Goal: Task Accomplishment & Management: Complete application form

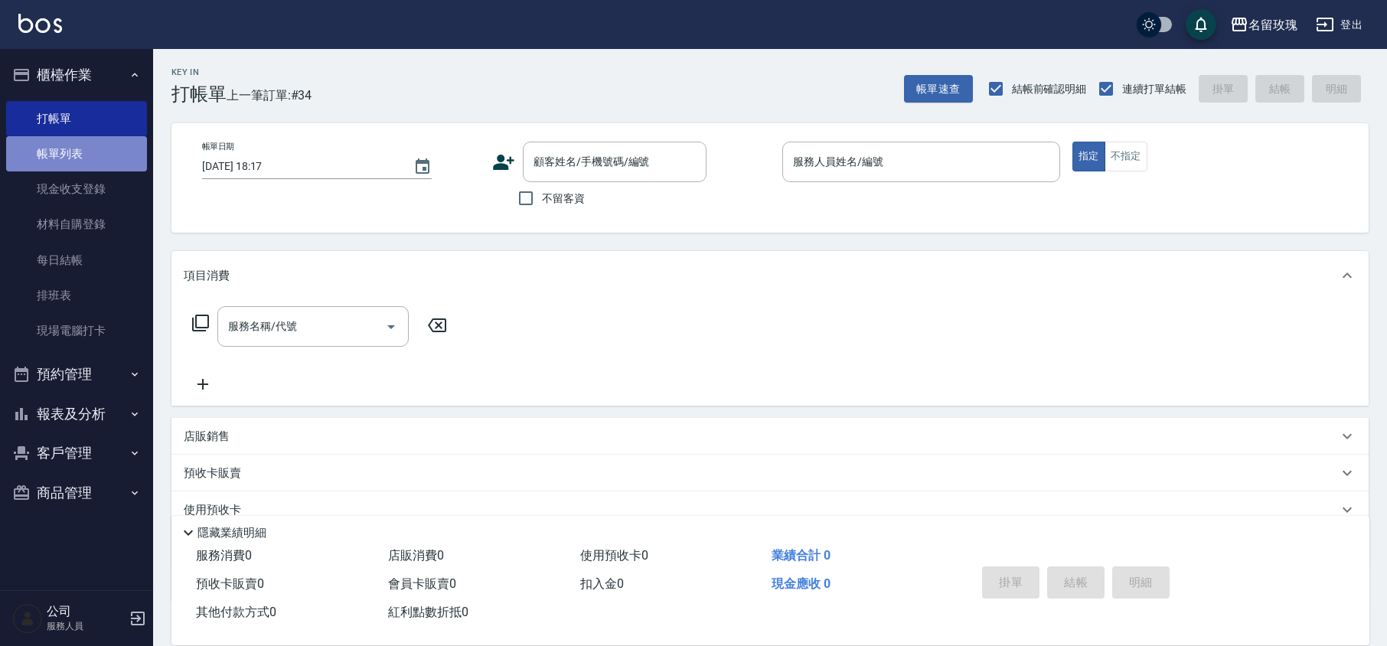
click at [87, 138] on link "帳單列表" at bounding box center [76, 153] width 141 height 35
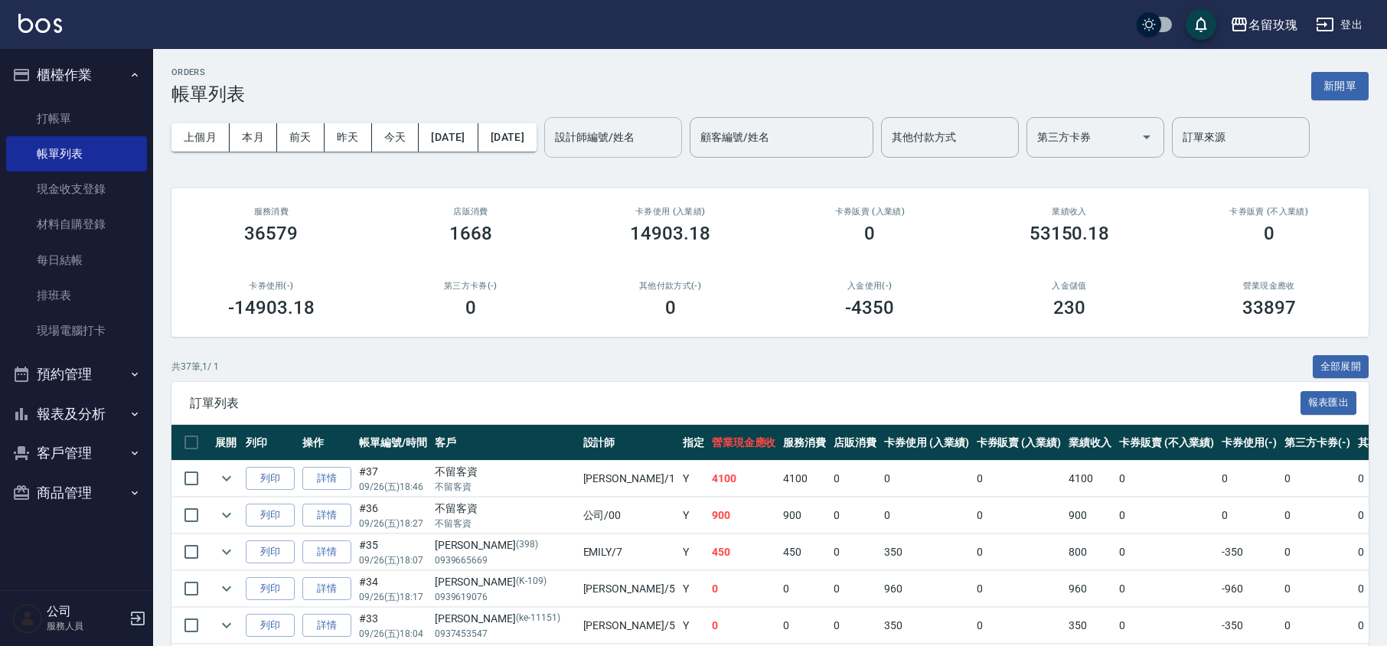
click at [644, 139] on input "設計師編號/姓名" at bounding box center [613, 137] width 124 height 27
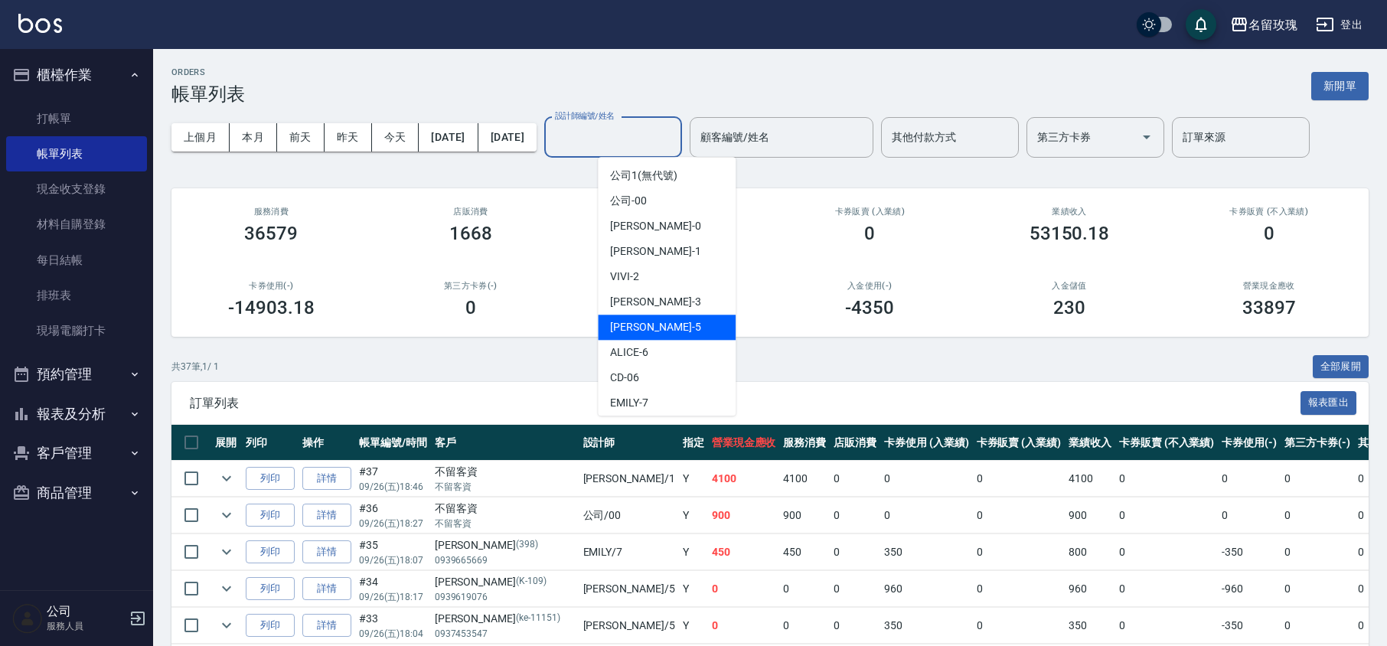
click at [628, 328] on span "[PERSON_NAME] -5" at bounding box center [655, 327] width 90 height 16
type input "KELLY-5"
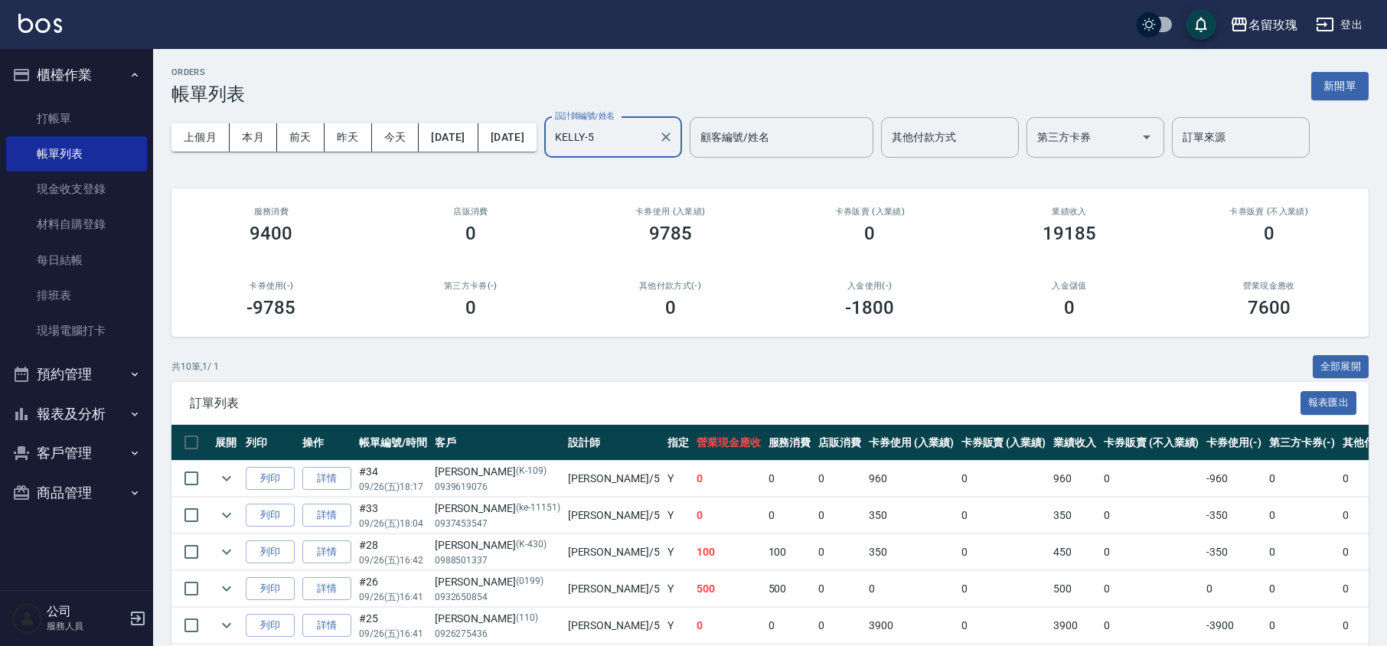
click at [70, 69] on button "櫃檯作業" at bounding box center [76, 75] width 141 height 40
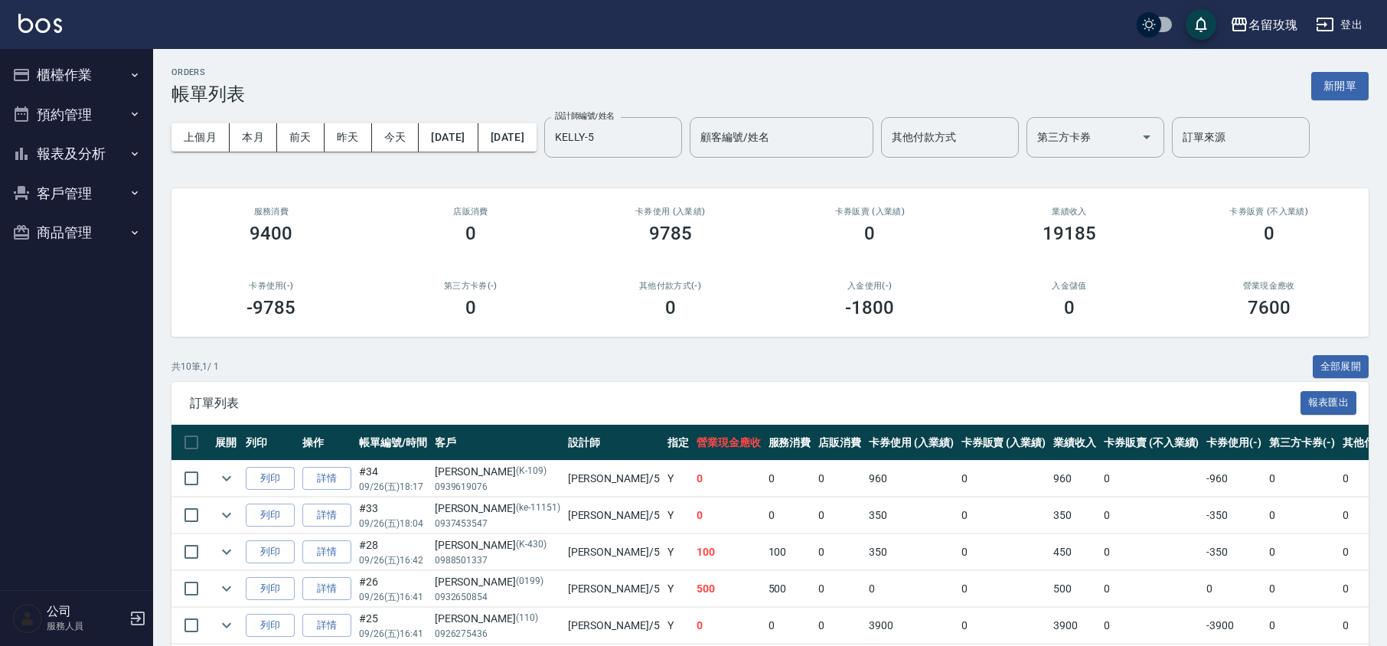
click at [62, 148] on button "報表及分析" at bounding box center [76, 154] width 141 height 40
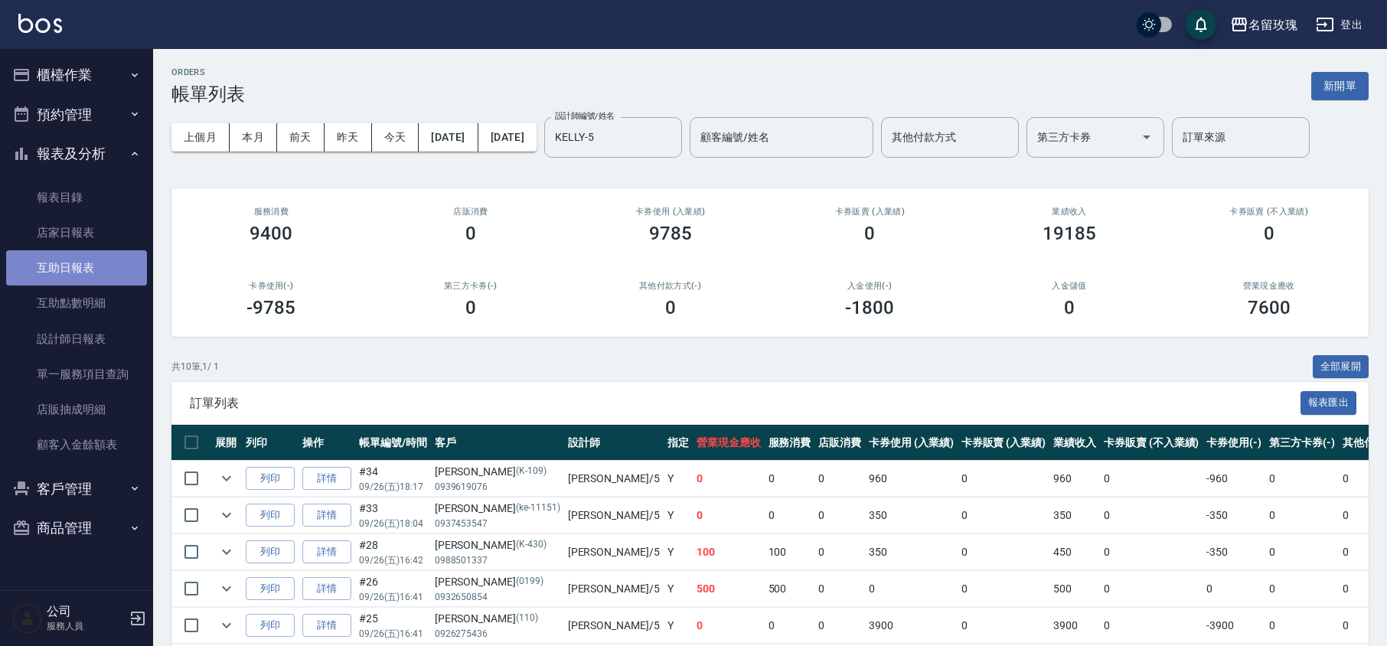
click at [61, 276] on link "互助日報表" at bounding box center [76, 267] width 141 height 35
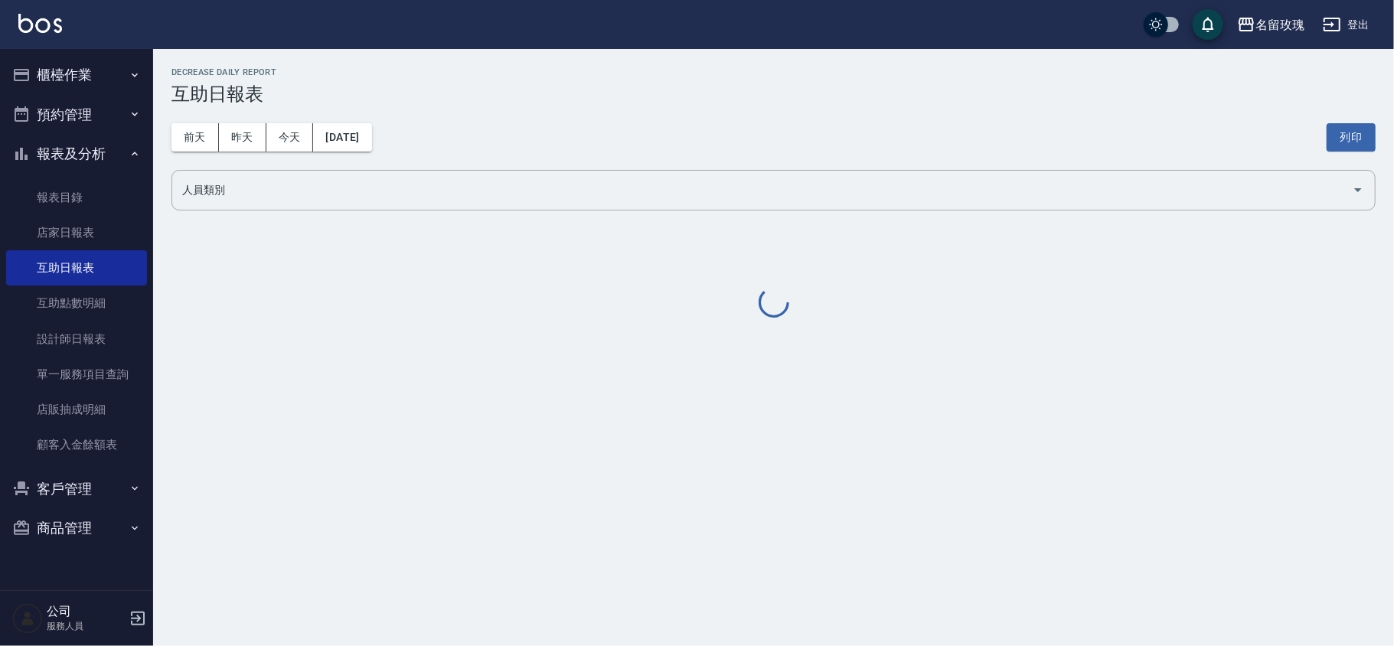
click at [623, 96] on h3 "互助日報表" at bounding box center [773, 93] width 1204 height 21
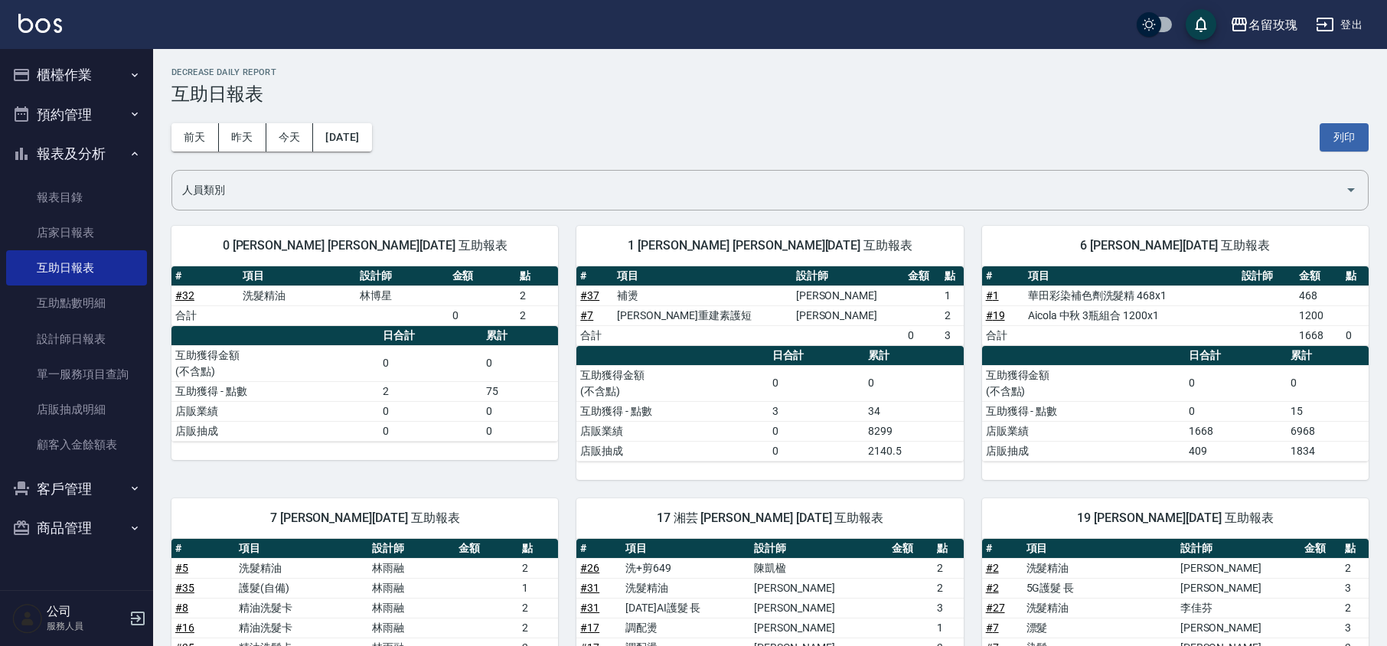
click at [623, 96] on h3 "互助日報表" at bounding box center [769, 93] width 1197 height 21
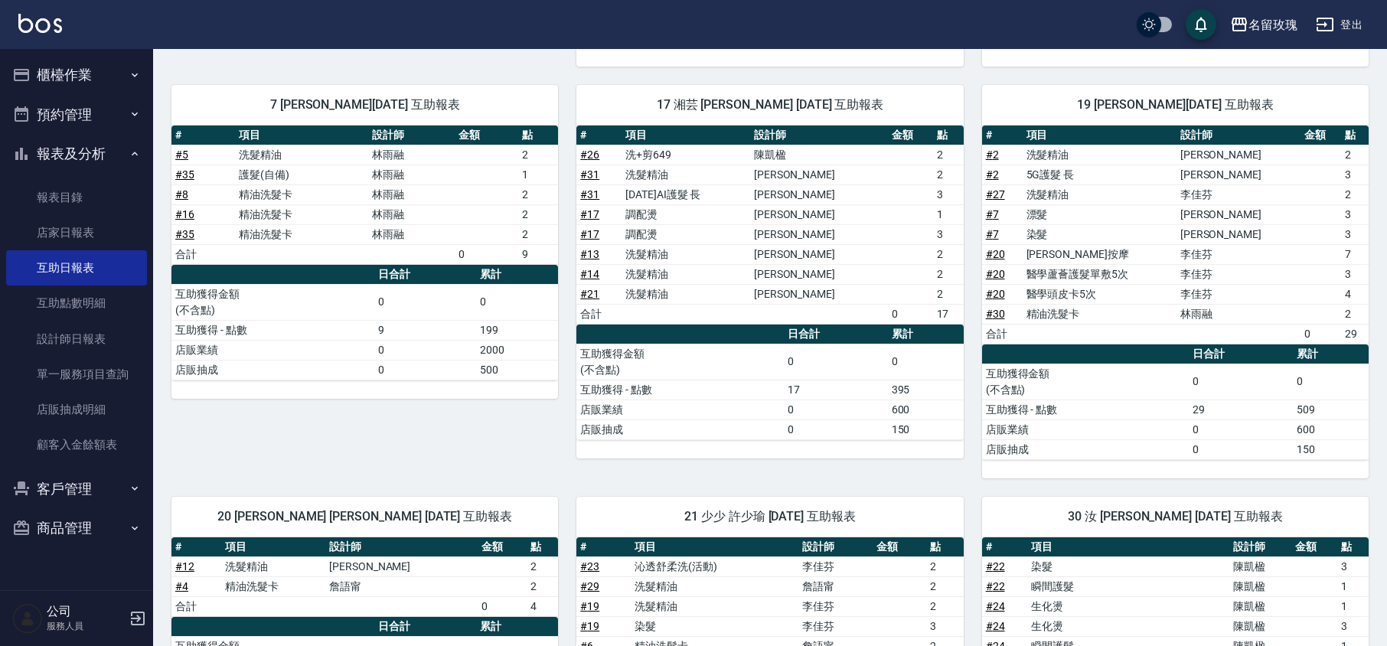
scroll to position [377, 0]
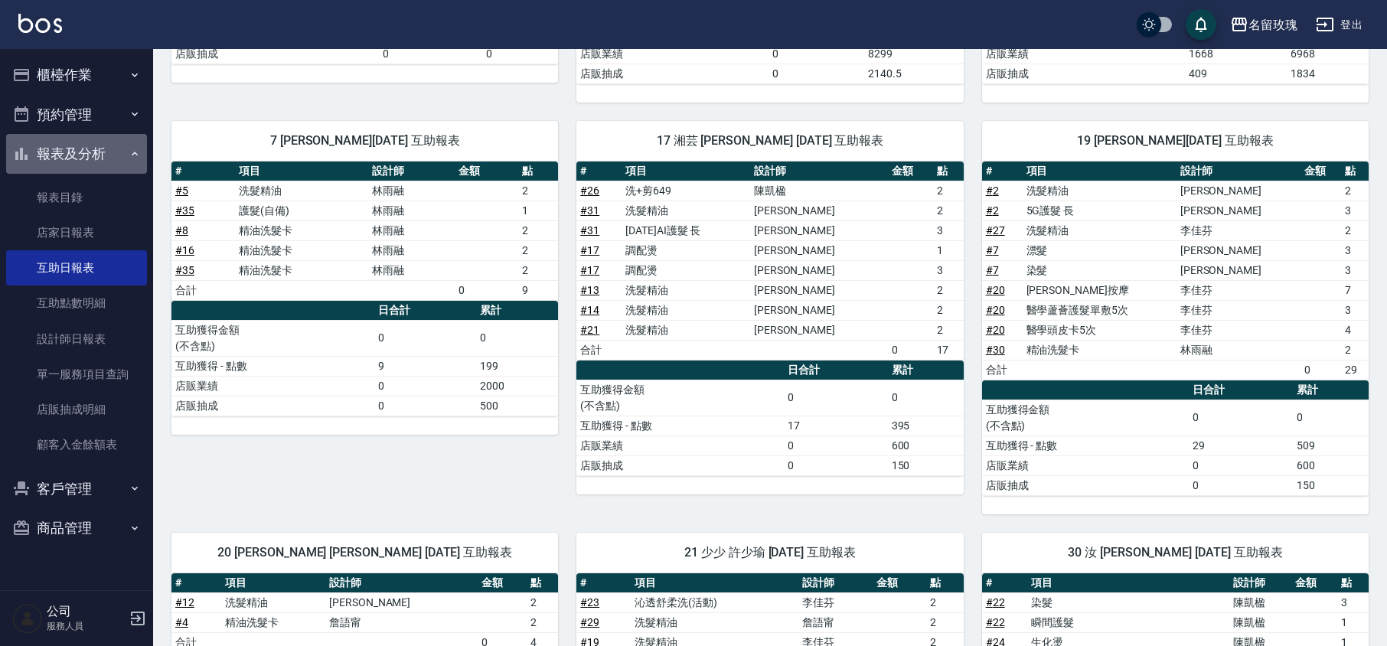
click at [77, 145] on button "報表及分析" at bounding box center [76, 154] width 141 height 40
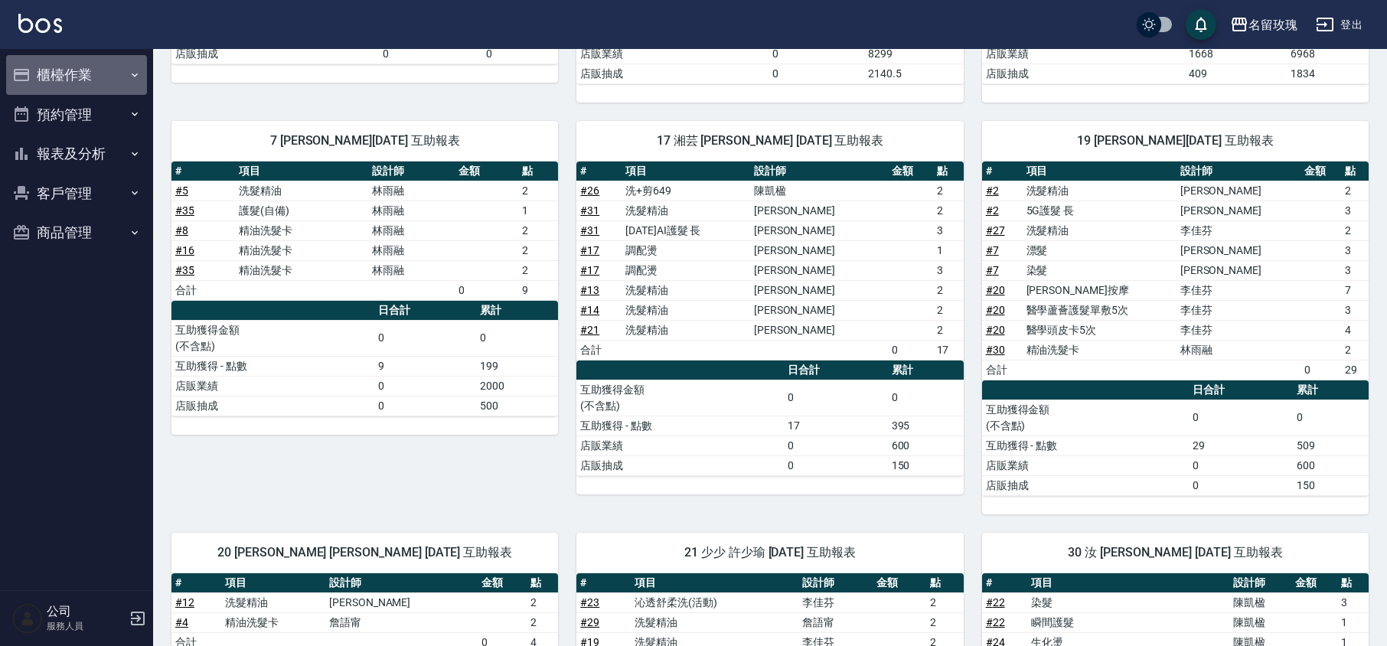
click at [84, 63] on button "櫃檯作業" at bounding box center [76, 75] width 141 height 40
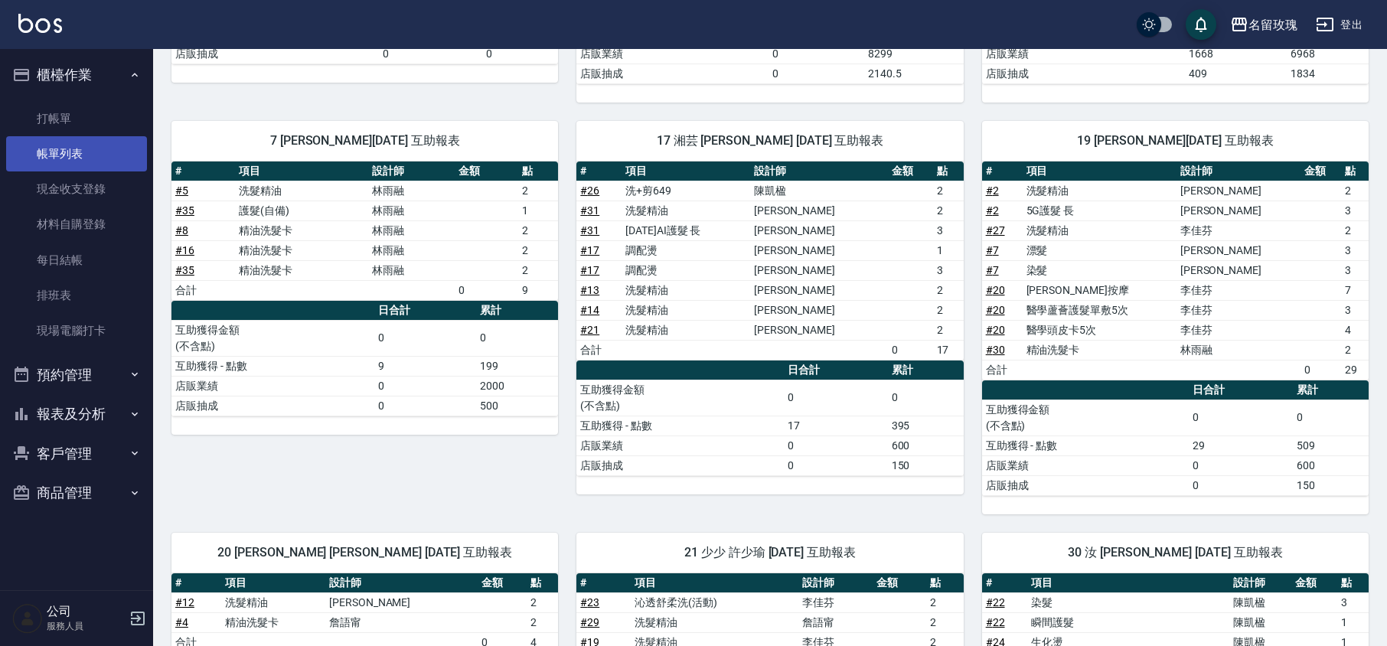
click at [47, 148] on link "帳單列表" at bounding box center [76, 153] width 141 height 35
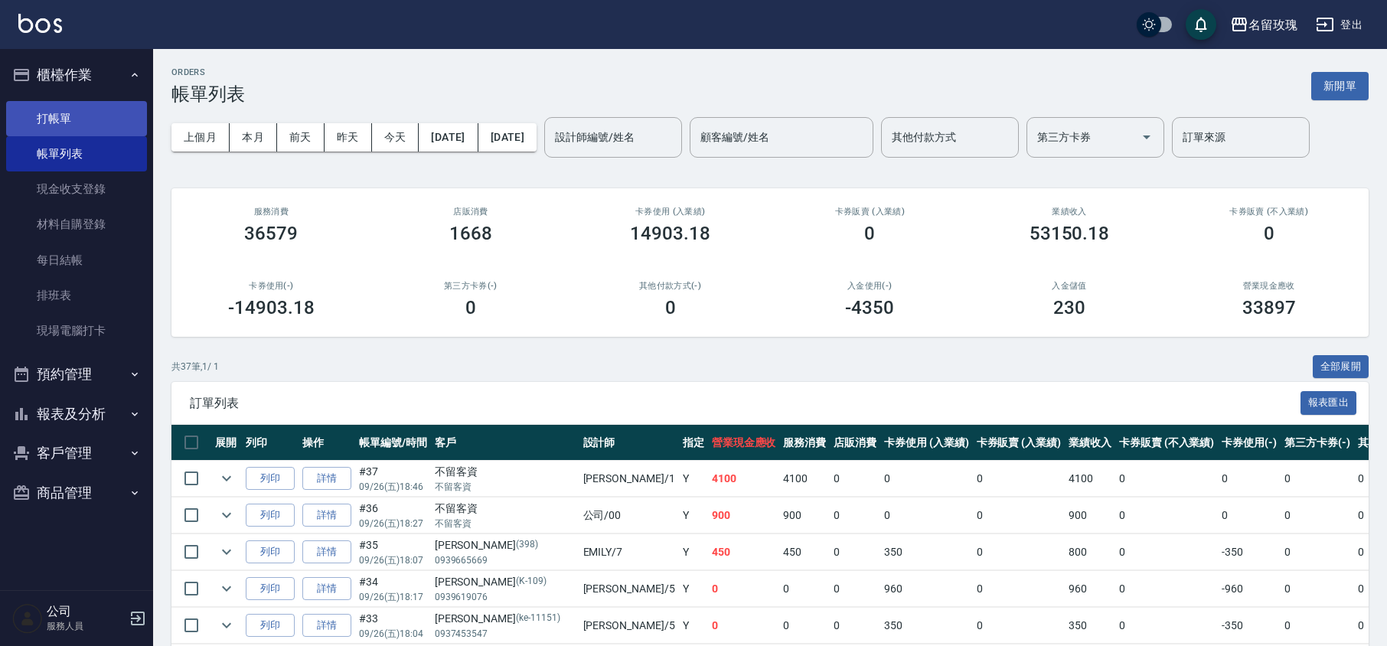
click at [83, 110] on link "打帳單" at bounding box center [76, 118] width 141 height 35
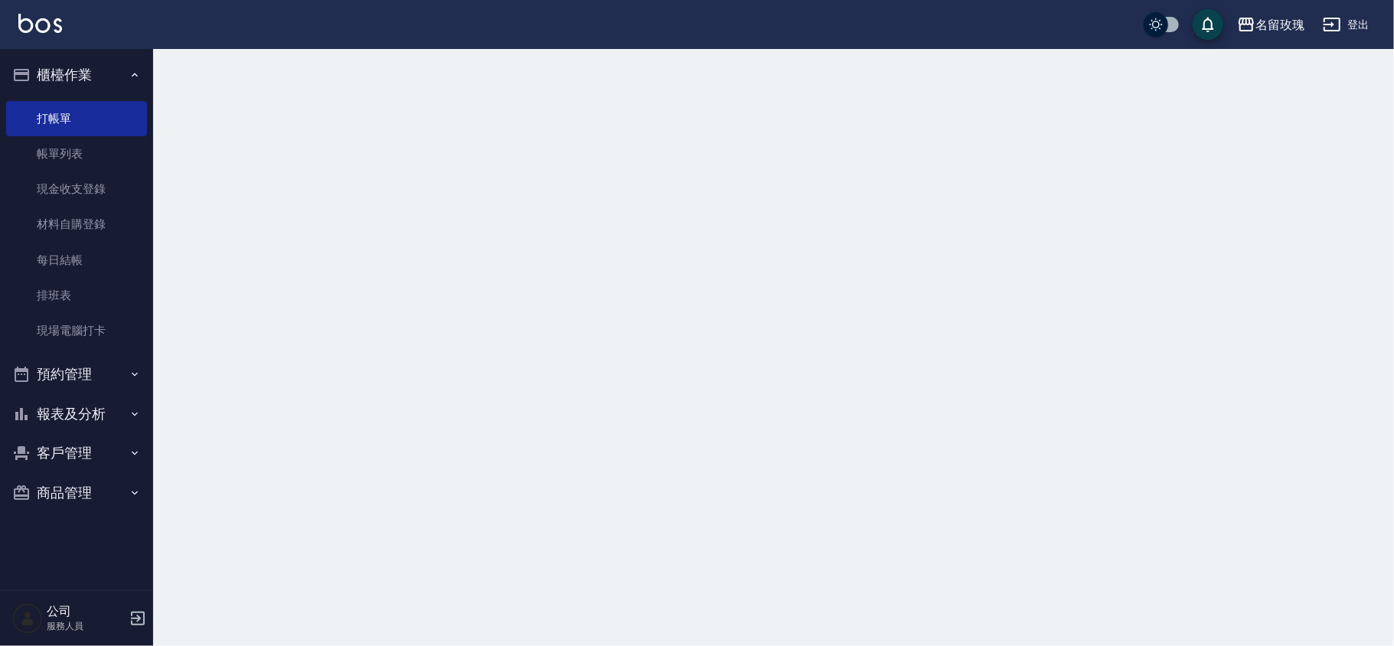
click at [81, 61] on button "櫃檯作業" at bounding box center [76, 75] width 141 height 40
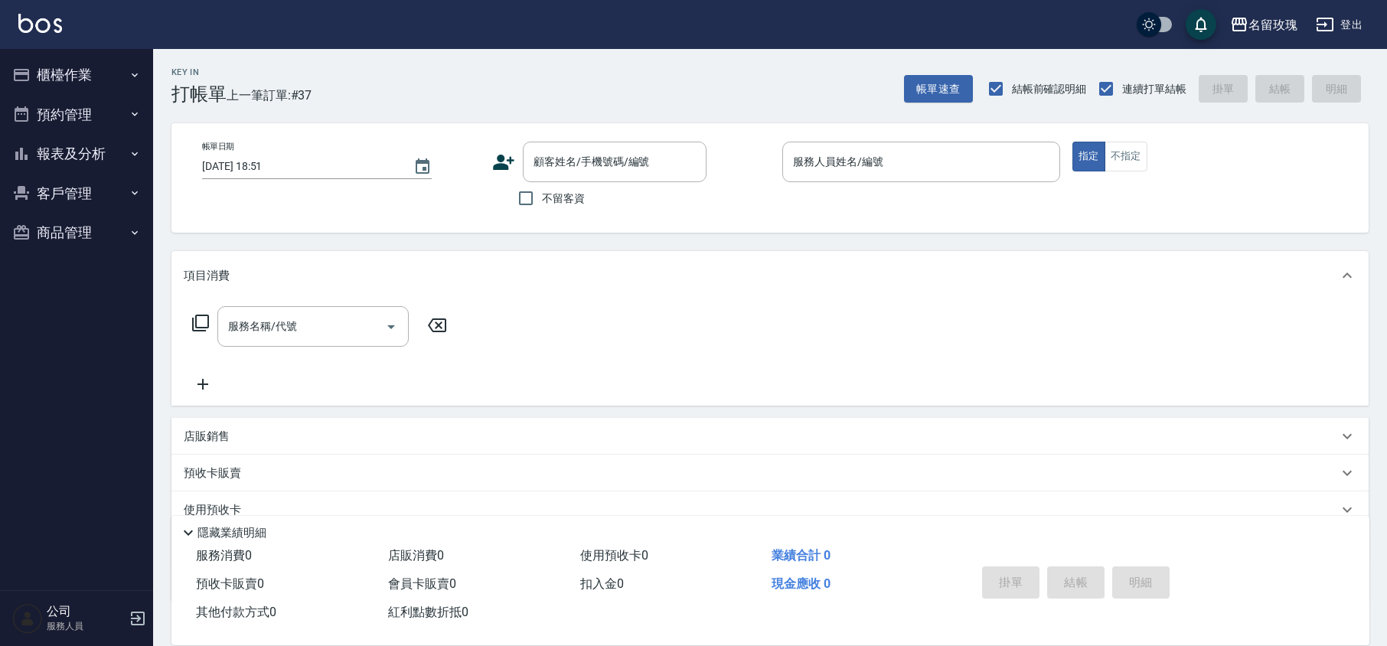
click at [741, 98] on div "Key In 打帳單 上一筆訂單:#37 帳單速查 結帳前確認明細 連續打單結帳 掛單 結帳 明細" at bounding box center [760, 77] width 1215 height 56
click at [623, 152] on div "顧客姓名/手機號碼/編號 顧客姓名/手機號碼/編號" at bounding box center [615, 162] width 184 height 41
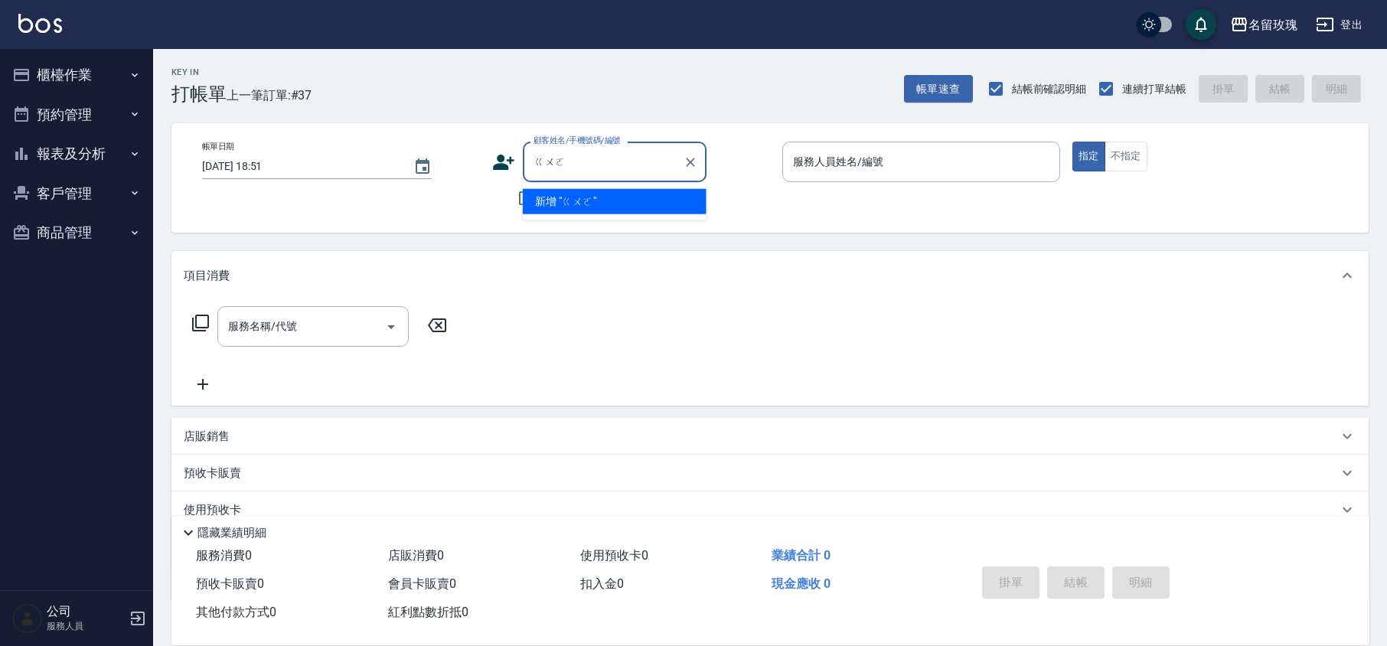
type input "郭"
drag, startPoint x: 649, startPoint y: 164, endPoint x: 499, endPoint y: 161, distance: 150.0
click at [500, 161] on div "顧客姓名/手機號碼/編號 0919967689 顧客姓名/手機號碼/編號" at bounding box center [631, 162] width 278 height 41
type input "0919967689"
click at [516, 71] on div "Key In 打帳單 上一筆訂單:#37 帳單速查 結帳前確認明細 連續打單結帳 掛單 結帳 明細" at bounding box center [760, 77] width 1215 height 56
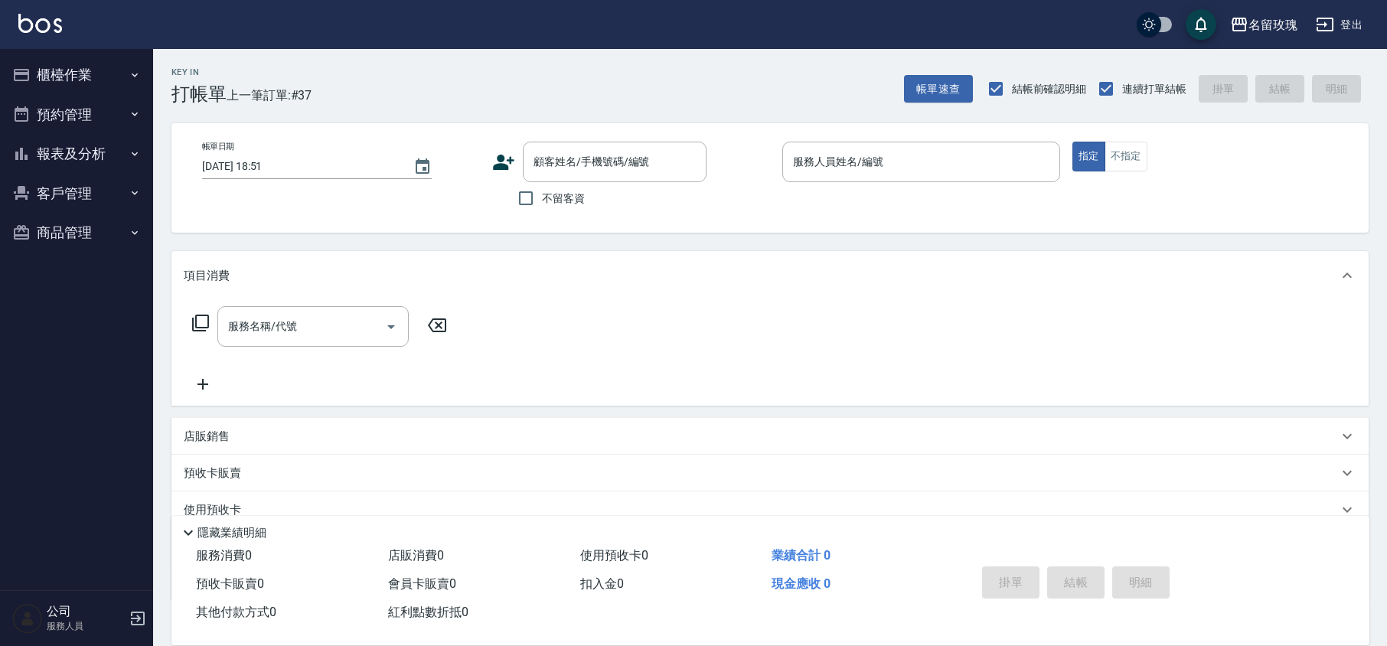
click at [500, 164] on icon at bounding box center [503, 162] width 21 height 15
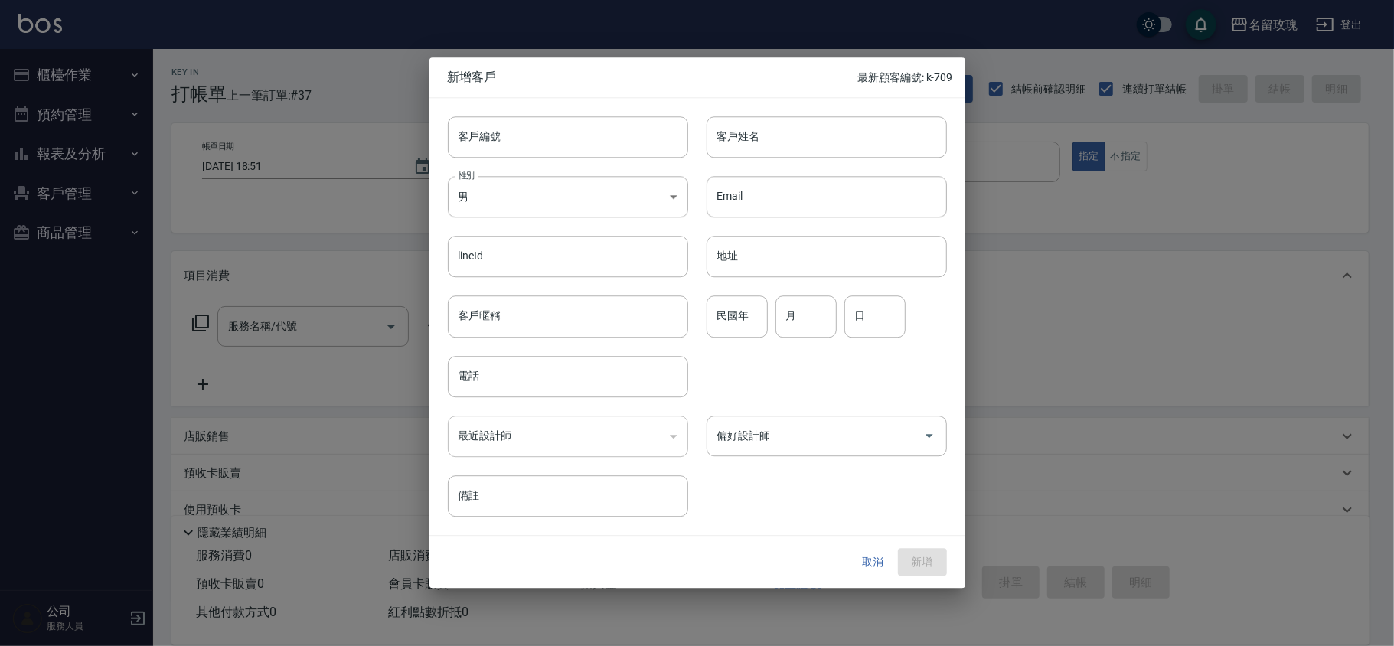
click at [468, 122] on div "客戶編號 客戶編號" at bounding box center [568, 136] width 240 height 41
type input "k-710"
click at [519, 188] on body "名留玫瑰 登出 櫃檯作業 打帳單 帳單列表 現金收支登錄 材料自購登錄 每日結帳 排班表 現場電腦打卡 預約管理 預約管理 單日預約紀錄 單週預約紀錄 報表及…" at bounding box center [697, 372] width 1394 height 745
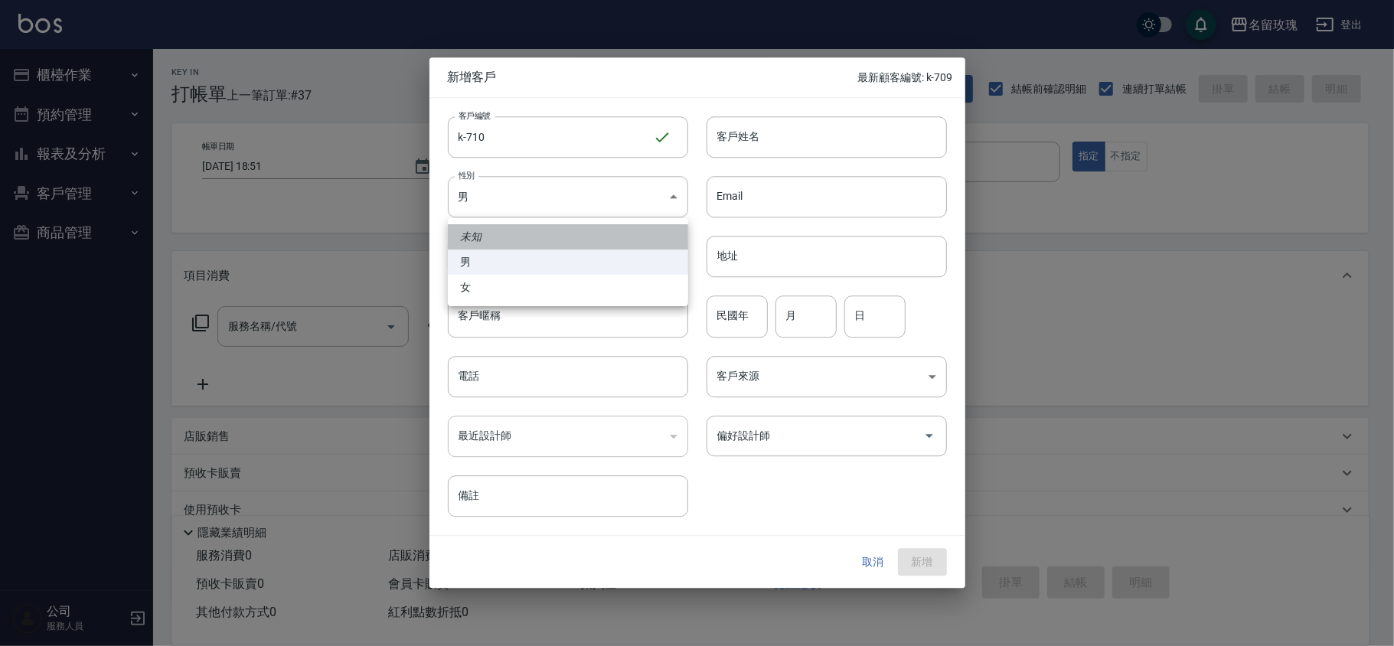
click at [485, 231] on li "未知" at bounding box center [568, 236] width 240 height 25
type input "UNKNOWN"
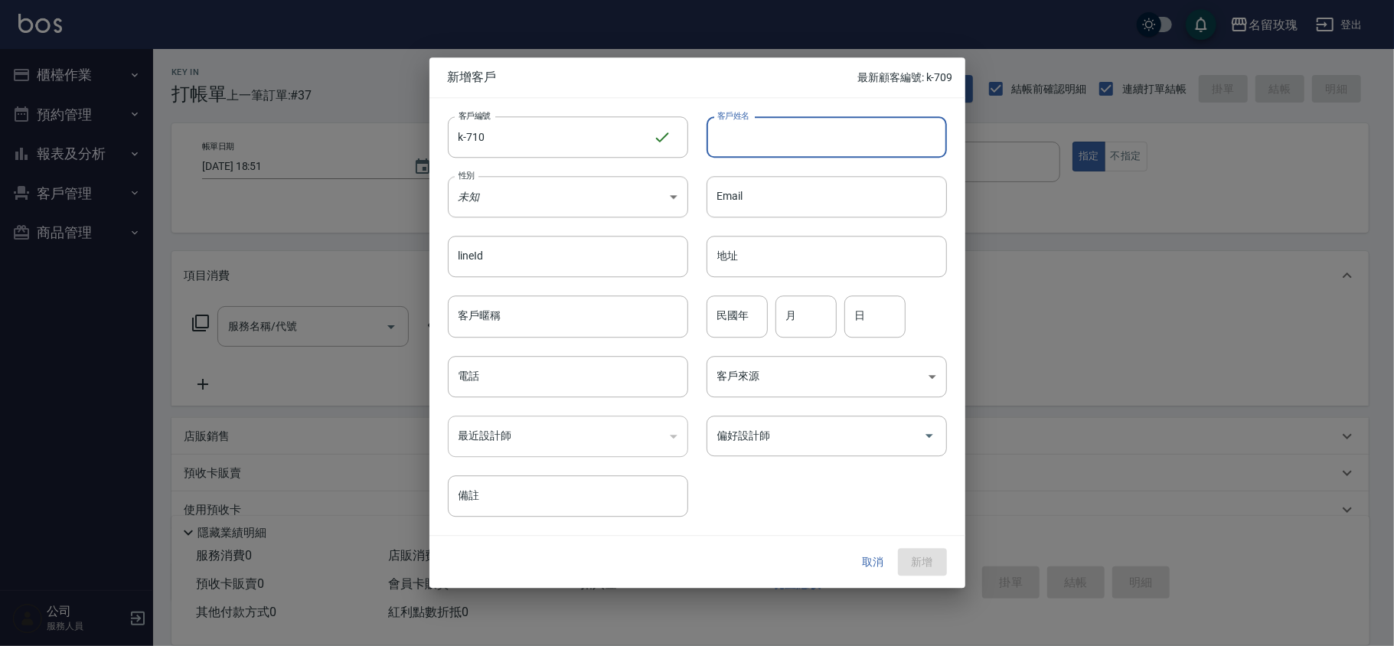
click at [752, 148] on input "客戶姓名" at bounding box center [826, 136] width 240 height 41
type input "[PERSON_NAME]小姐 總監婆婆朋友"
click at [709, 305] on input "民國年" at bounding box center [736, 316] width 61 height 41
type input "55"
click at [814, 444] on input "偏好設計師" at bounding box center [815, 435] width 204 height 27
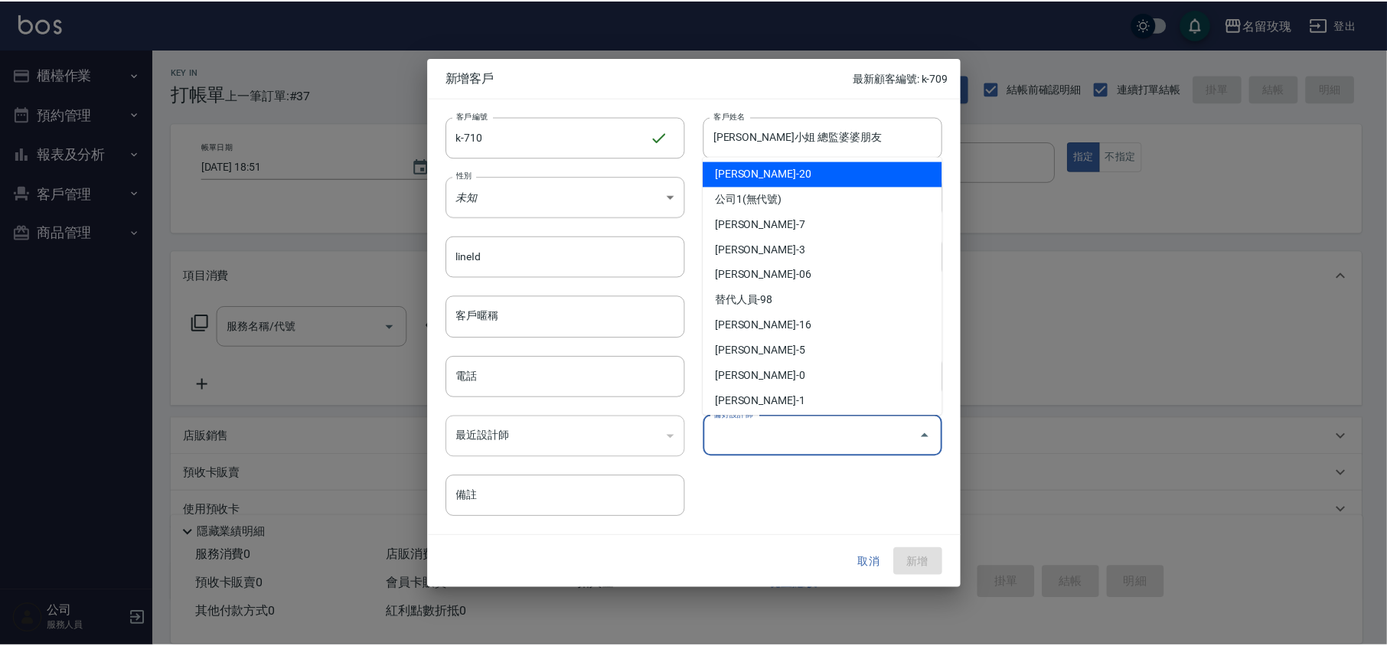
scroll to position [285, 0]
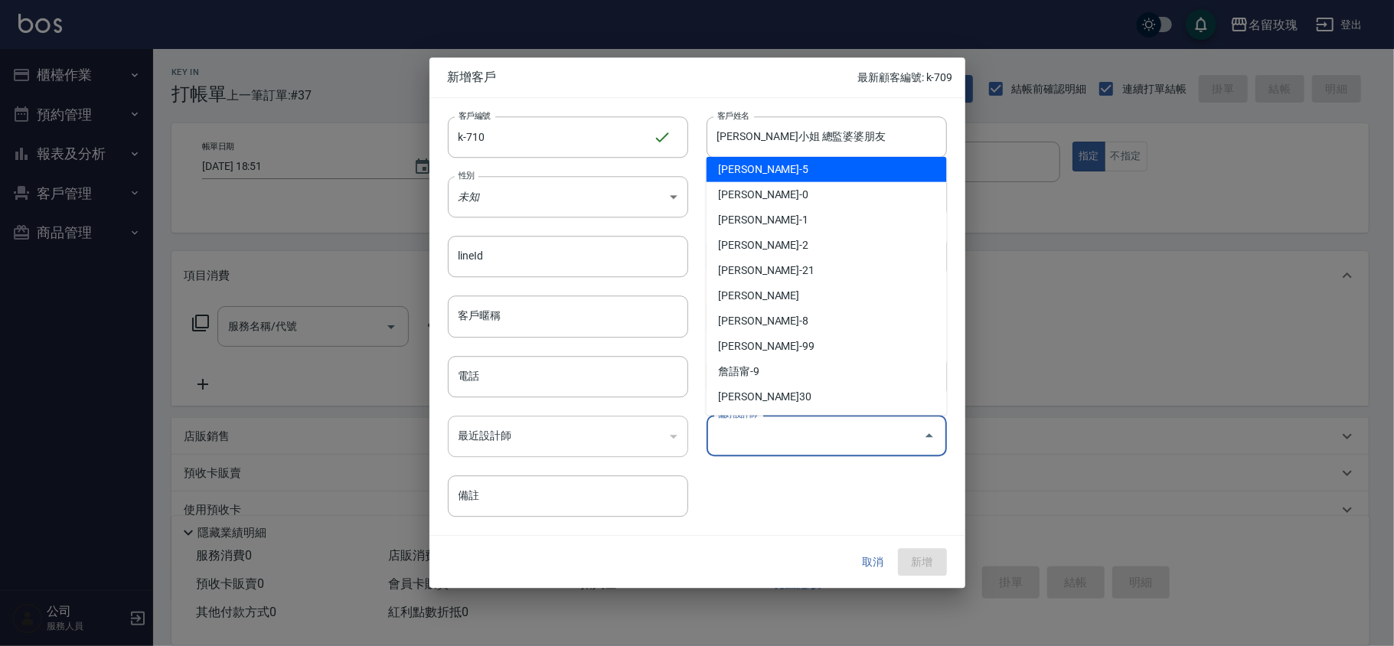
click at [767, 169] on li "陳凱楹-5" at bounding box center [826, 169] width 240 height 25
type input "陳凱楹"
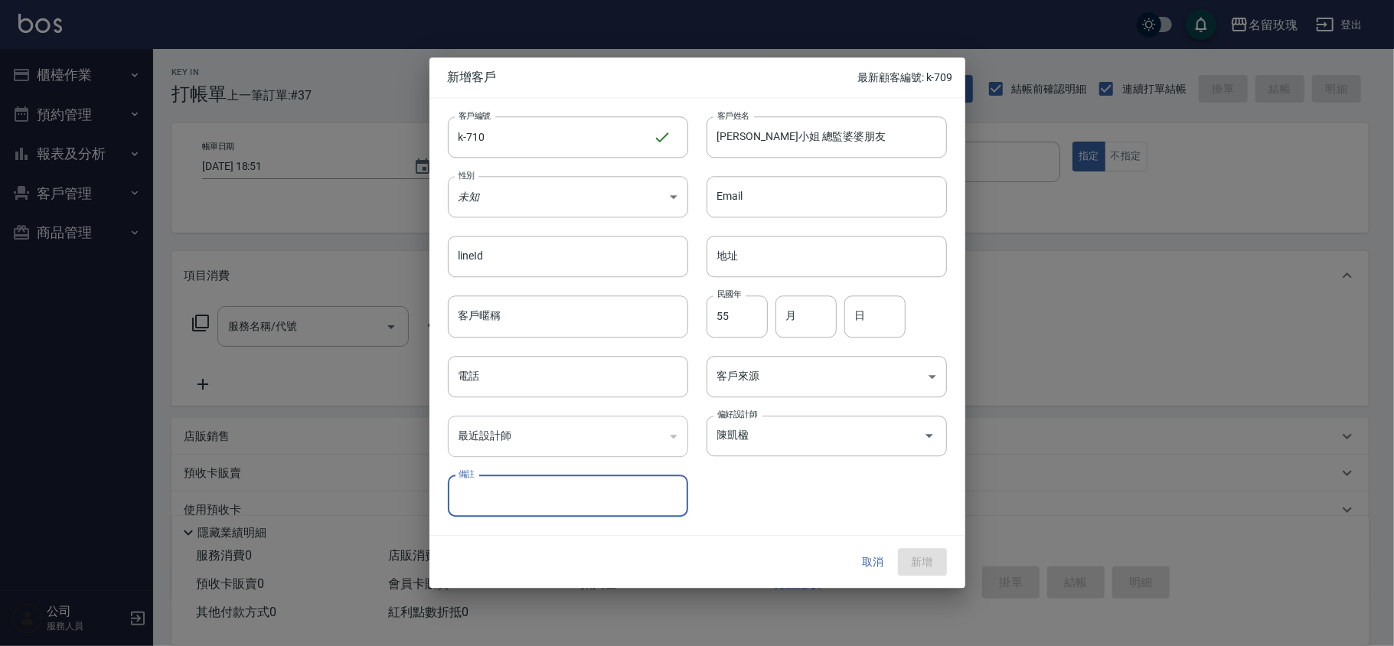
click at [741, 501] on div "客戶編號 k-710 ​ 客戶編號 客戶姓名 郭小姐 總監婆婆朋友 客戶姓名 性別 未知 UNKNOWN 性別 Email Email lineId line…" at bounding box center [687, 307] width 517 height 419
click at [517, 387] on input "電話" at bounding box center [568, 376] width 240 height 41
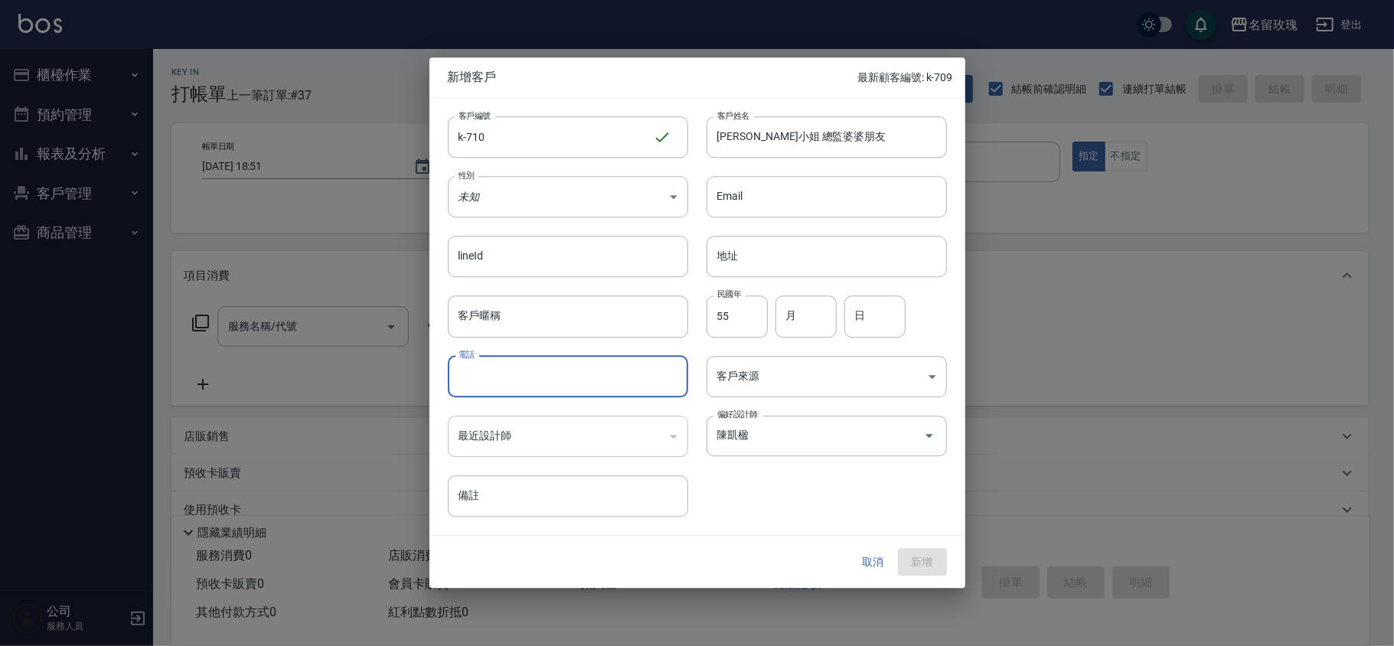
click at [527, 368] on input "電話" at bounding box center [568, 376] width 240 height 41
paste input "0919967689"
type input "0919967689"
click at [768, 507] on div "客戶編號 k-710 ​ 客戶編號 客戶姓名 郭小姐 總監婆婆朋友 客戶姓名 性別 未知 UNKNOWN 性別 Email Email lineId line…" at bounding box center [687, 307] width 517 height 419
click at [931, 553] on button "新增" at bounding box center [922, 562] width 49 height 28
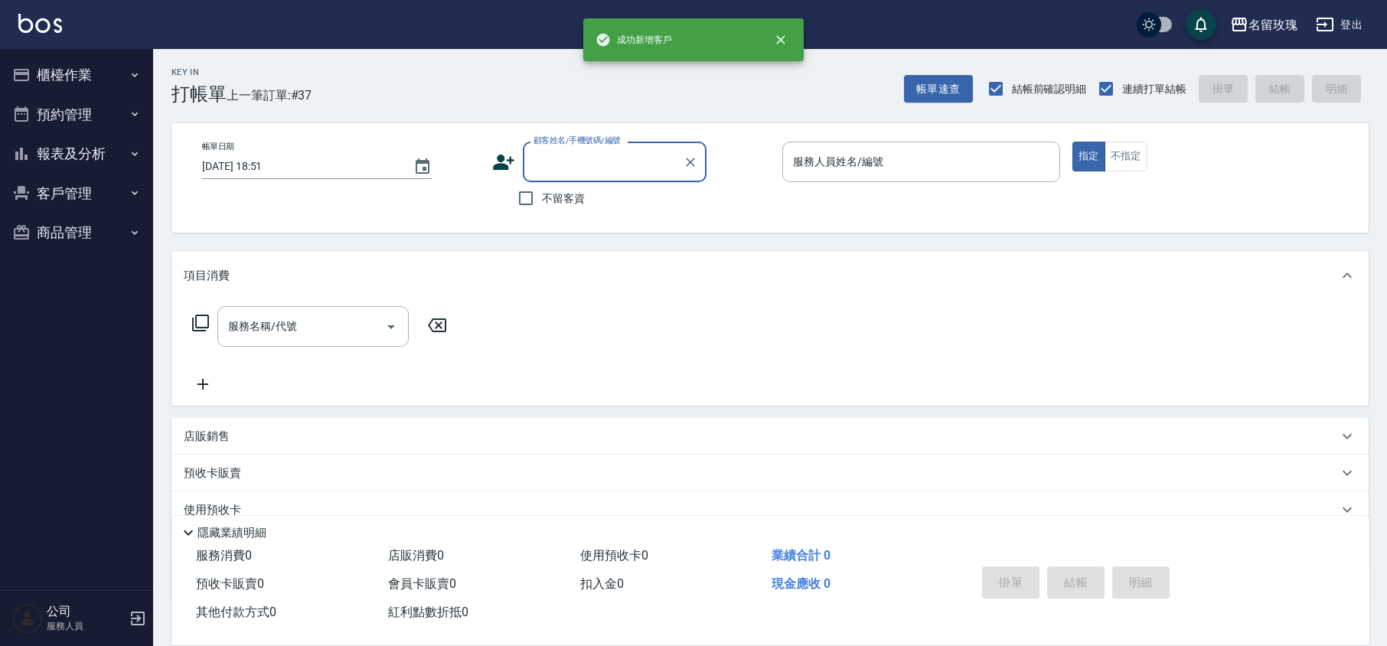
click at [597, 162] on input "顧客姓名/手機號碼/編號" at bounding box center [603, 161] width 147 height 27
click at [540, 165] on input "顧客姓名/手機號碼/編號" at bounding box center [603, 161] width 147 height 27
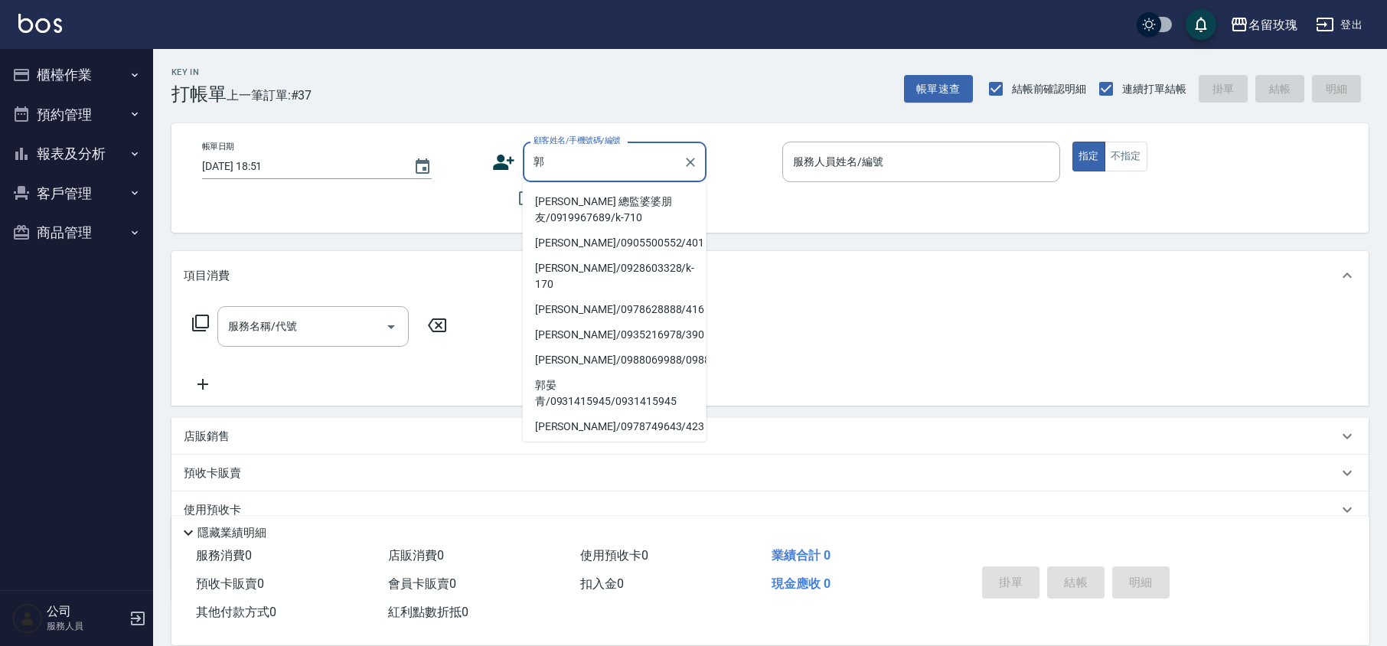
click at [563, 205] on li "郭小姐 總監婆婆朋友/0919967689/k-710" at bounding box center [615, 209] width 184 height 41
type input "郭小姐 總監婆婆朋友/0919967689/k-710"
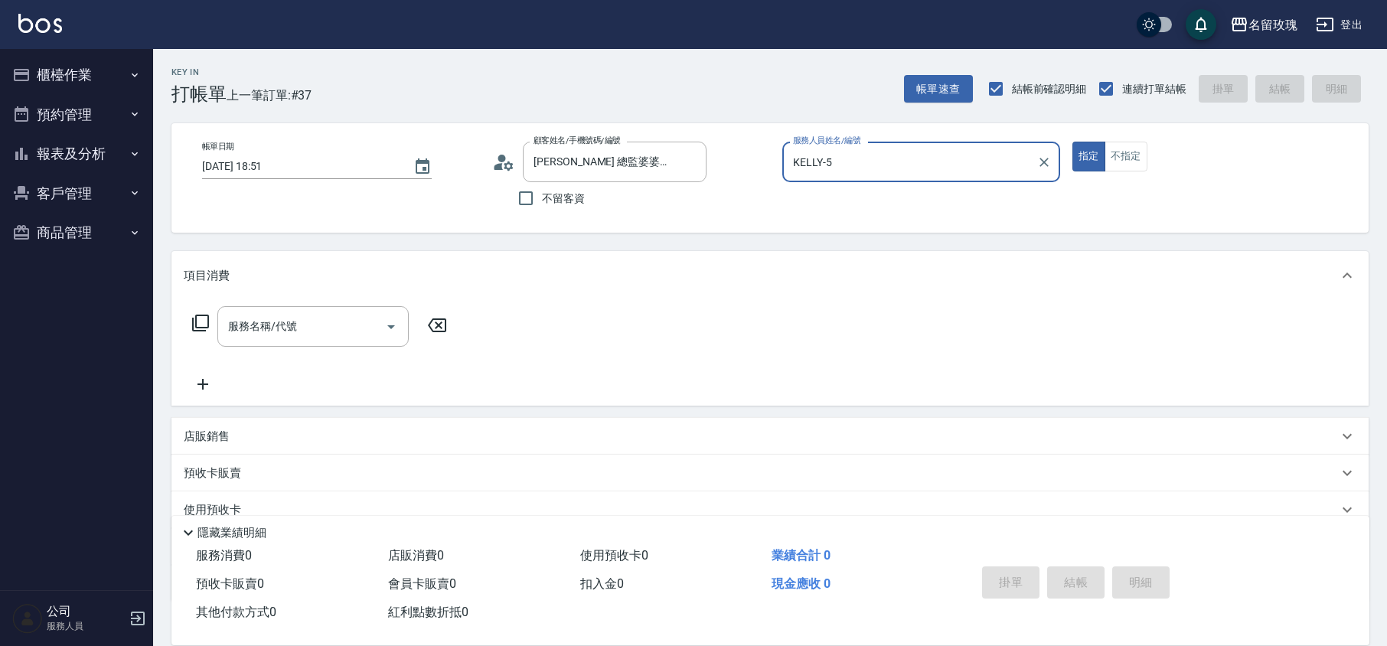
type input "KELLY-5"
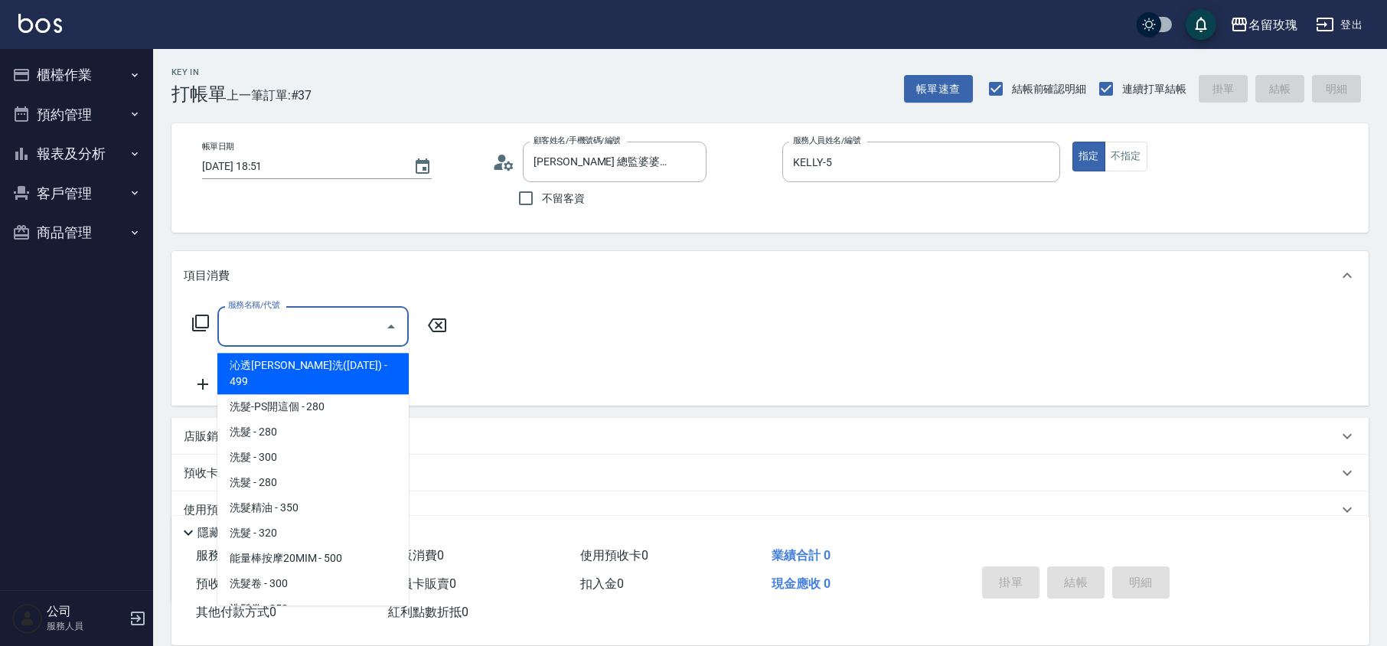
click at [240, 322] on input "服務名稱/代號" at bounding box center [301, 326] width 155 height 27
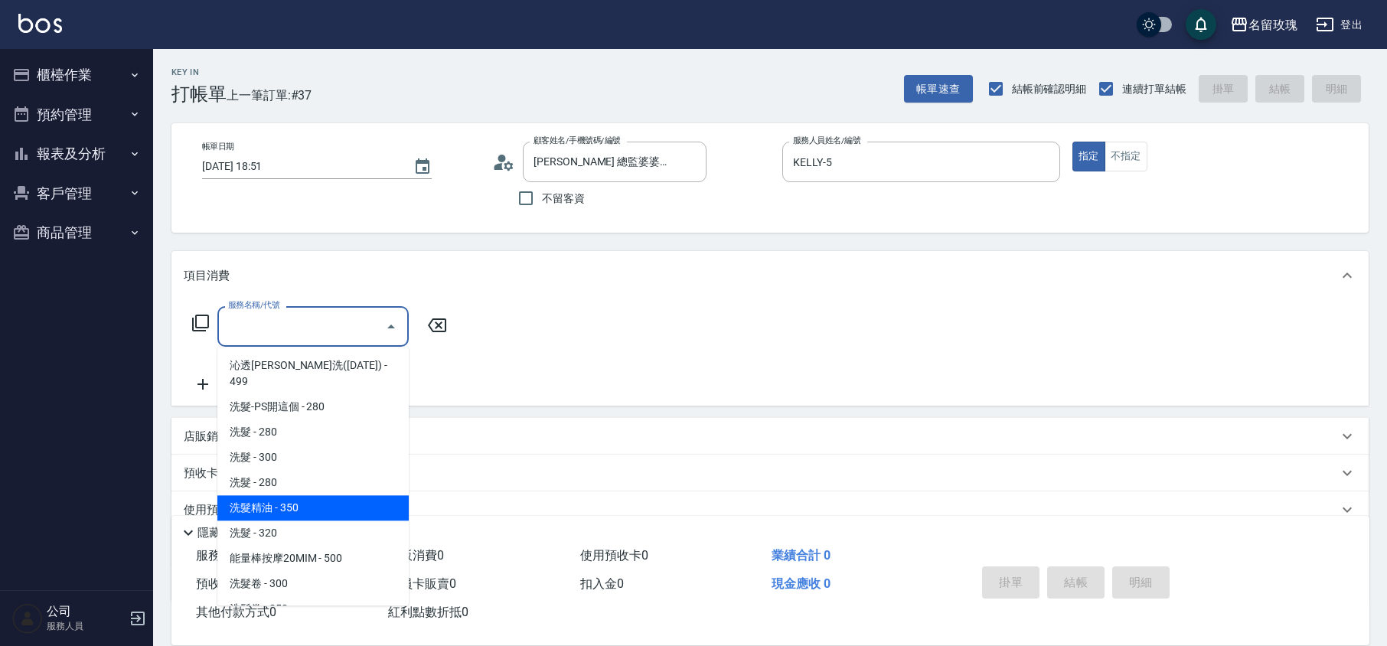
click at [316, 495] on span "洗髮精油 - 350" at bounding box center [312, 507] width 191 height 25
type input "洗髮精油(206)"
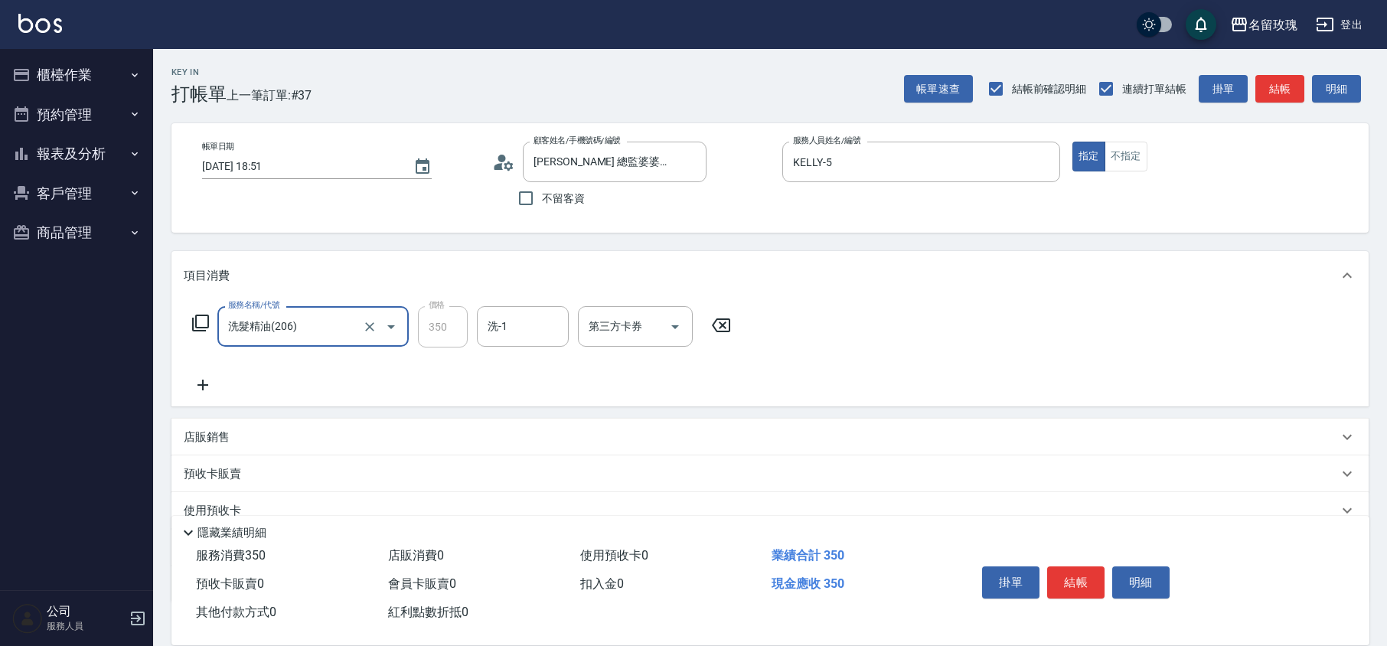
click at [571, 328] on form "洗-1 洗-1" at bounding box center [527, 326] width 101 height 41
click at [553, 341] on div "洗-1" at bounding box center [523, 326] width 92 height 41
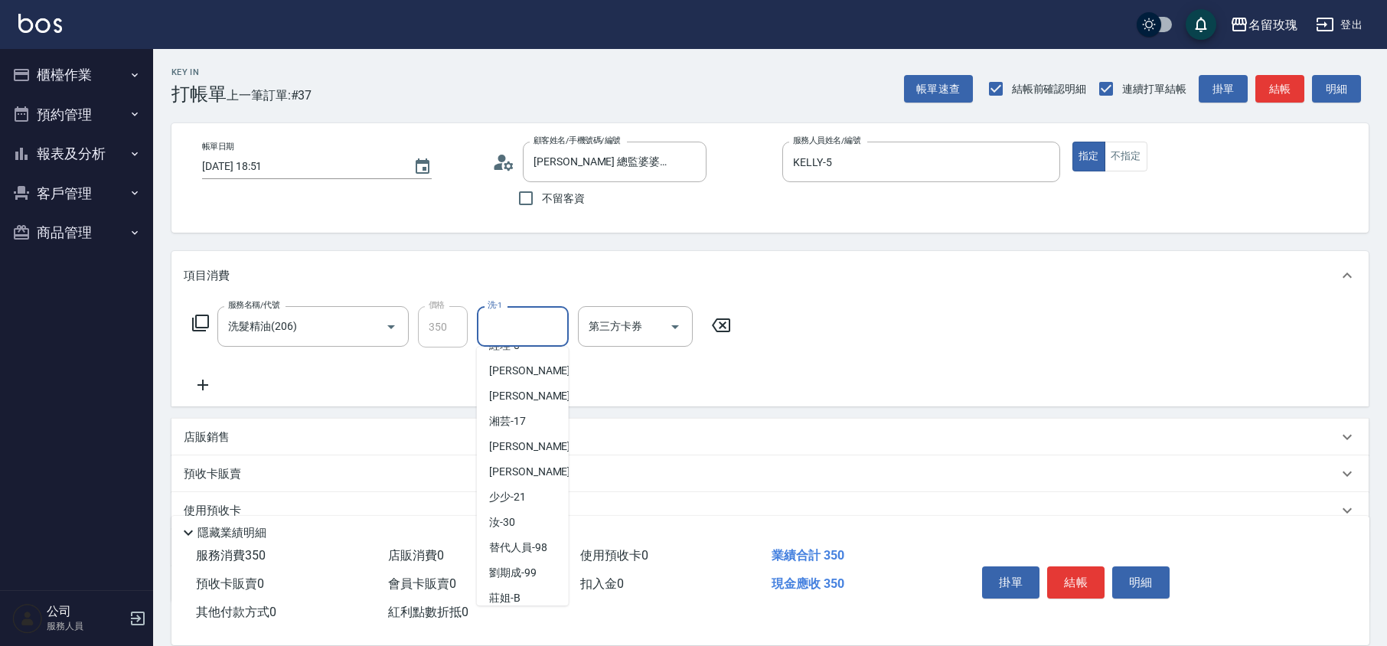
scroll to position [301, 0]
click at [537, 507] on div "汝 -30" at bounding box center [523, 510] width 92 height 25
type input "汝-30"
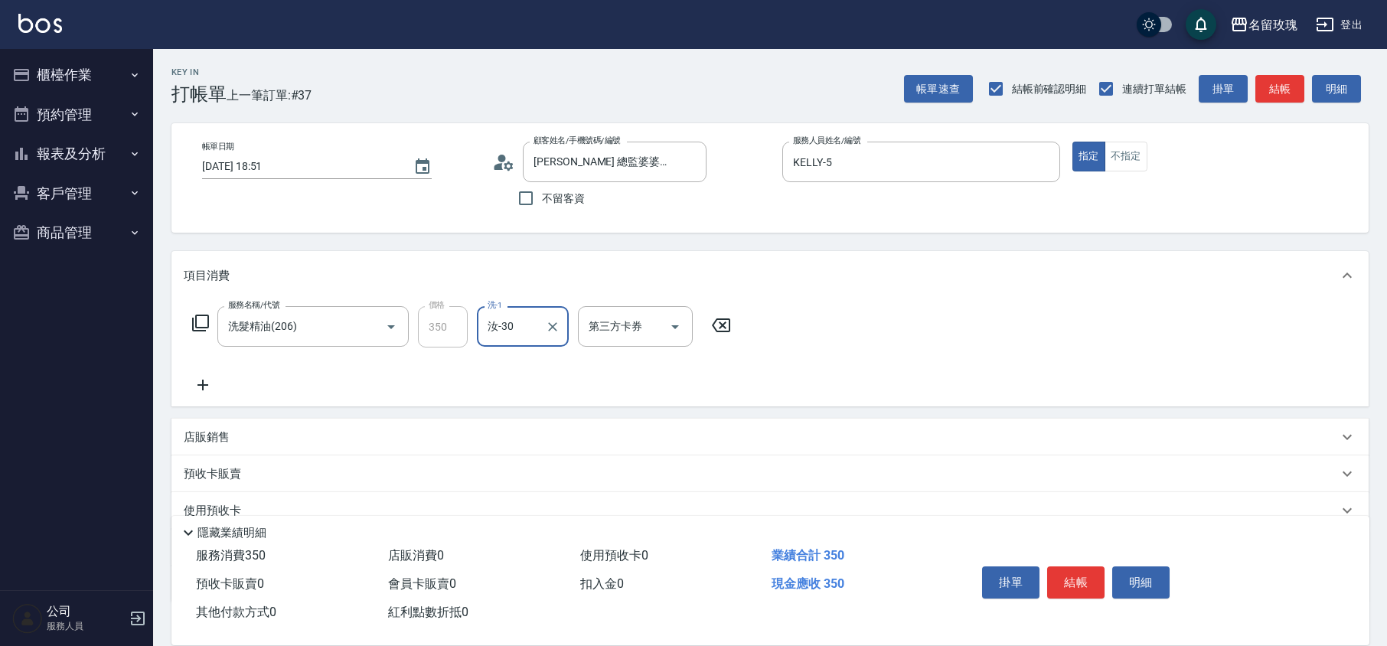
click at [524, 396] on div "服務名稱/代號 洗髮精油(206) 服務名稱/代號 價格 350 價格 洗-1 汝-30 洗-1 第三方卡券 第三方卡券" at bounding box center [769, 353] width 1197 height 106
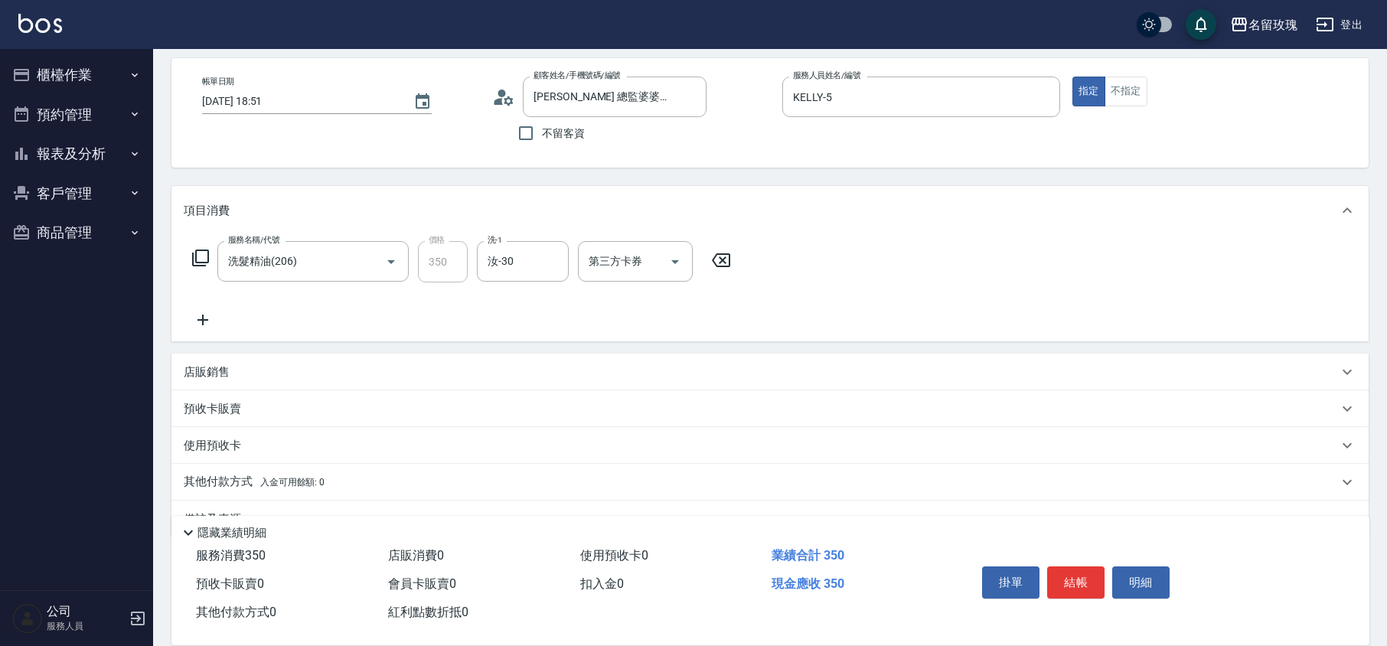
scroll to position [99, 0]
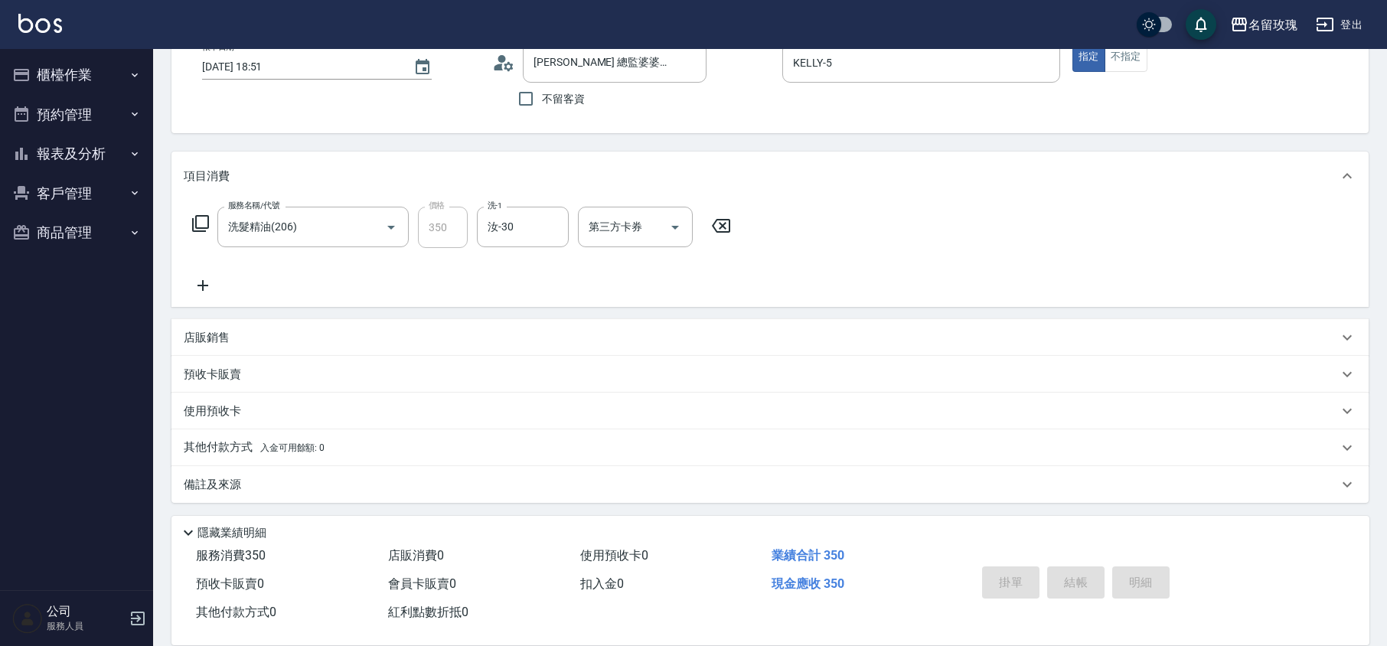
type input "2025/09/26 19:13"
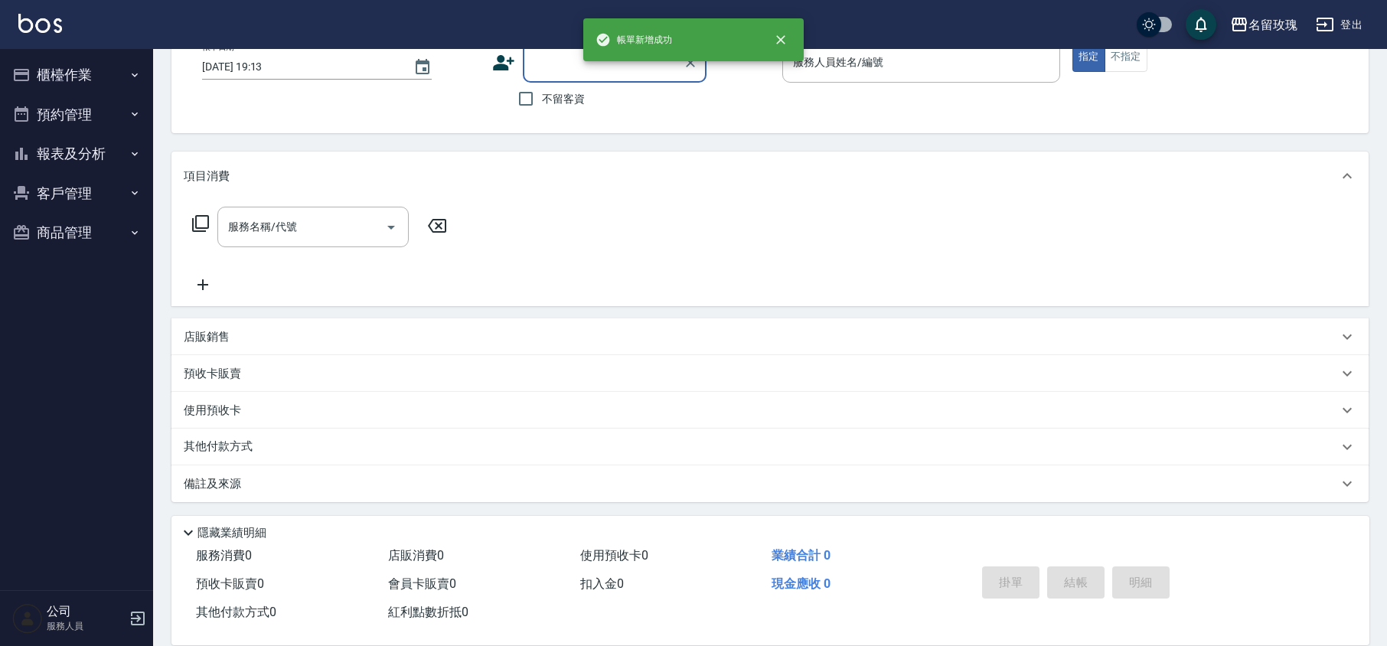
scroll to position [0, 0]
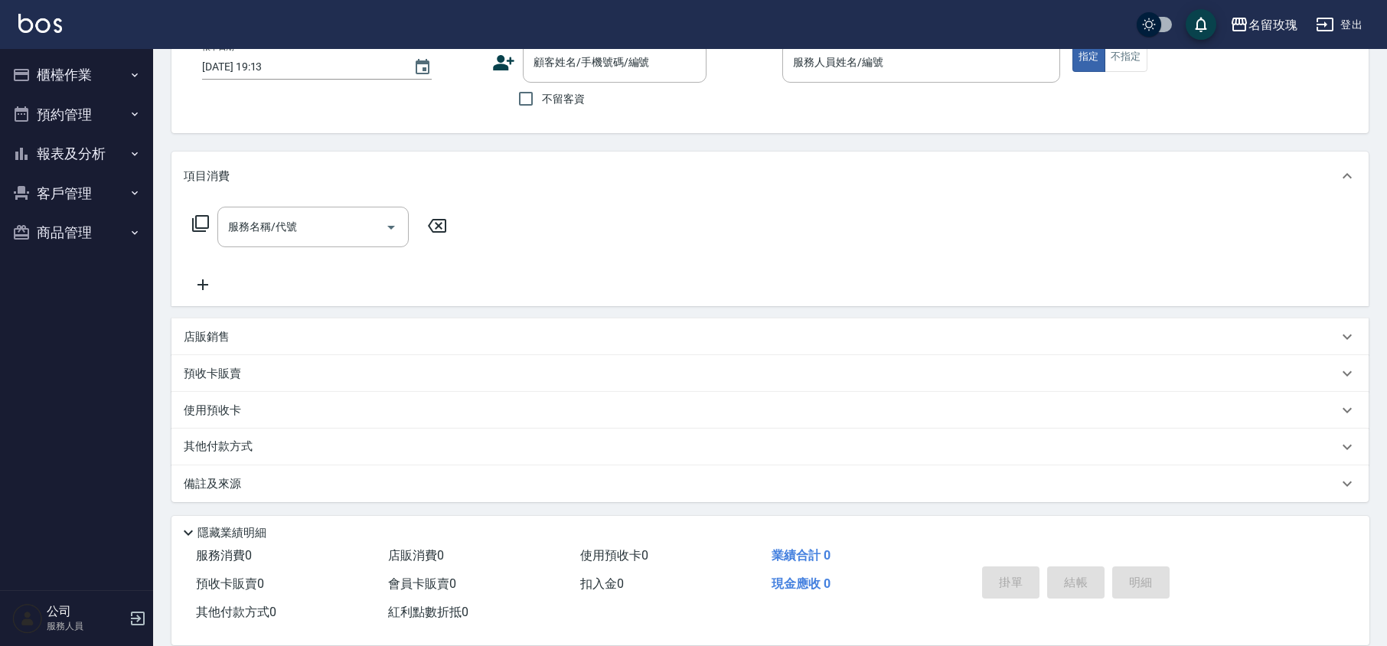
click at [640, 110] on div "不留客資" at bounding box center [599, 99] width 214 height 32
click at [80, 66] on button "櫃檯作業" at bounding box center [76, 75] width 141 height 40
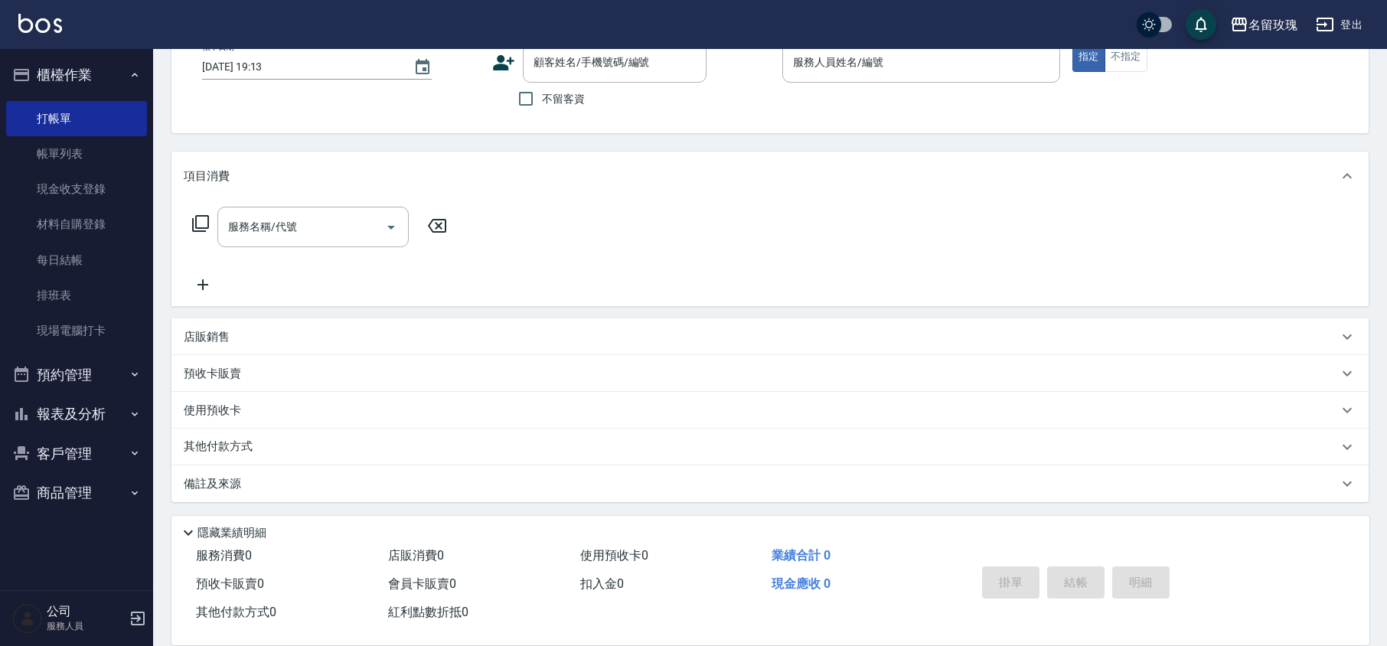
click at [84, 69] on button "櫃檯作業" at bounding box center [76, 75] width 141 height 40
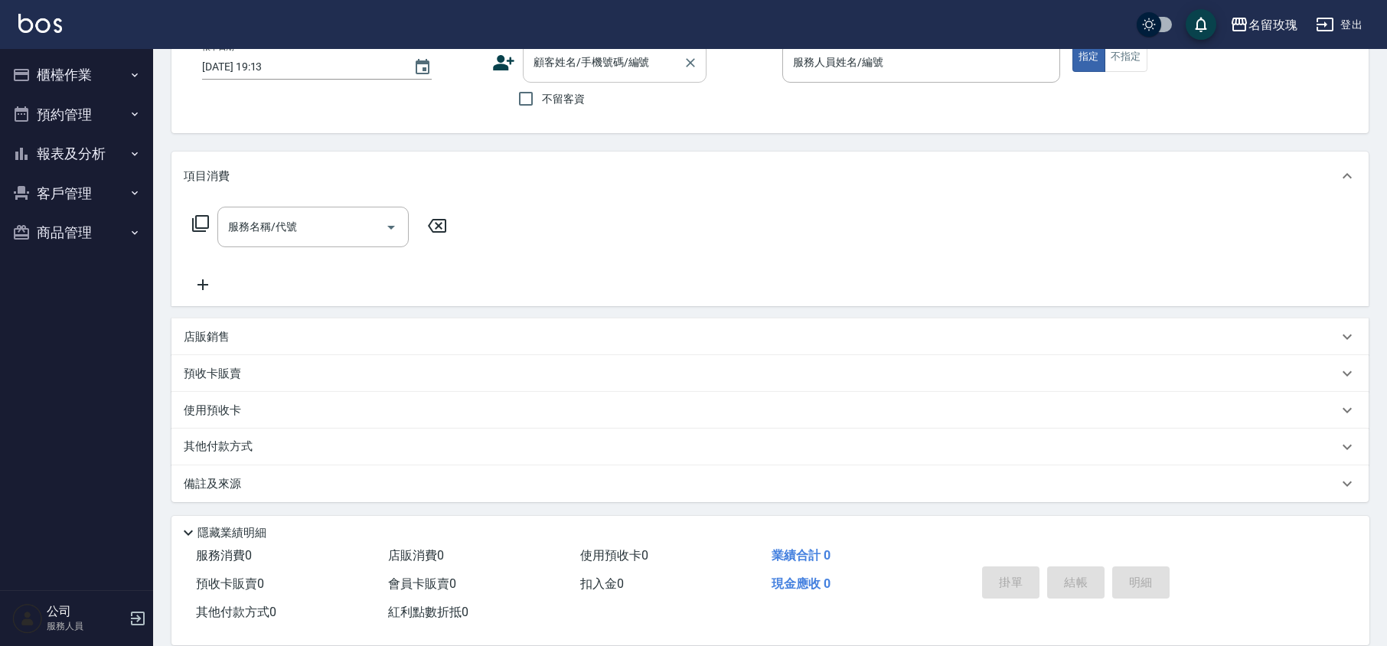
click at [605, 78] on div "顧客姓名/手機號碼/編號" at bounding box center [615, 62] width 184 height 41
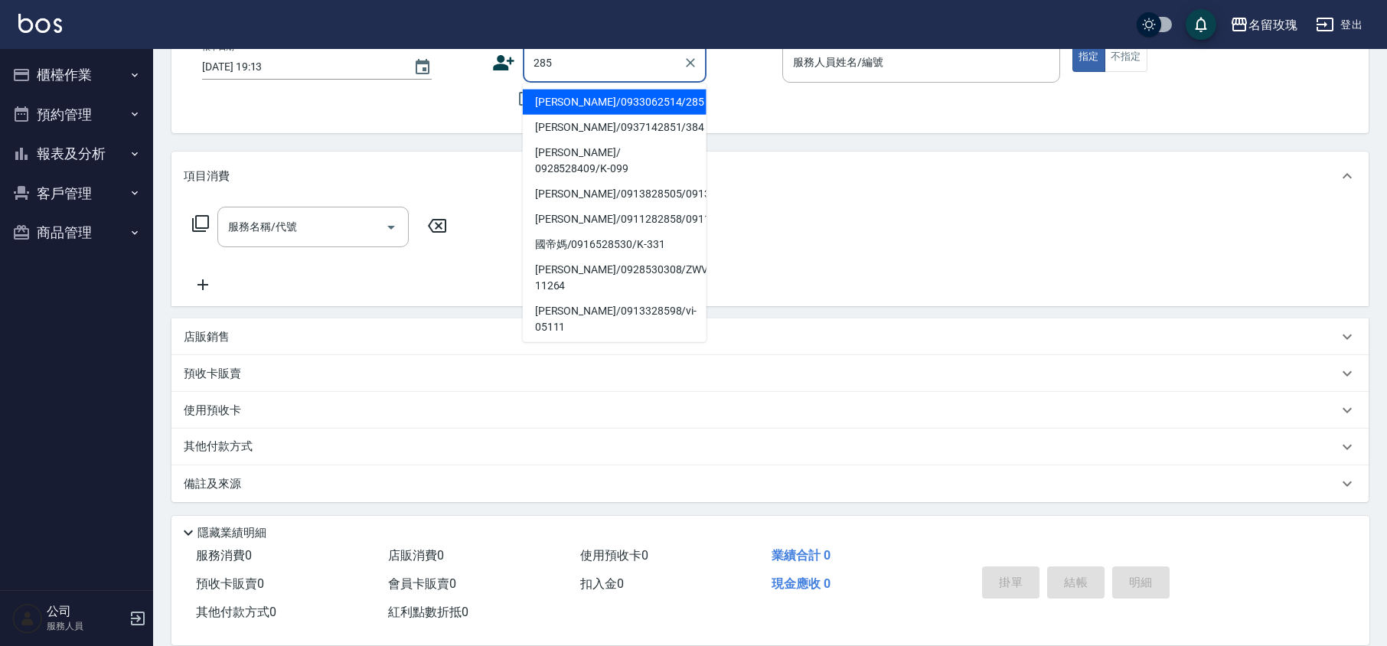
click at [609, 99] on li "董毓瑛/0933062514/285" at bounding box center [615, 102] width 184 height 25
type input "董毓瑛/0933062514/285"
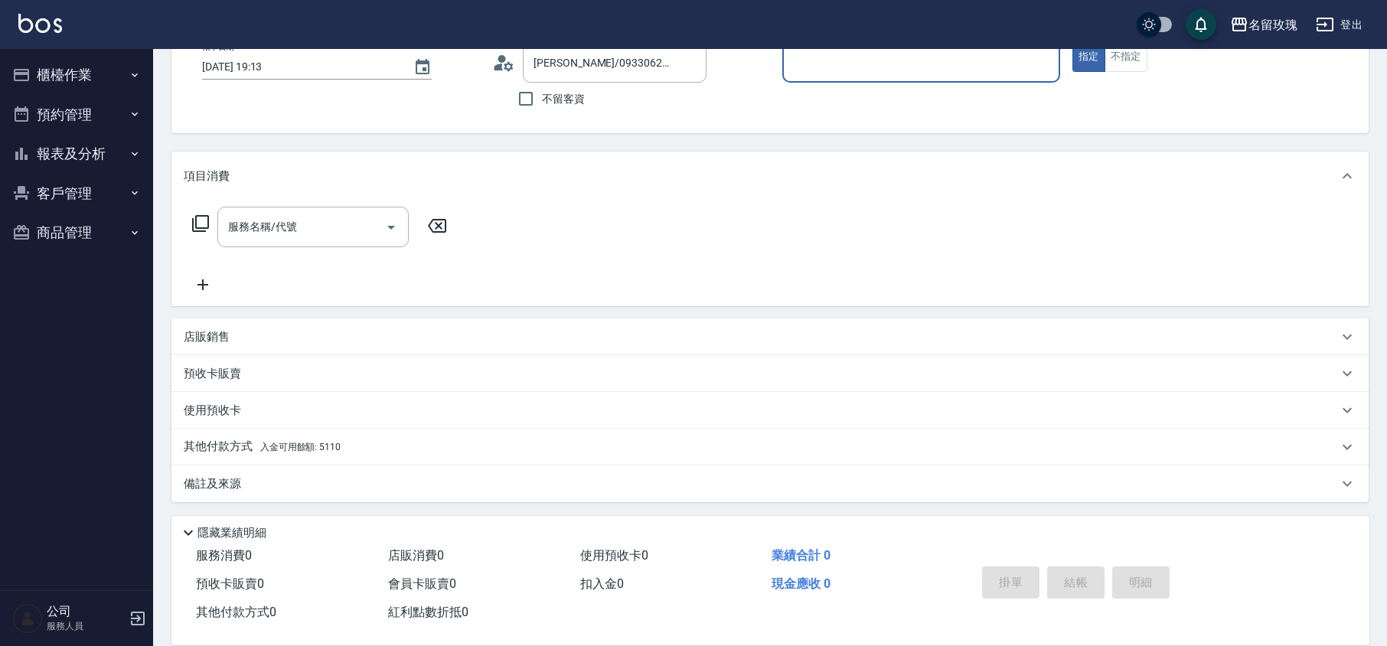
type input "KELLY-5"
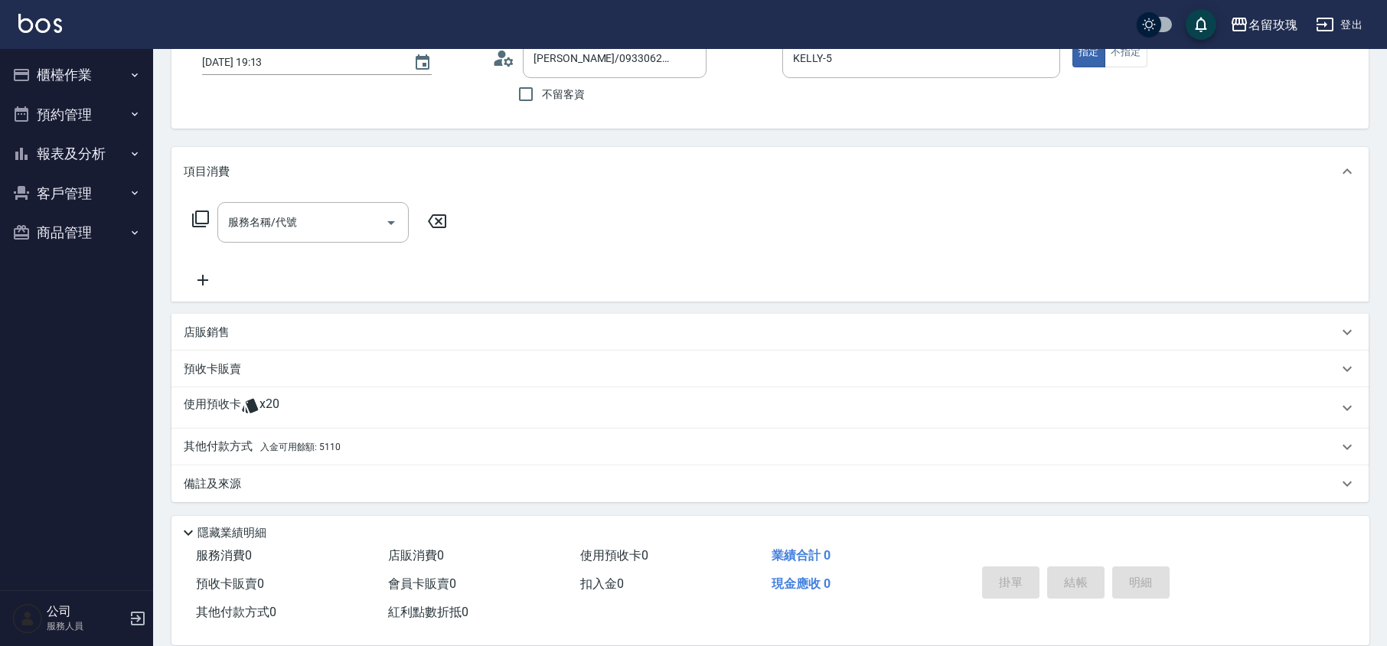
click at [266, 401] on span "x20" at bounding box center [269, 407] width 20 height 23
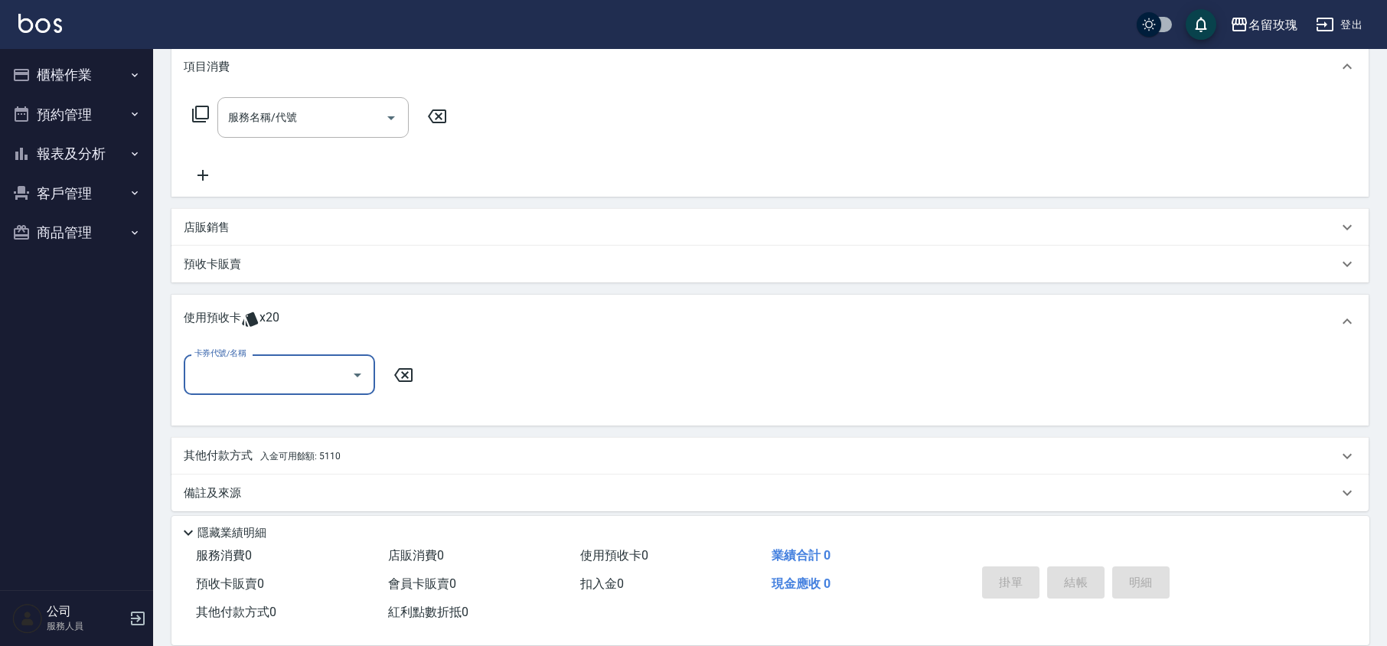
scroll to position [216, 0]
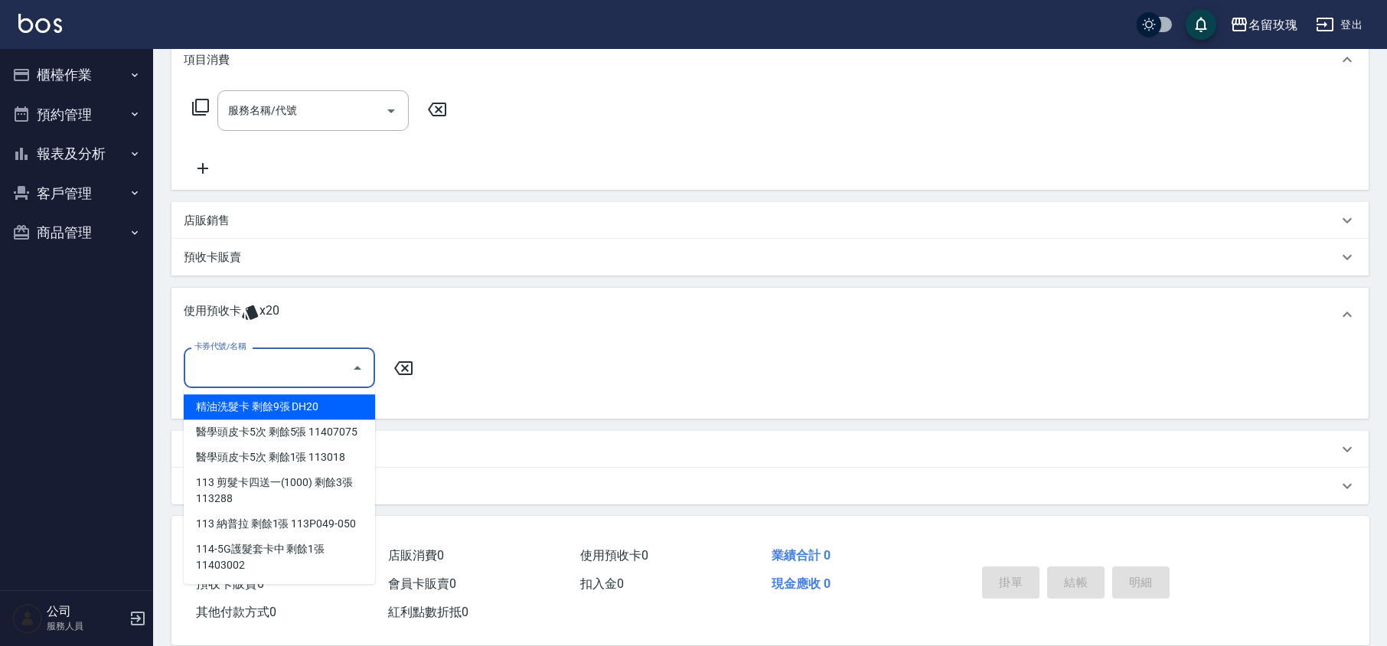
click at [341, 377] on input "卡券代號/名稱" at bounding box center [268, 367] width 155 height 27
click at [323, 405] on div "精油洗髮卡 剩餘9張 DH20" at bounding box center [279, 406] width 191 height 25
type input "精油洗髮卡 DH20"
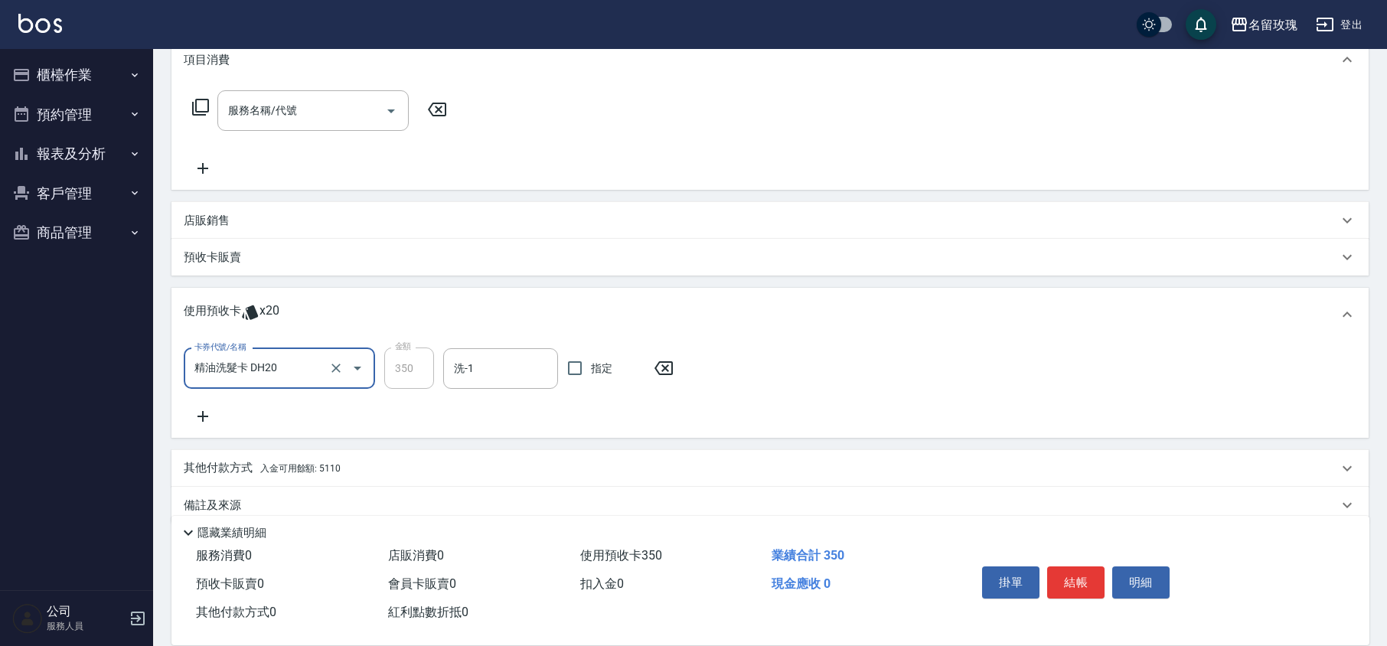
click at [516, 387] on div "洗-1" at bounding box center [500, 368] width 115 height 41
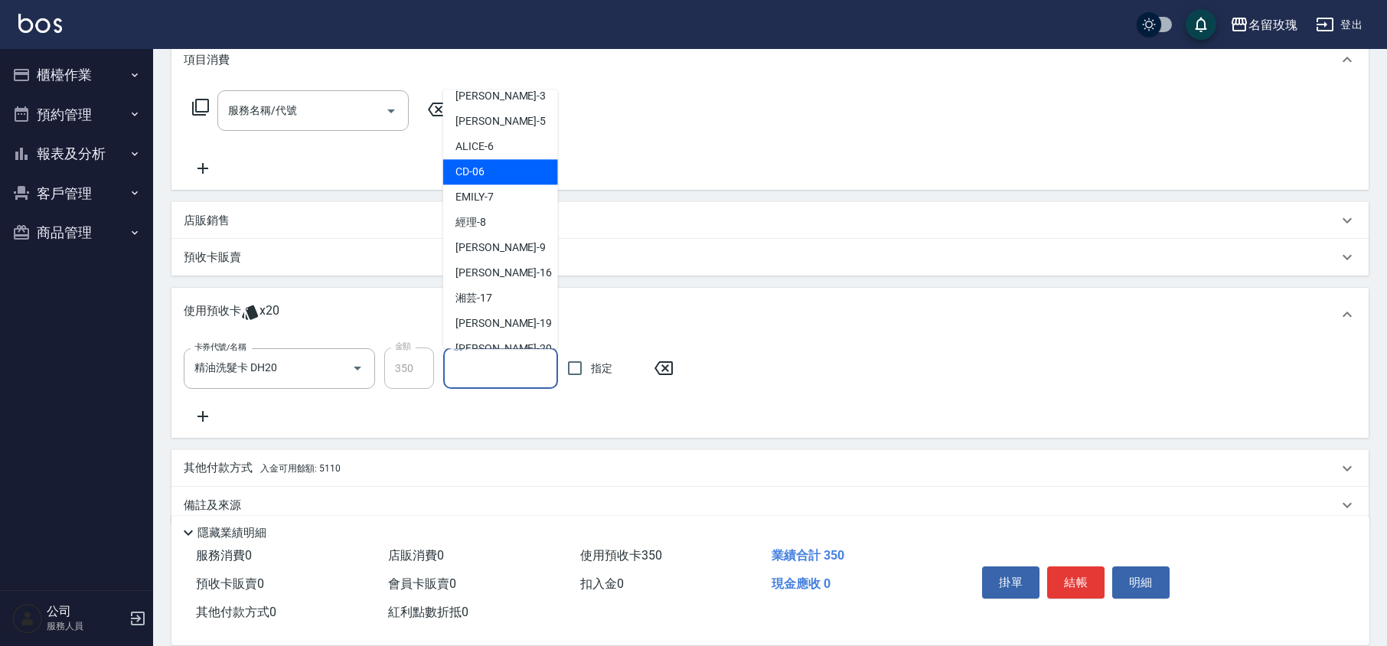
scroll to position [285, 0]
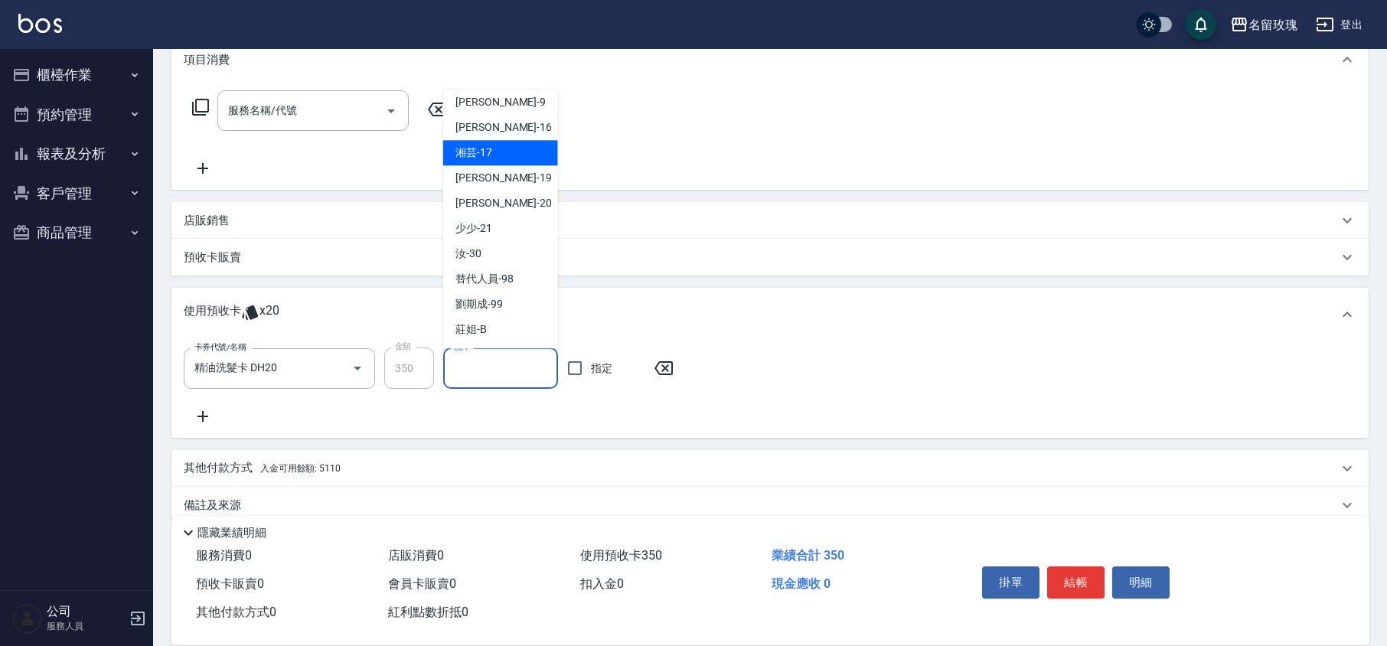
click at [481, 158] on span "湘芸 -17" at bounding box center [473, 153] width 37 height 16
type input "湘芸-17"
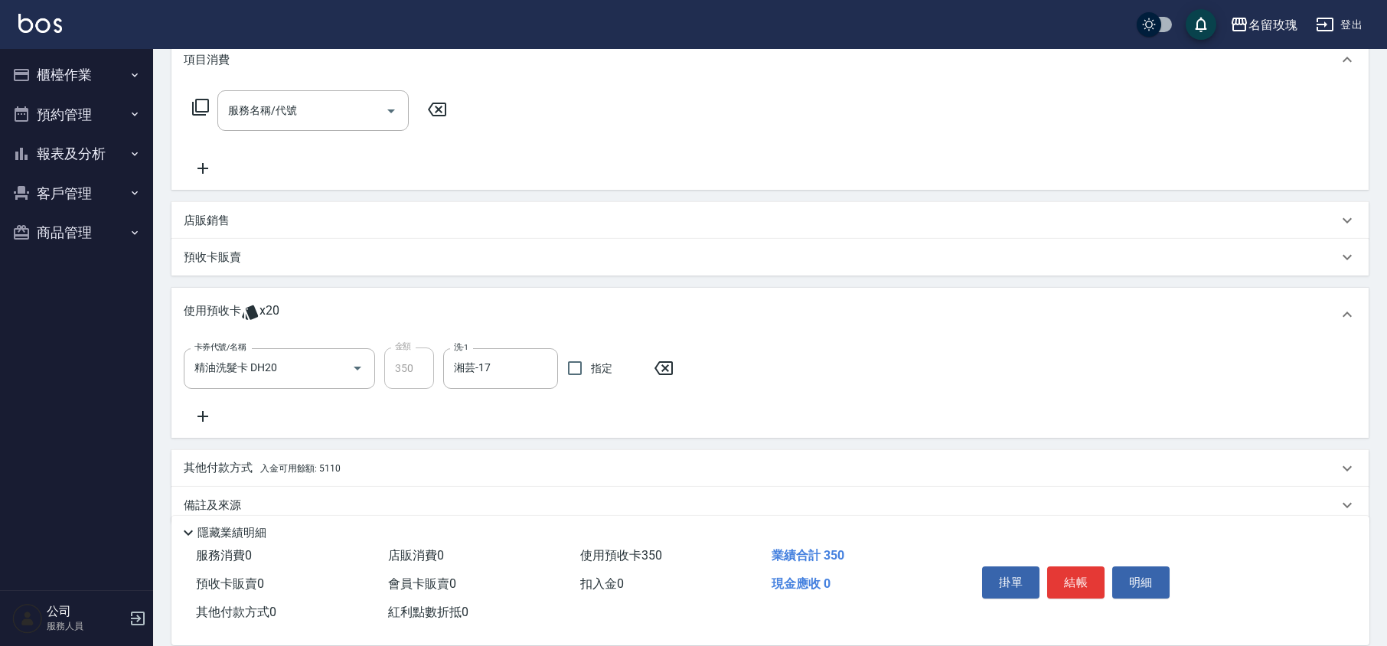
click at [201, 410] on icon at bounding box center [203, 416] width 38 height 18
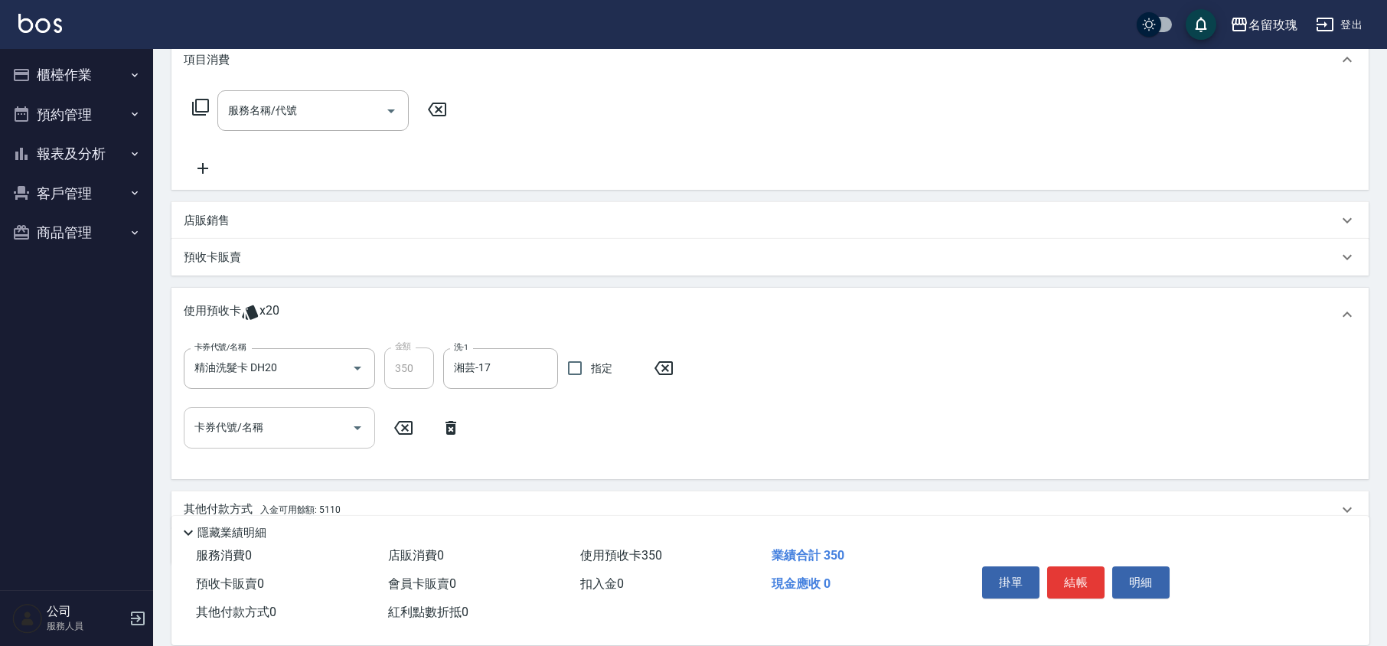
click at [358, 435] on icon "Open" at bounding box center [357, 428] width 18 height 18
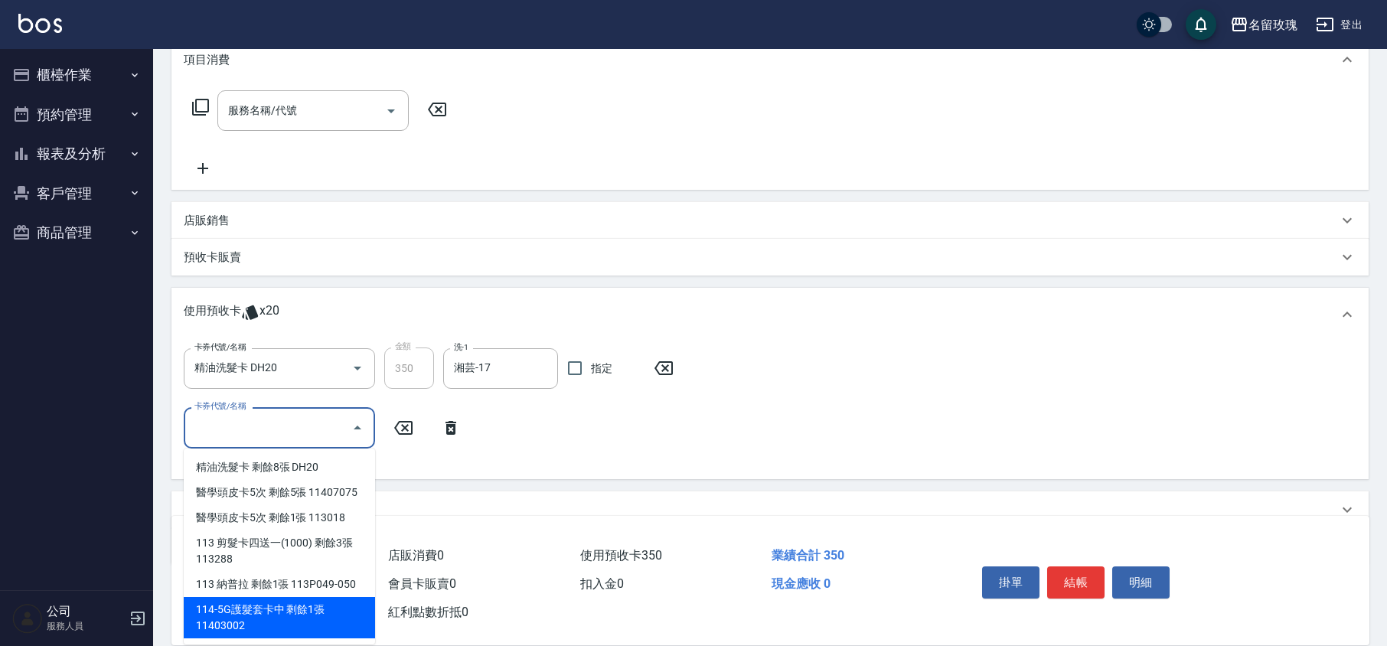
click at [328, 611] on div "114-5G護髮套卡中 剩餘1張 11403002" at bounding box center [279, 617] width 191 height 41
type input "114-5G護髮套卡中 11403002"
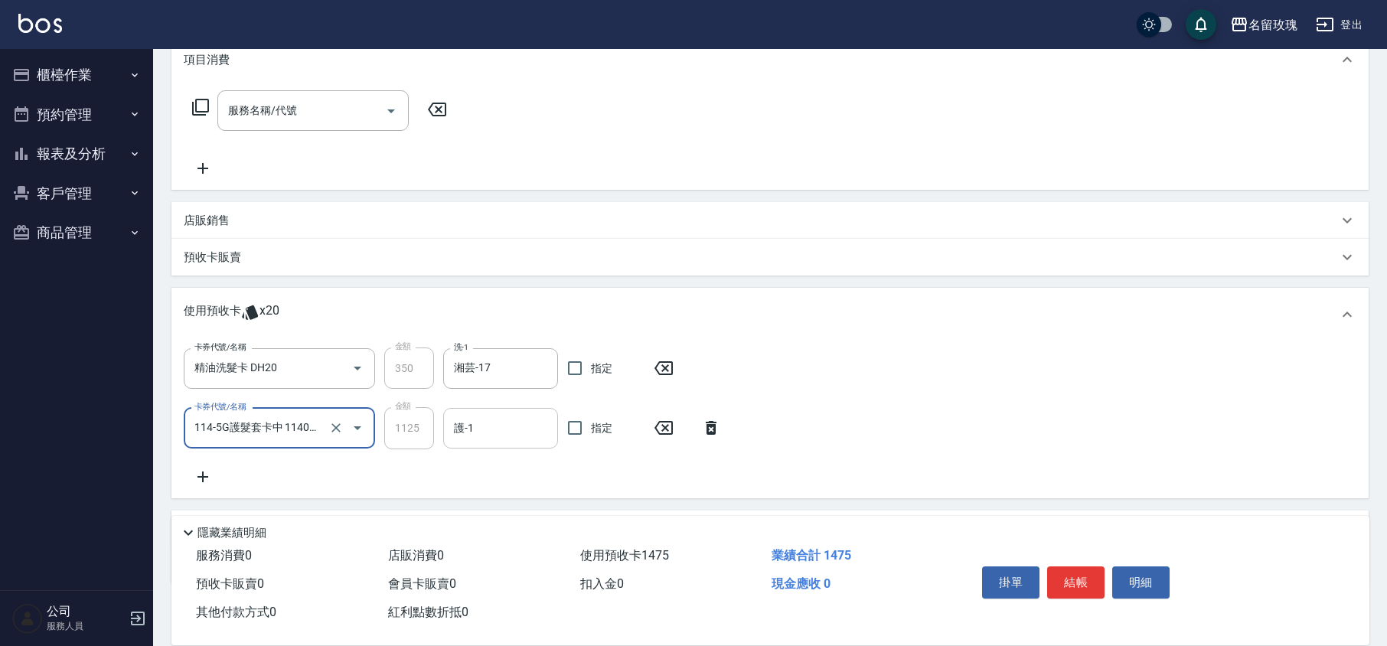
click at [499, 433] on input "護-1" at bounding box center [500, 428] width 101 height 27
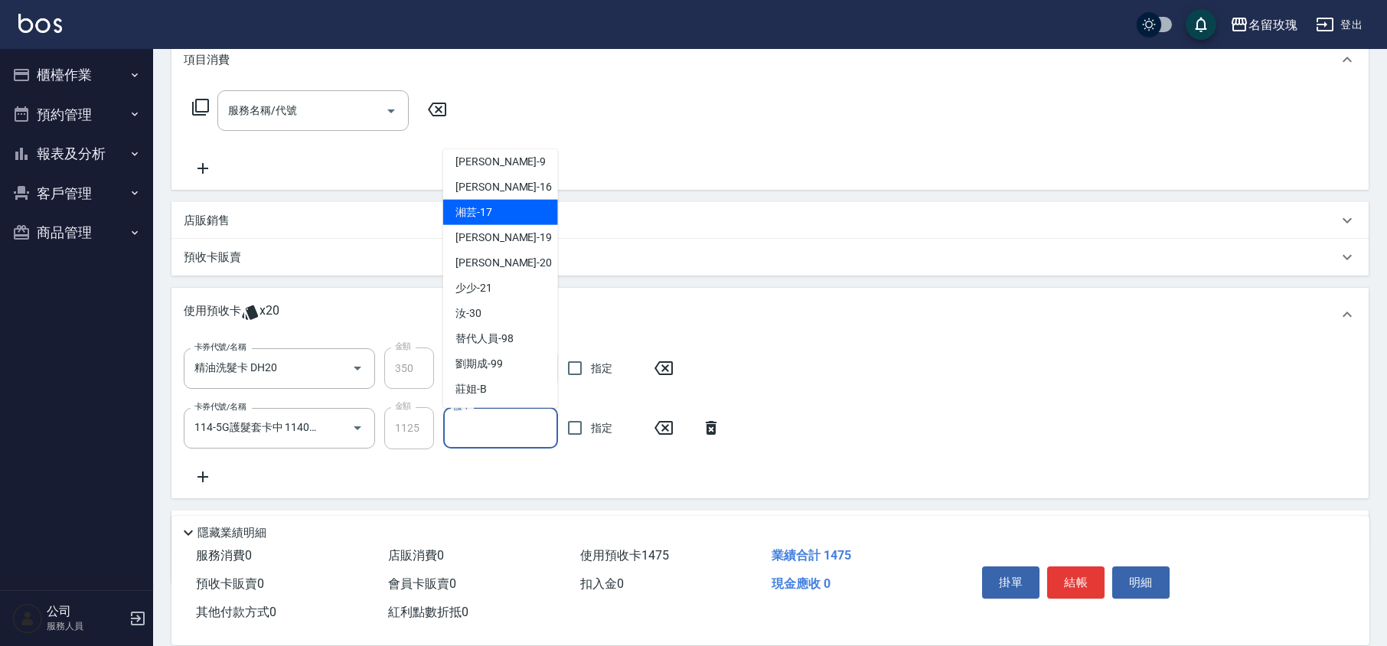
click at [491, 214] on span "湘芸 -17" at bounding box center [473, 212] width 37 height 16
type input "湘芸-17"
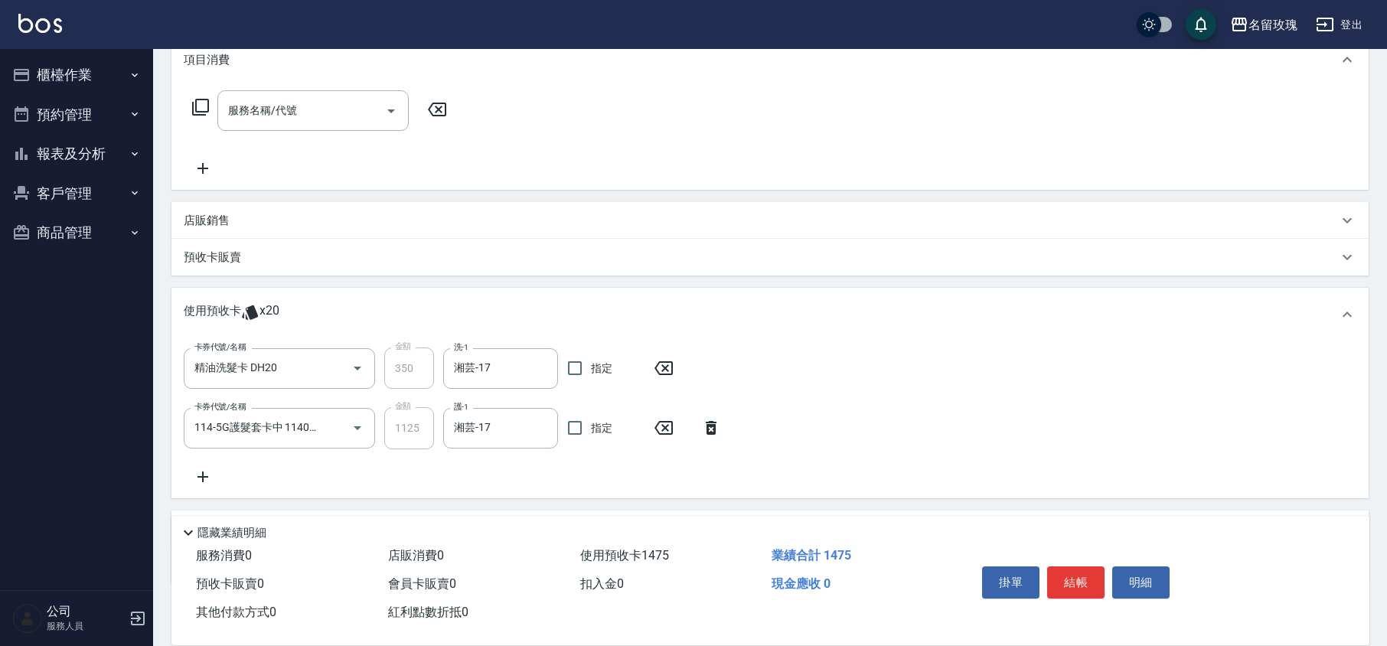
click at [542, 468] on div "卡券代號/名稱 精油洗髮卡 DH20 卡券代號/名稱 金額 350 金額 洗-1 湘芸-17 洗-1 指定 卡券代號/名稱 114-5G護髮套卡中 11403…" at bounding box center [770, 416] width 1173 height 138
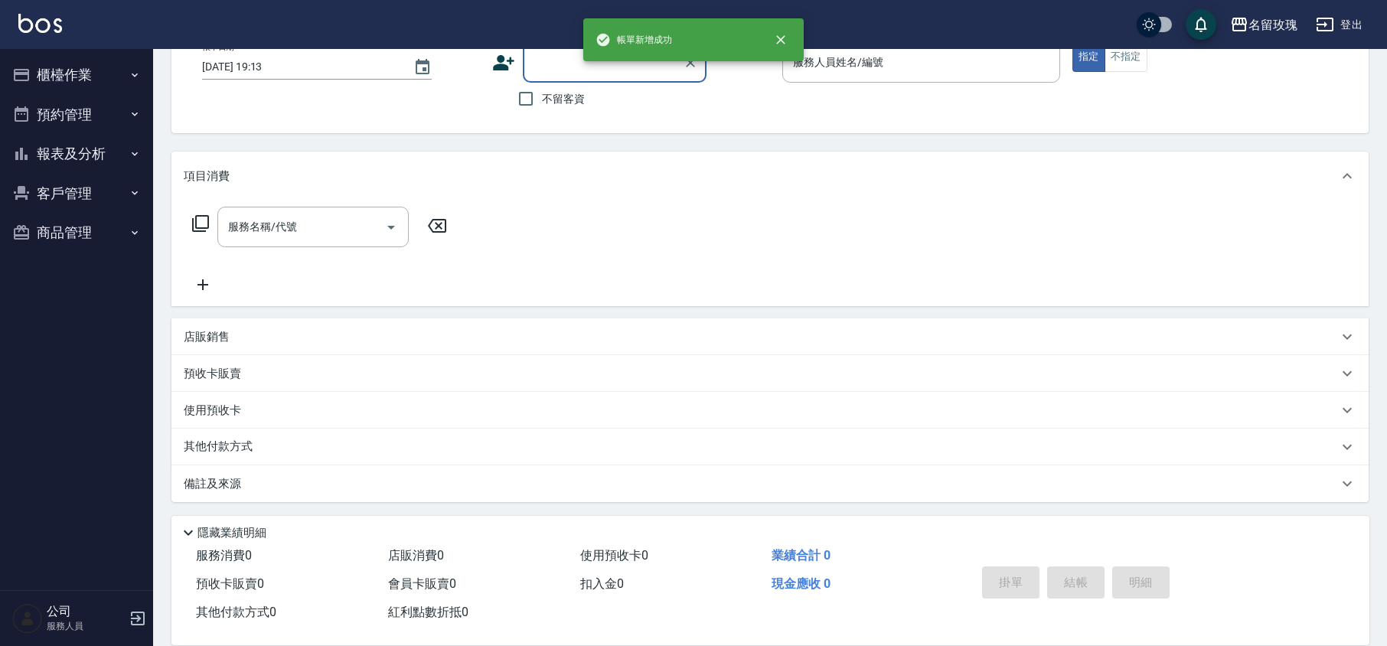
scroll to position [0, 0]
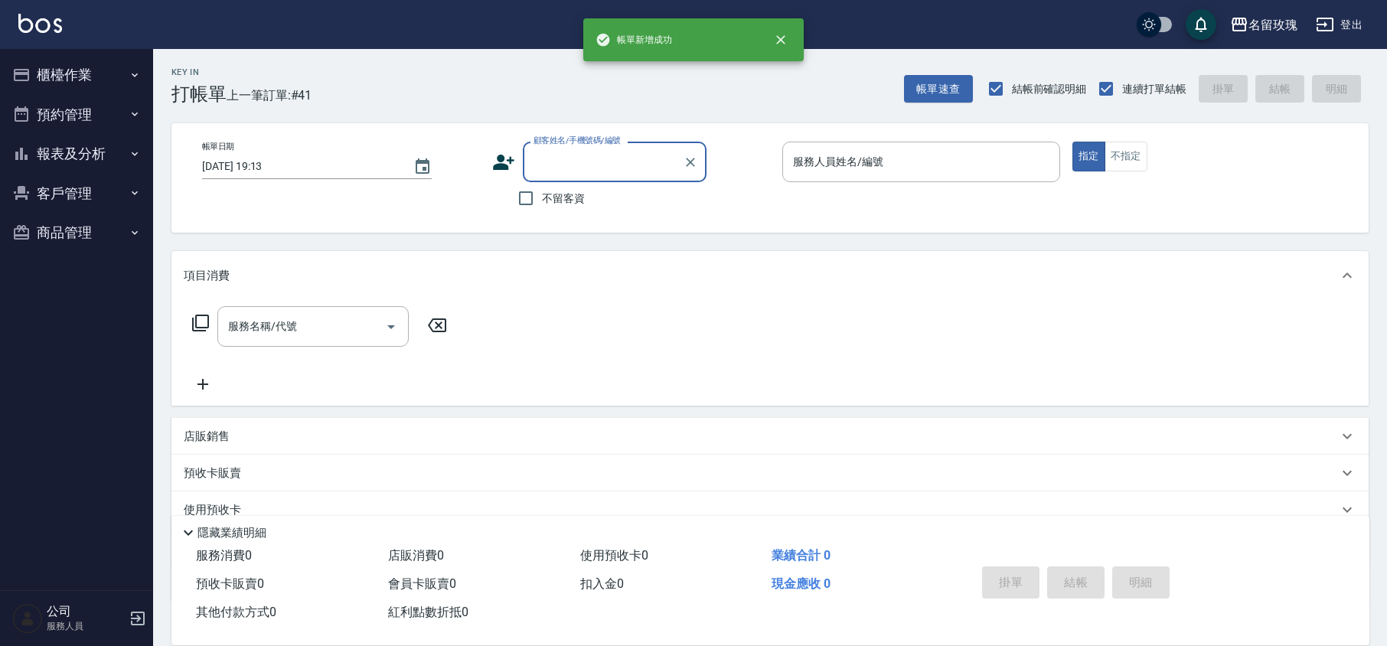
click at [72, 74] on button "櫃檯作業" at bounding box center [76, 75] width 141 height 40
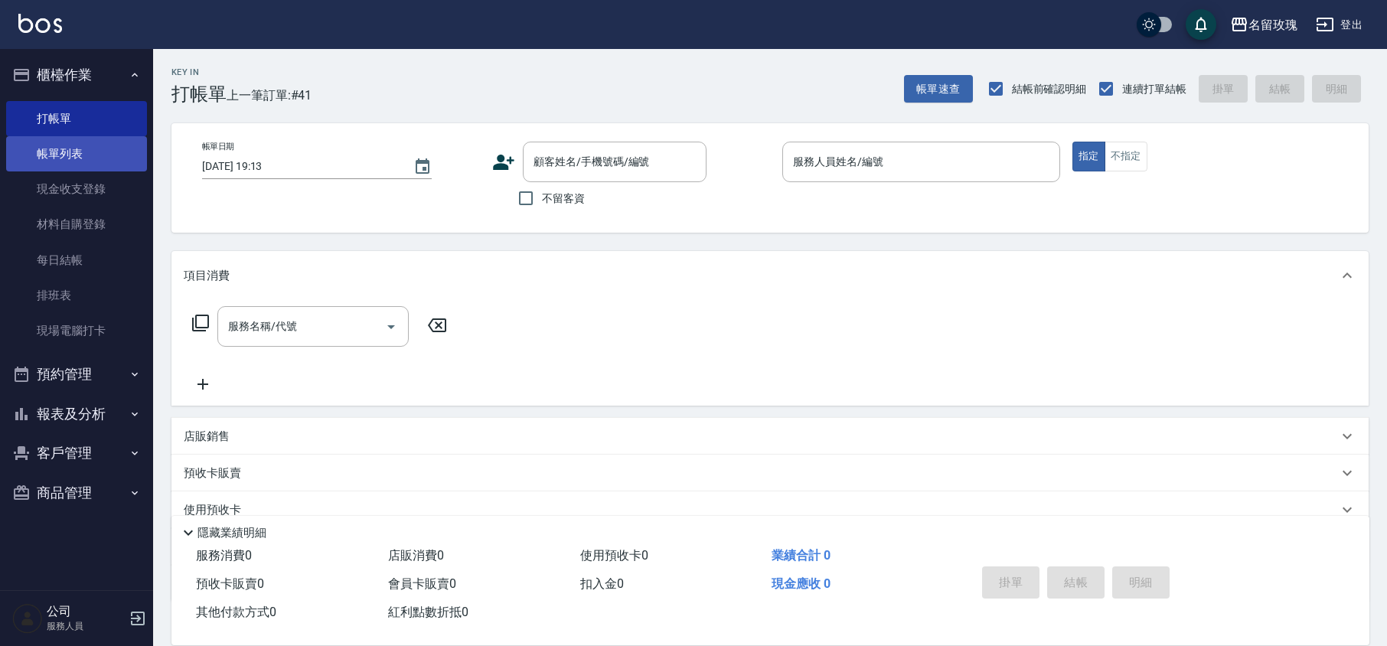
click at [52, 145] on link "帳單列表" at bounding box center [76, 153] width 141 height 35
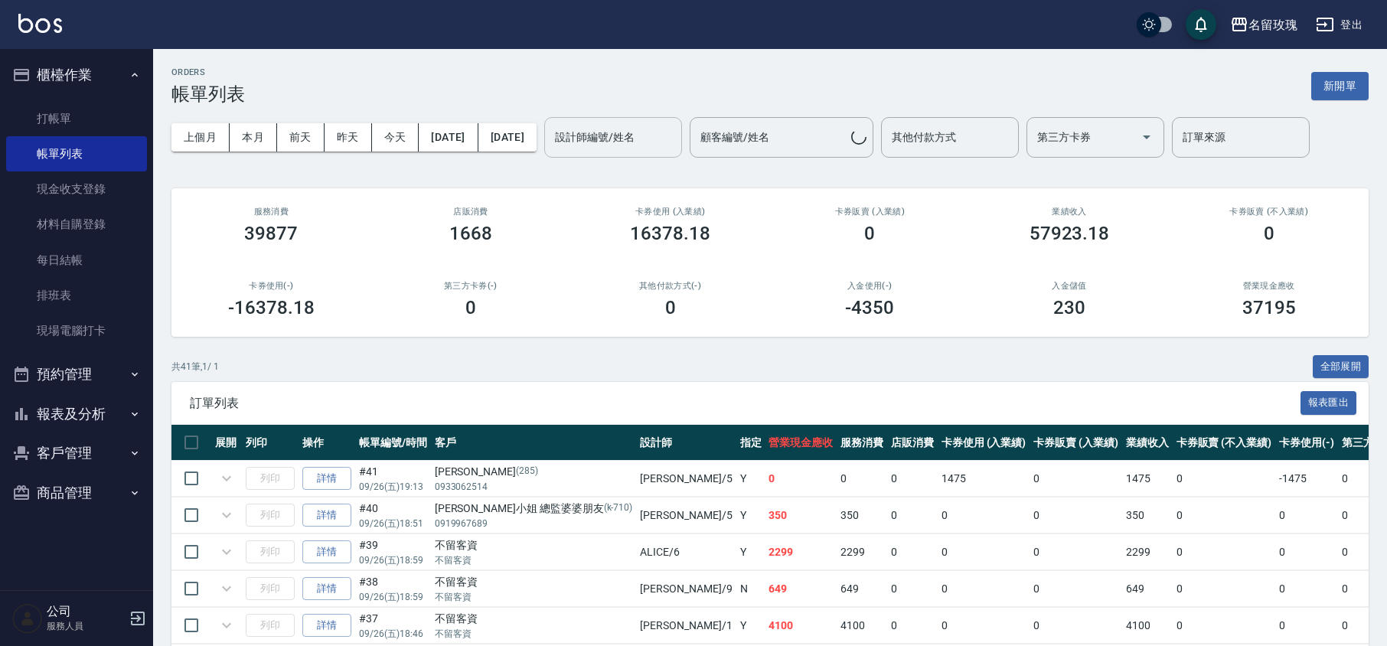
click at [646, 135] on div "設計師編號/姓名 設計師編號/姓名" at bounding box center [613, 137] width 138 height 41
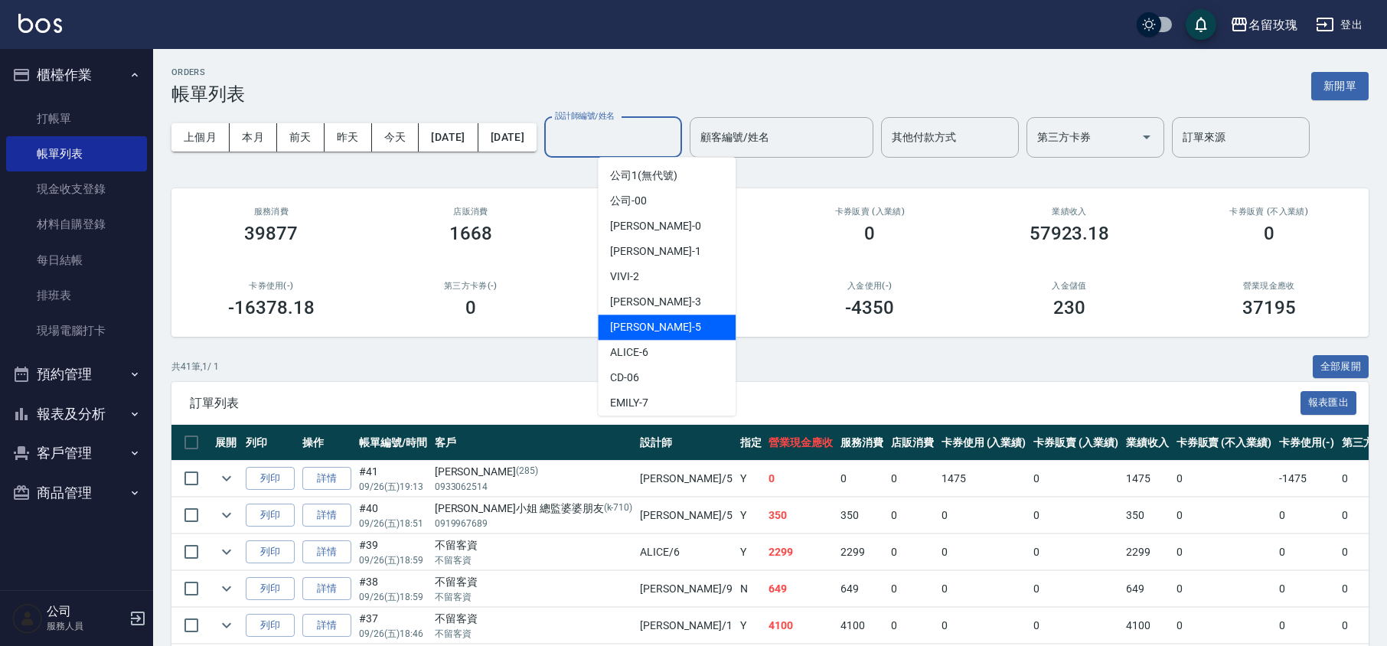
click at [656, 331] on div "[PERSON_NAME] -5" at bounding box center [667, 327] width 138 height 25
type input "KELLY-5"
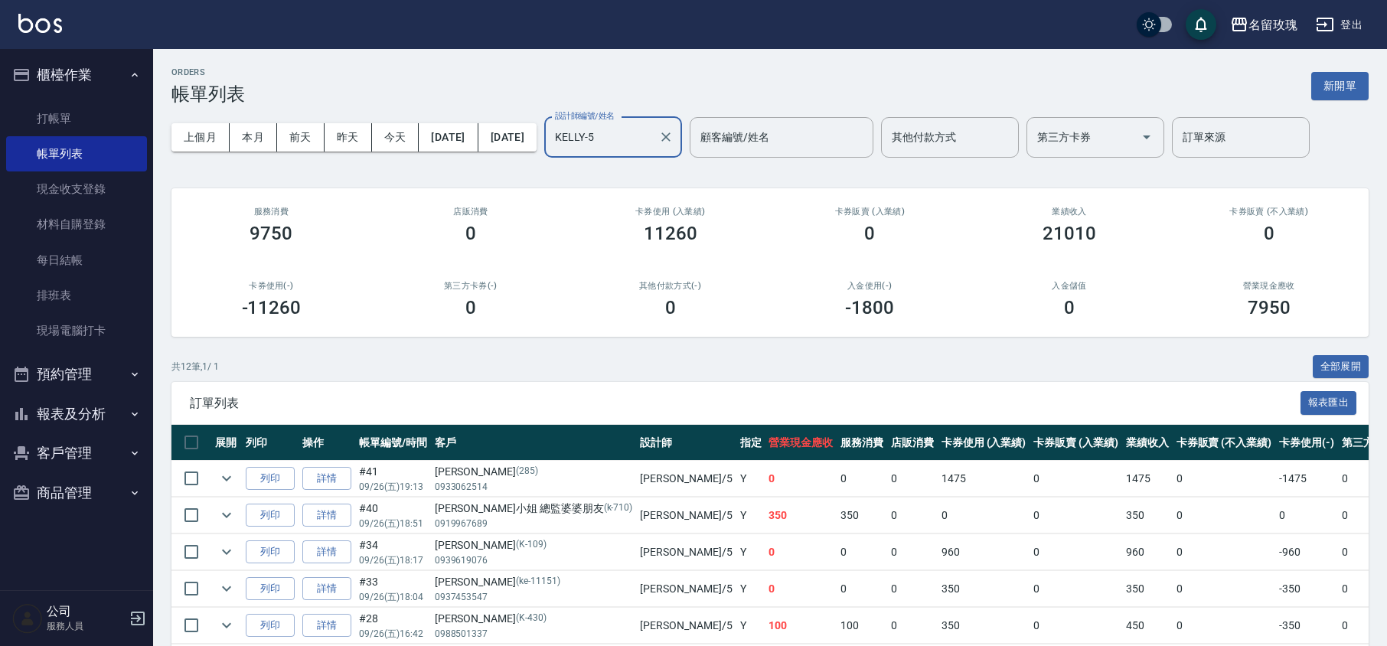
click at [644, 178] on div "ORDERS 帳單列表 新開單 上個月 本月 [DATE] [DATE] [DATE] [DATE] [DATE] 設計師編號/姓名 [PERSON_NAME…" at bounding box center [770, 505] width 1234 height 912
click at [130, 114] on link "打帳單" at bounding box center [76, 118] width 141 height 35
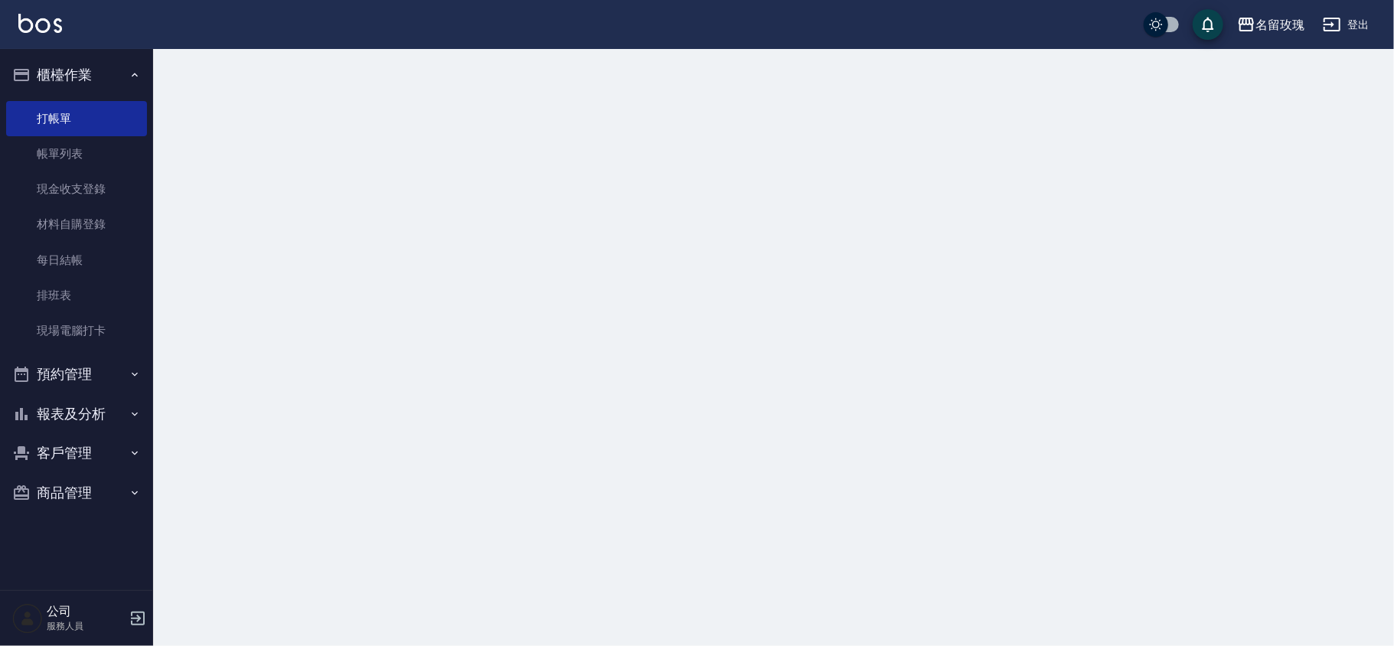
click at [115, 80] on button "櫃檯作業" at bounding box center [76, 75] width 141 height 40
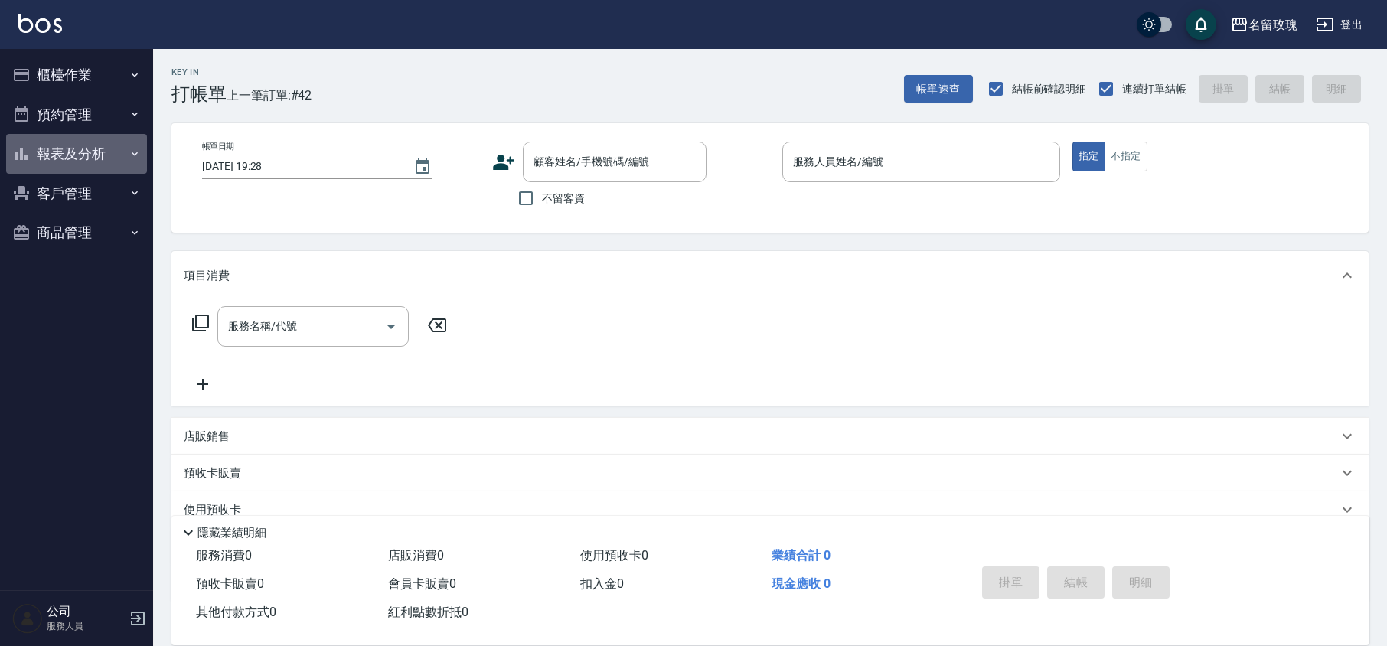
click at [99, 147] on button "報表及分析" at bounding box center [76, 154] width 141 height 40
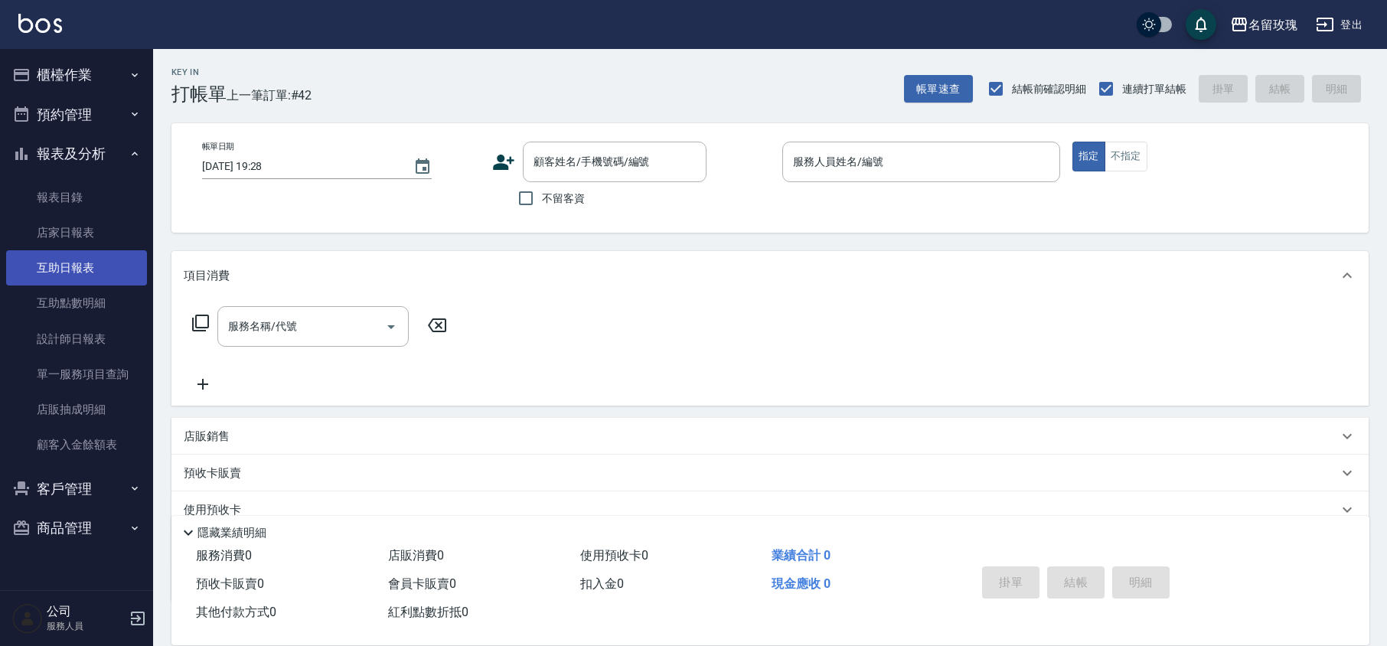
click at [78, 271] on link "互助日報表" at bounding box center [76, 267] width 141 height 35
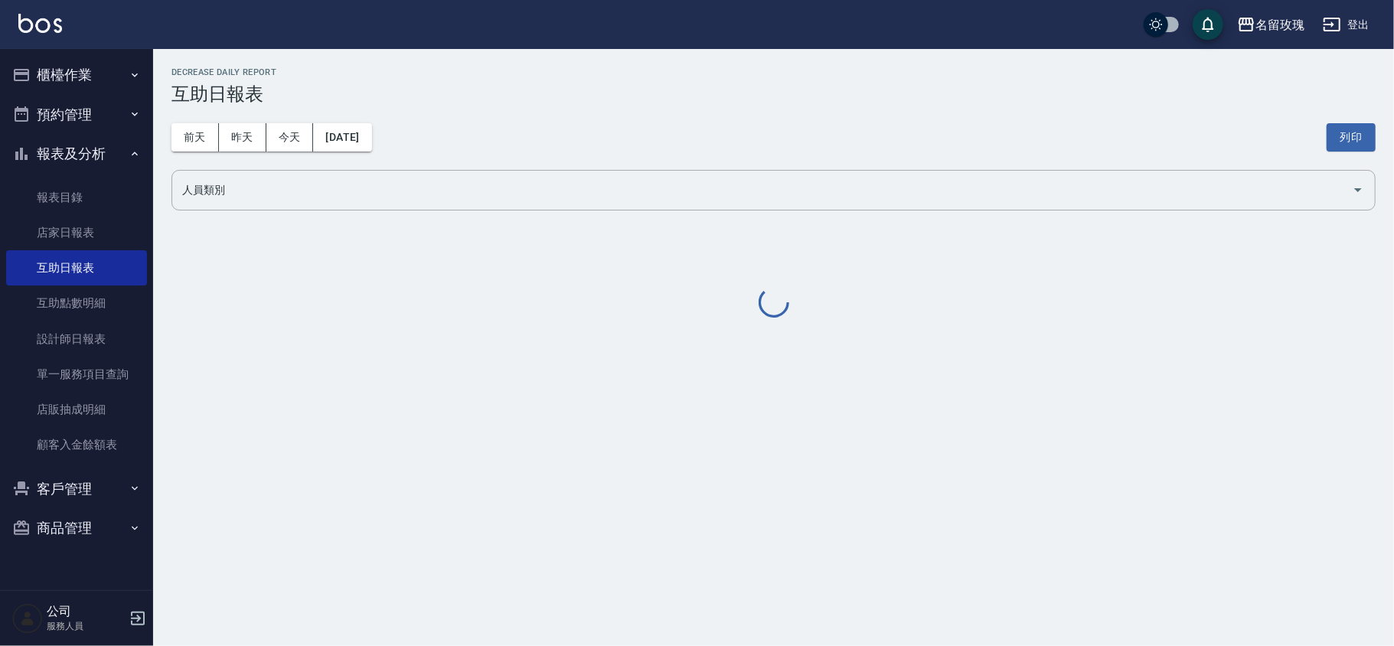
click at [646, 153] on div "前天 昨天 今天 2025/09/26 列印" at bounding box center [773, 137] width 1204 height 65
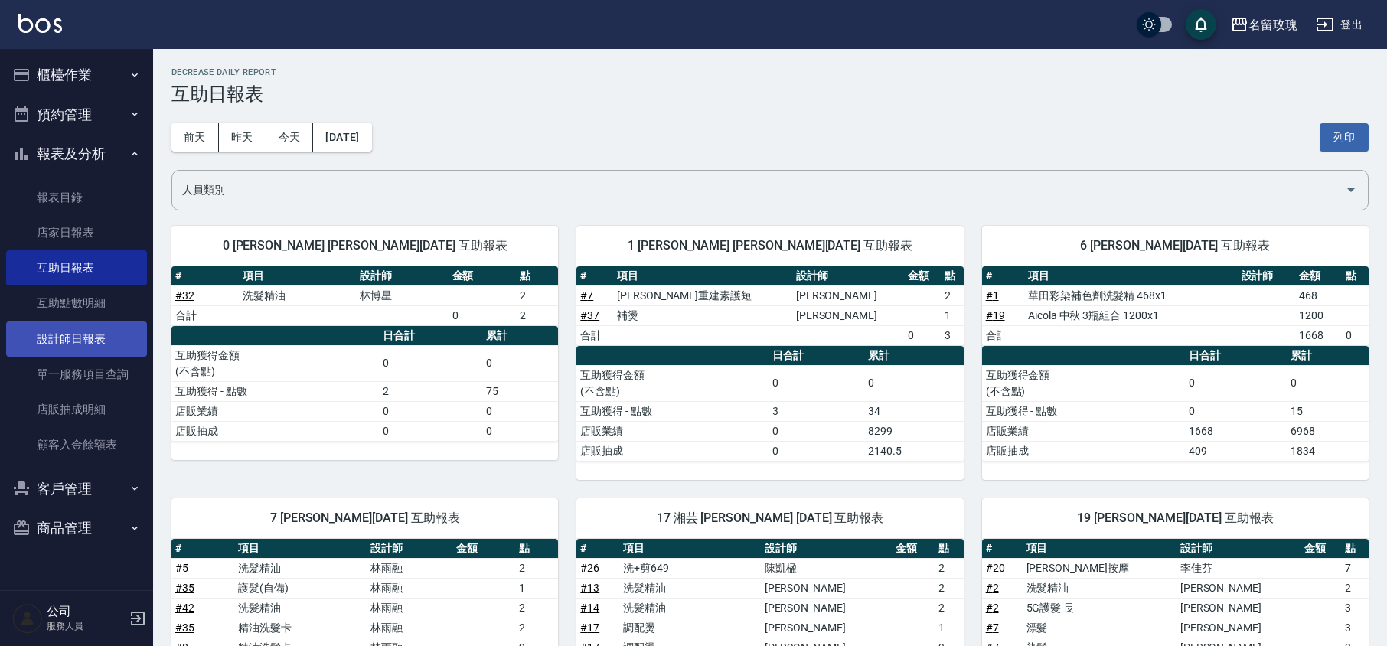
click at [98, 337] on link "設計師日報表" at bounding box center [76, 338] width 141 height 35
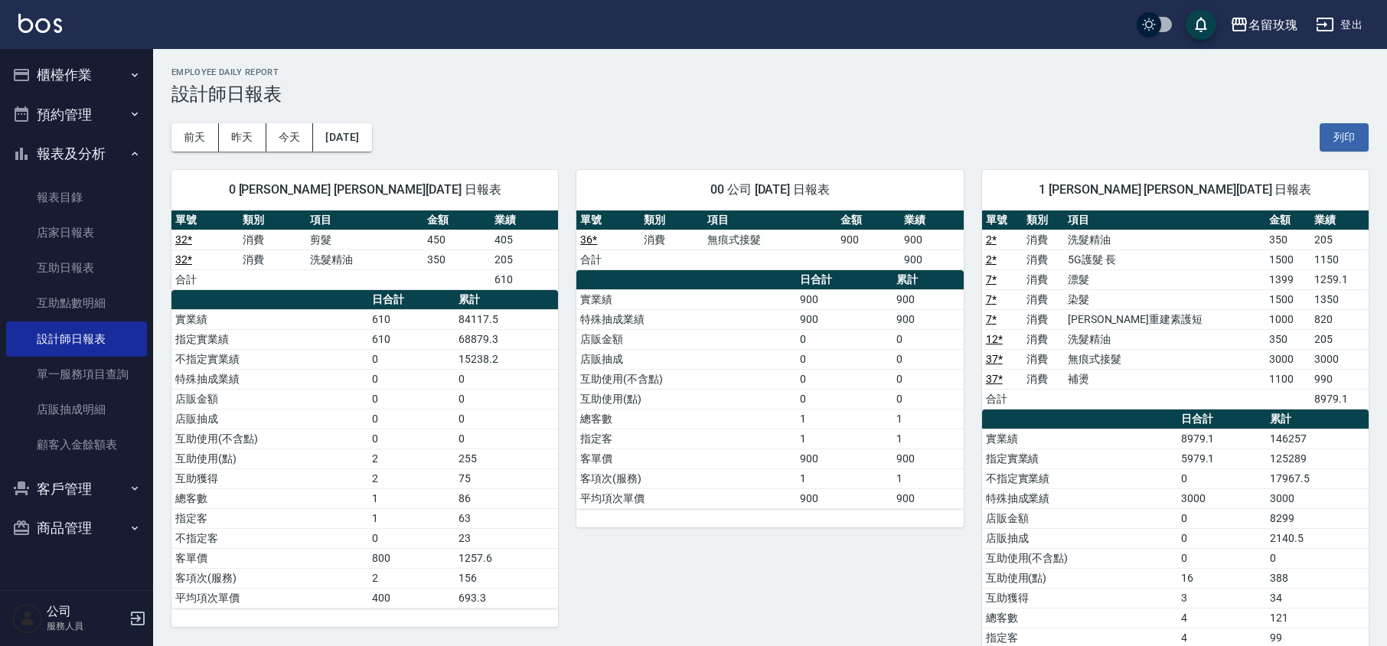
click at [623, 122] on div "前天 昨天 今天 2025/09/26 列印" at bounding box center [769, 137] width 1197 height 65
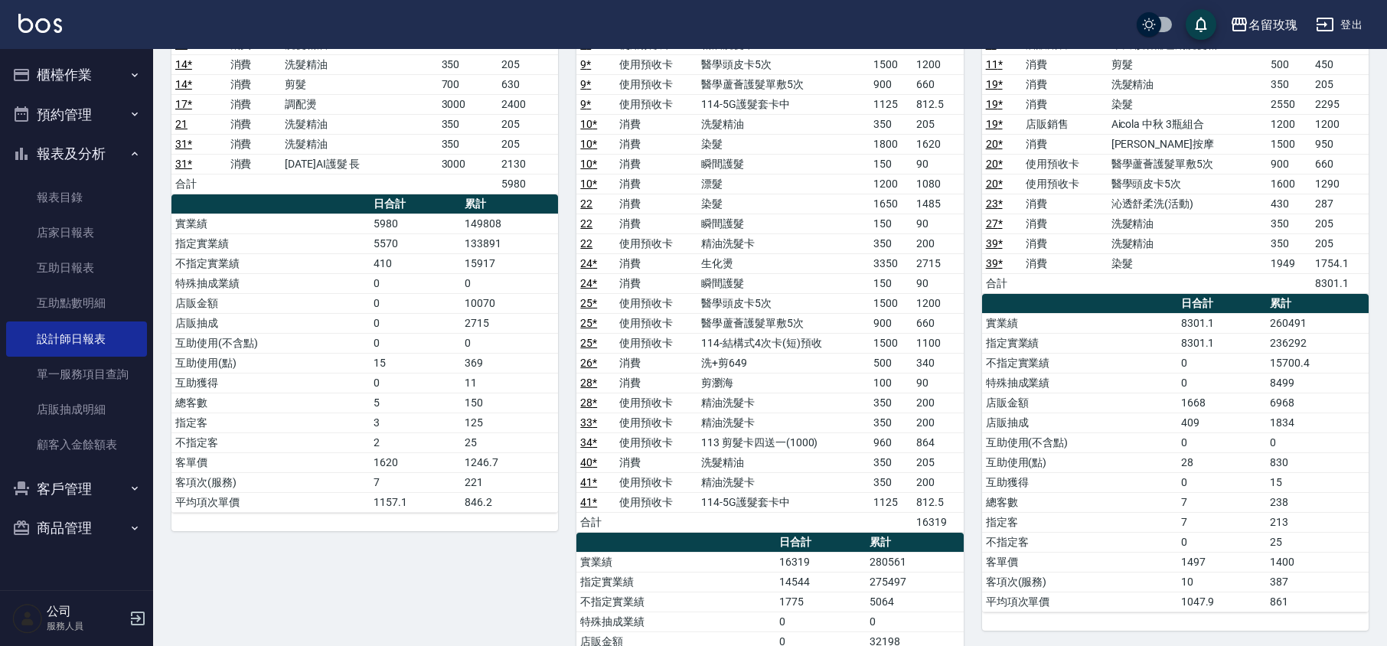
scroll to position [918, 0]
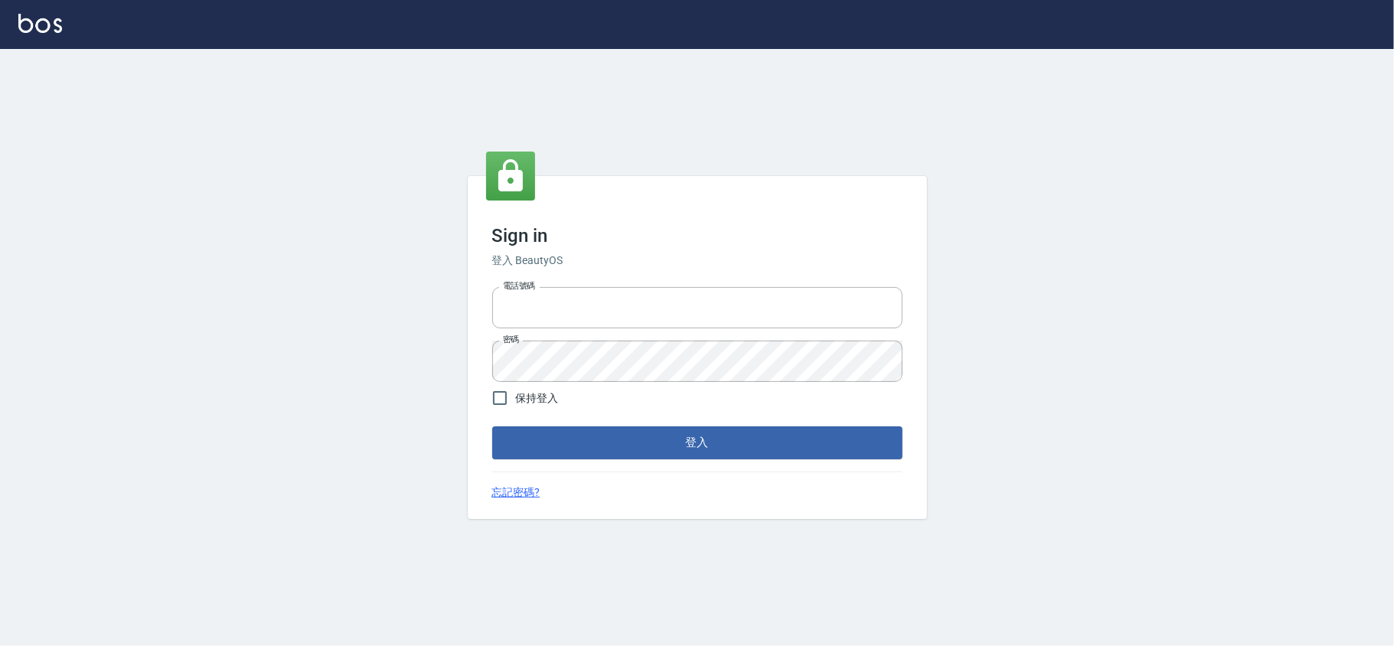
type input "28261007"
drag, startPoint x: 536, startPoint y: 124, endPoint x: 582, endPoint y: 197, distance: 87.1
click at [536, 124] on div "Sign in 登入 BeautyOS 電話號碼 [PHONE_NUMBER] 電話號碼 密碼 密碼 保持登入 登入 忘記密碼?" at bounding box center [697, 347] width 1394 height 597
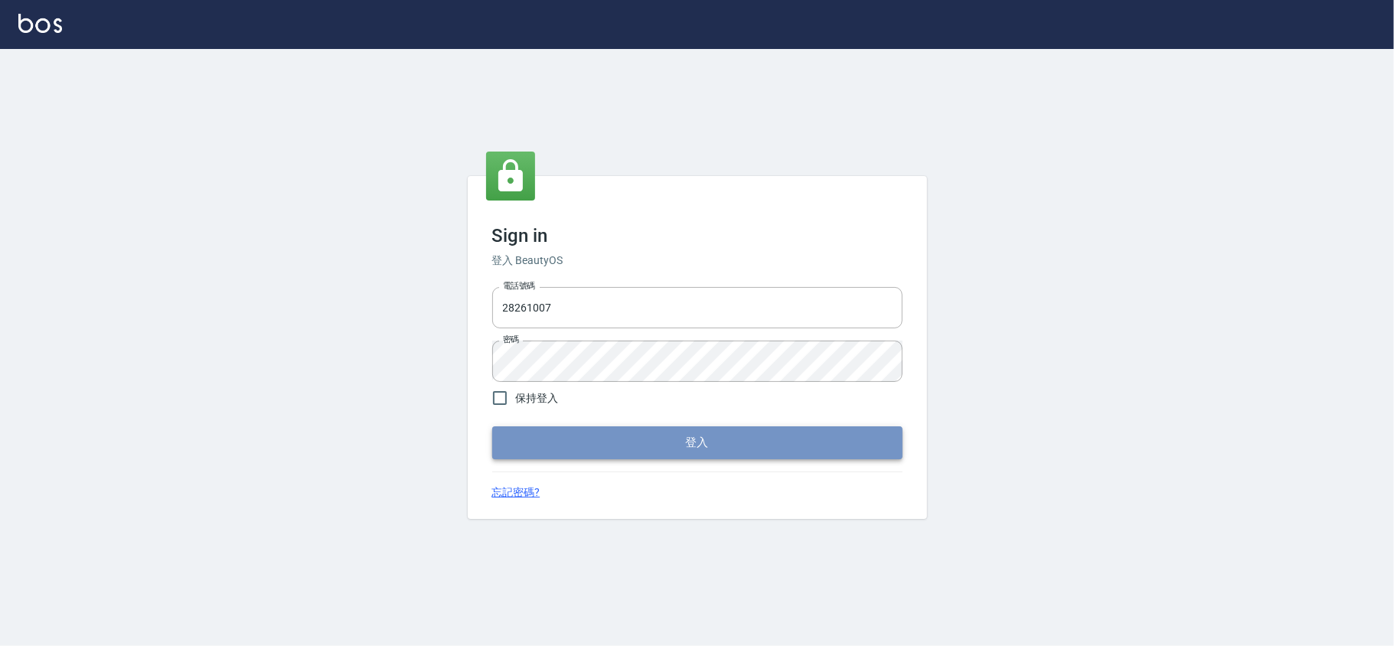
click at [647, 438] on button "登入" at bounding box center [697, 442] width 410 height 32
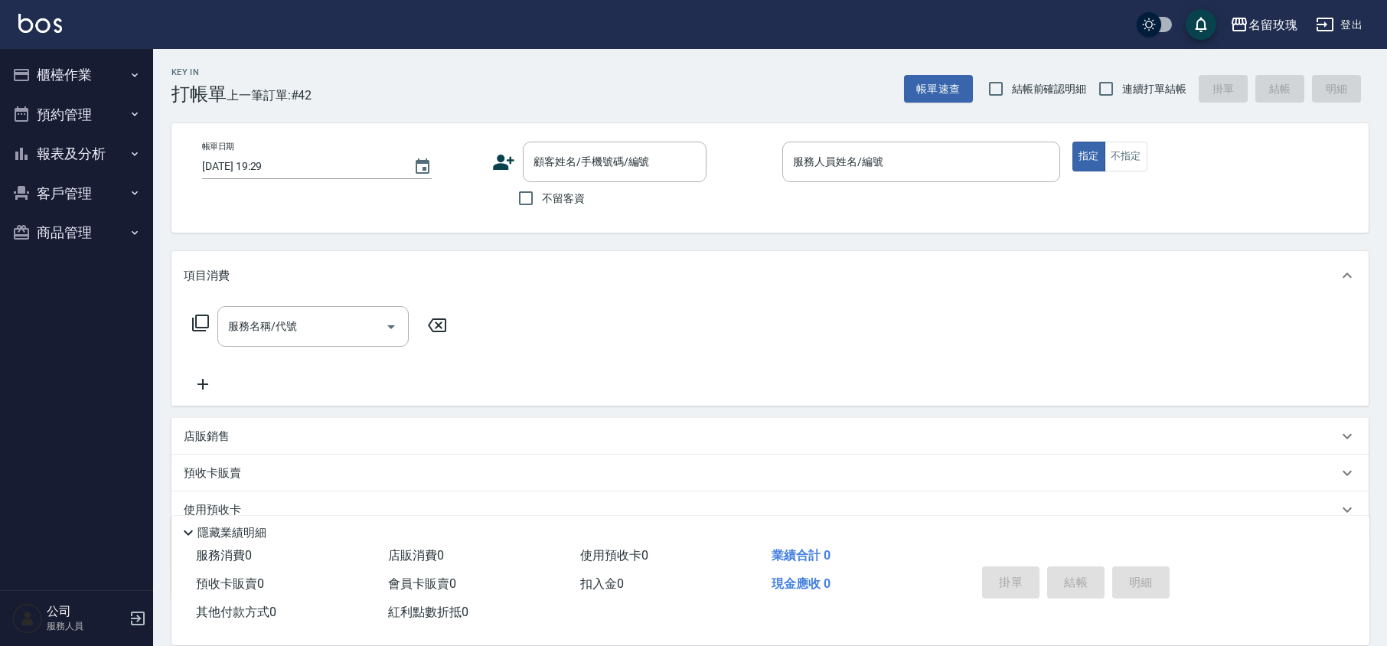
drag, startPoint x: 548, startPoint y: 84, endPoint x: 344, endPoint y: 136, distance: 210.9
click at [548, 84] on div "Key In 打帳單 上一筆訂單:#42 帳單速查 結帳前確認明細 連續打單結帳 掛單 結帳 明細" at bounding box center [760, 77] width 1215 height 56
click at [1056, 96] on span "結帳前確認明細" at bounding box center [1049, 89] width 75 height 16
click at [1012, 96] on input "結帳前確認明細" at bounding box center [996, 89] width 32 height 32
checkbox input "true"
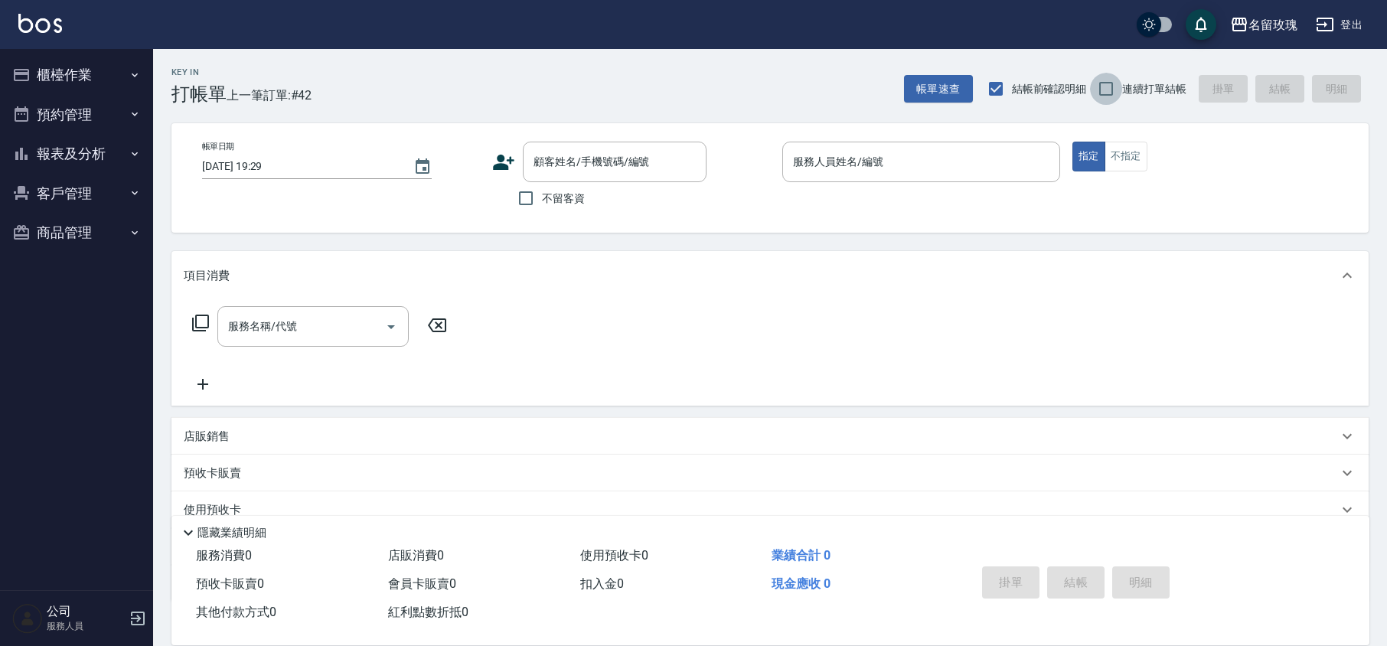
drag, startPoint x: 1114, startPoint y: 83, endPoint x: 965, endPoint y: 98, distance: 150.0
click at [1115, 83] on input "連續打單結帳" at bounding box center [1106, 89] width 32 height 32
checkbox input "true"
click at [64, 69] on button "櫃檯作業" at bounding box center [76, 75] width 141 height 40
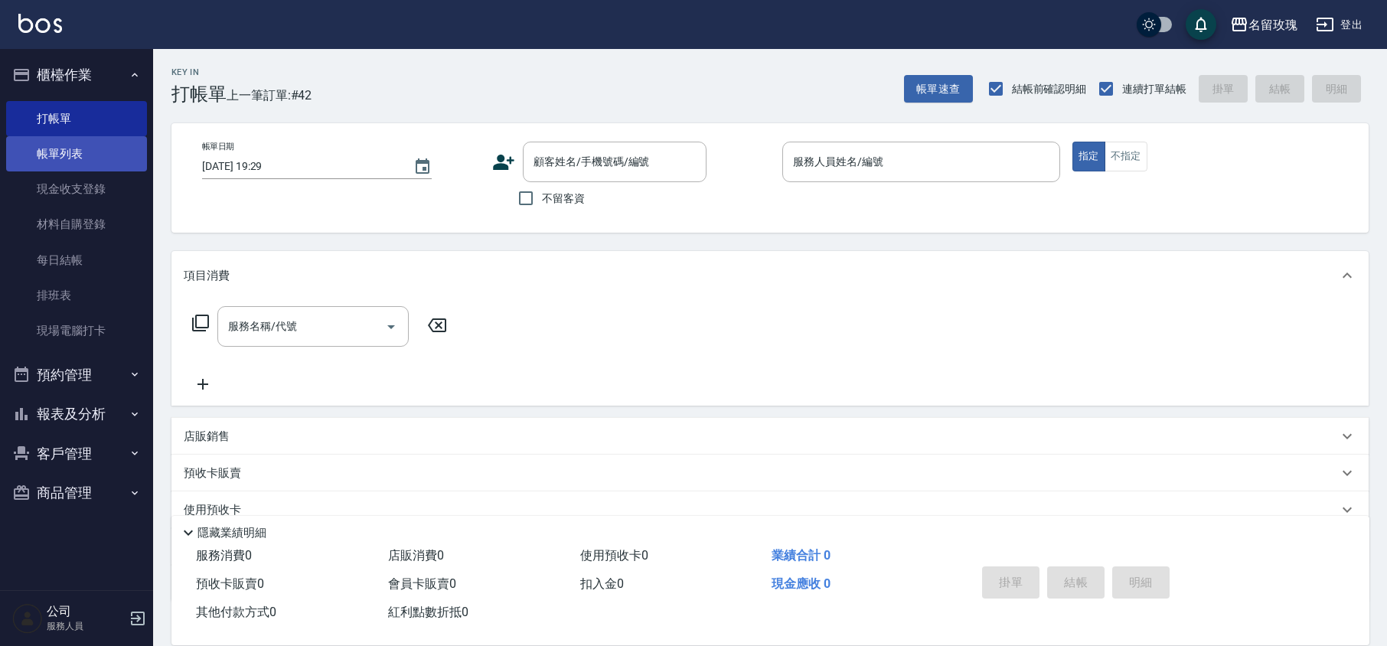
click at [55, 136] on link "帳單列表" at bounding box center [76, 153] width 141 height 35
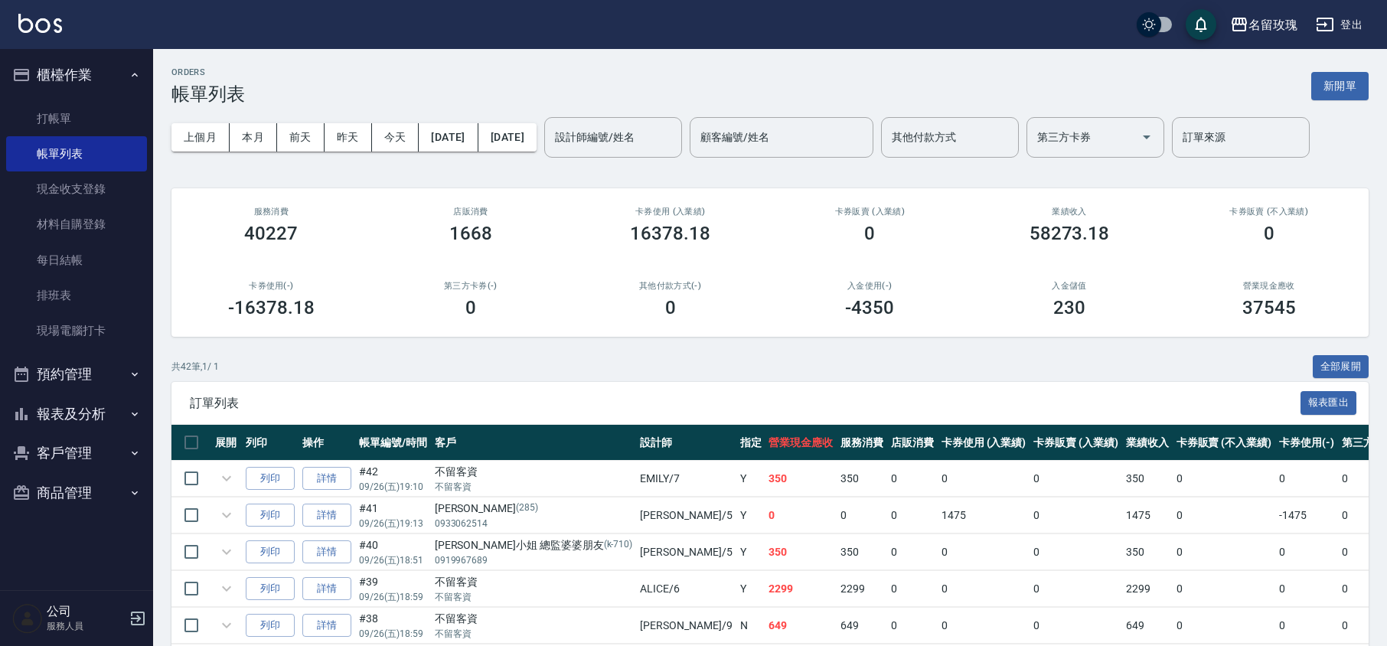
click at [646, 124] on input "設計師編號/姓名" at bounding box center [613, 137] width 124 height 27
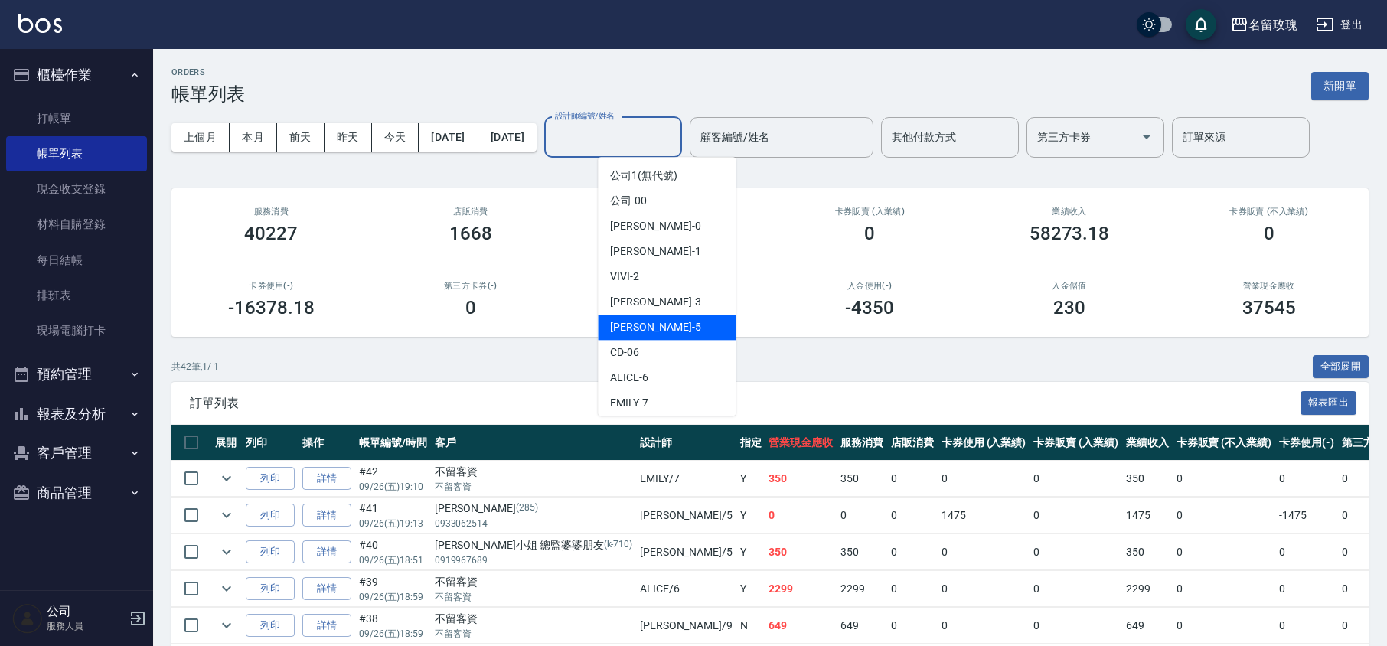
click at [644, 316] on div "[PERSON_NAME] -5" at bounding box center [667, 327] width 138 height 25
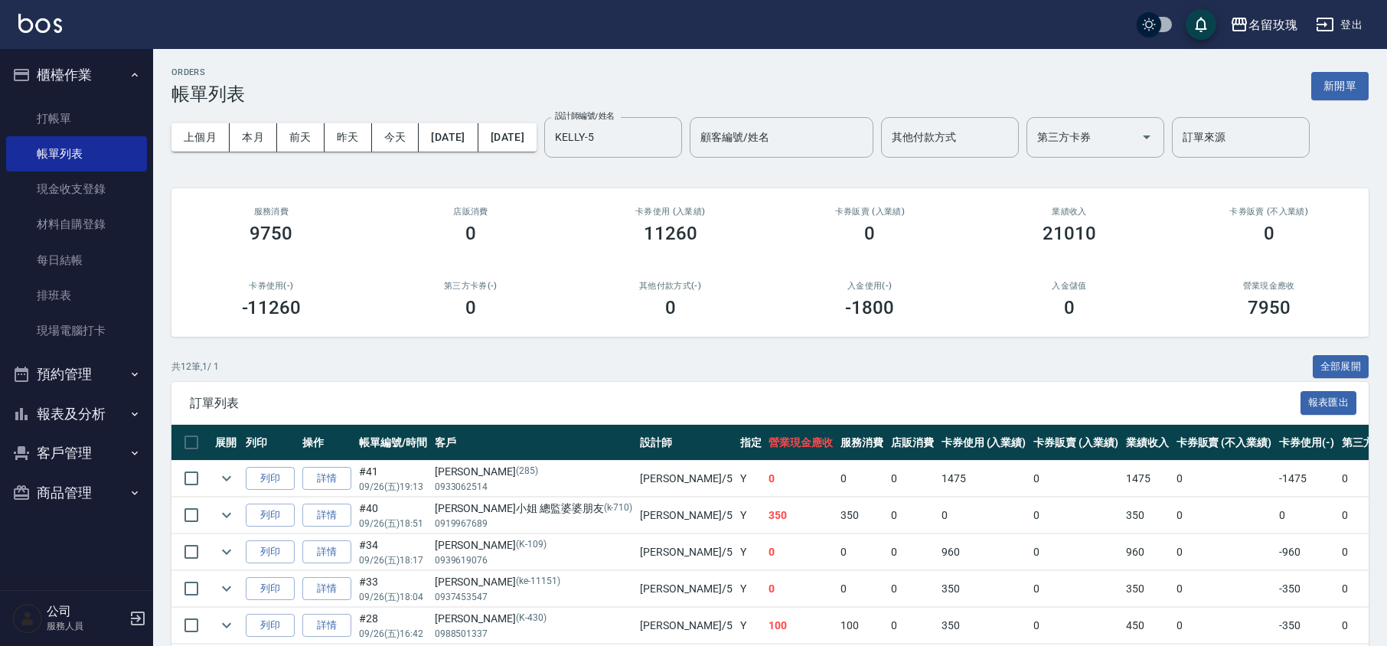
click at [671, 176] on div "ORDERS 帳單列表 新開單 上個月 本月 [DATE] [DATE] [DATE] [DATE] [DATE] 設計師編號/姓名 [PERSON_NAME…" at bounding box center [770, 505] width 1234 height 912
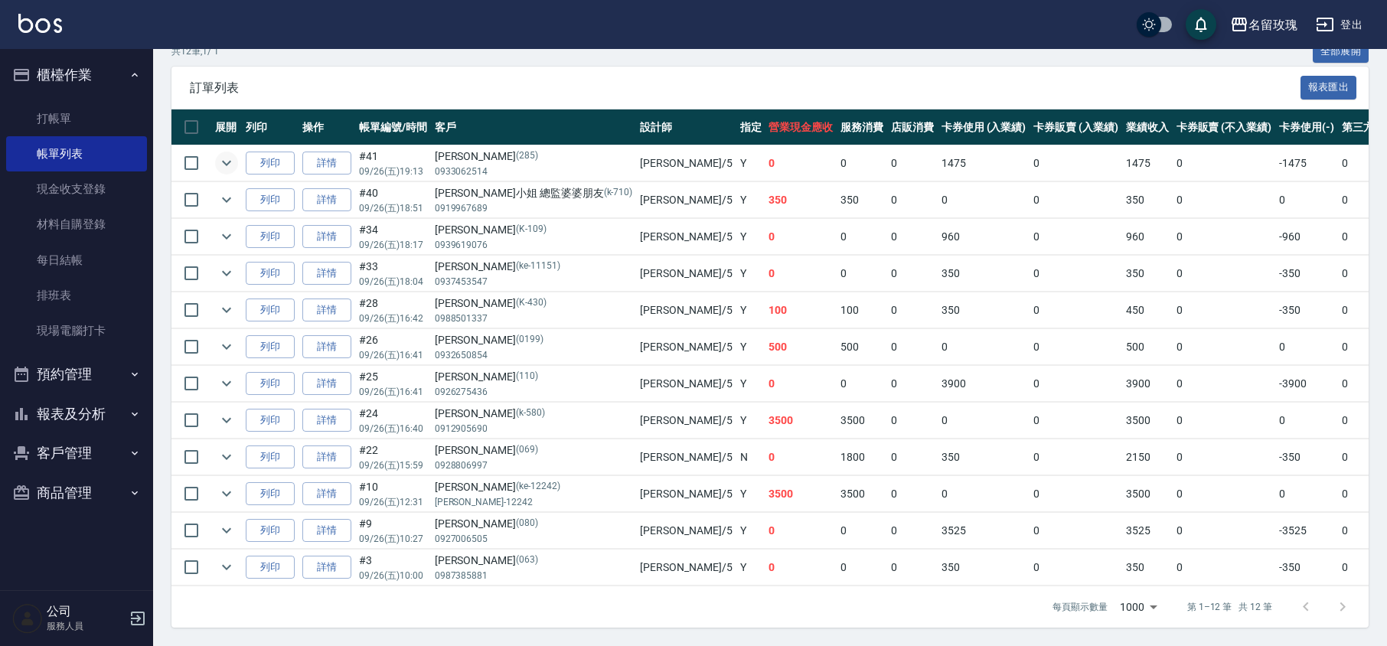
click at [224, 154] on icon "expand row" at bounding box center [226, 163] width 18 height 18
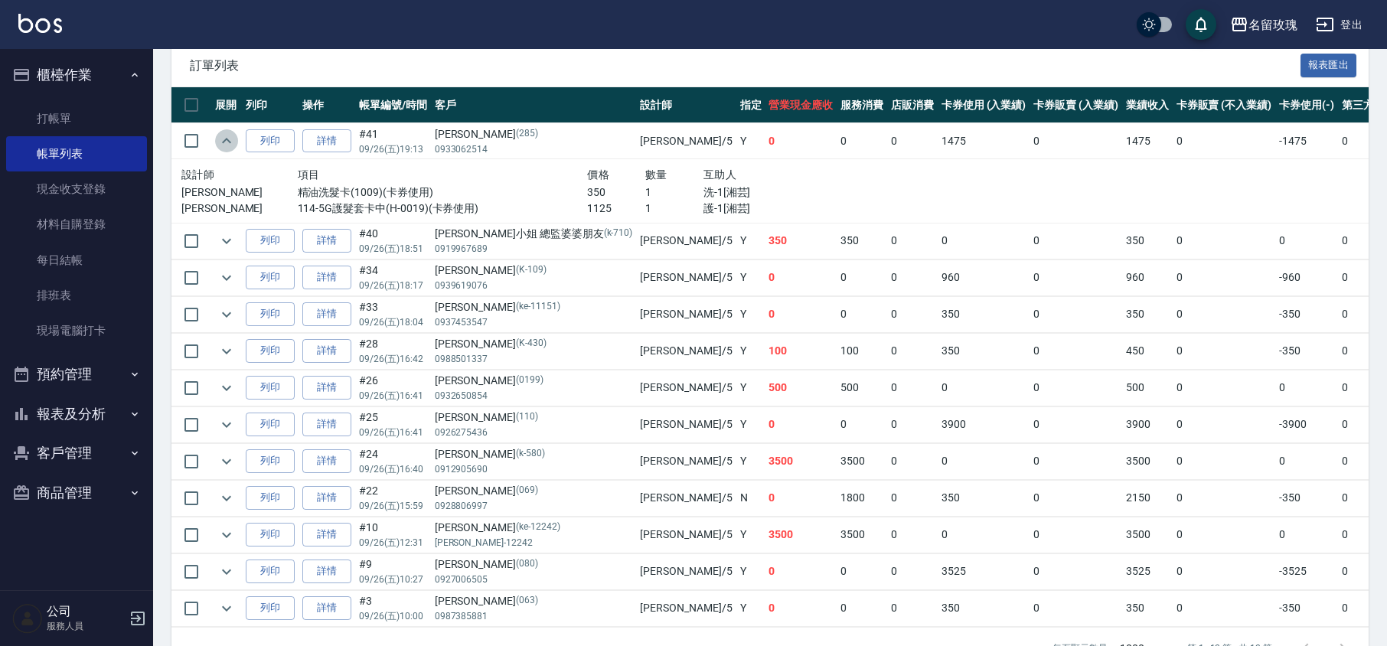
click at [224, 142] on icon "expand row" at bounding box center [226, 140] width 9 height 5
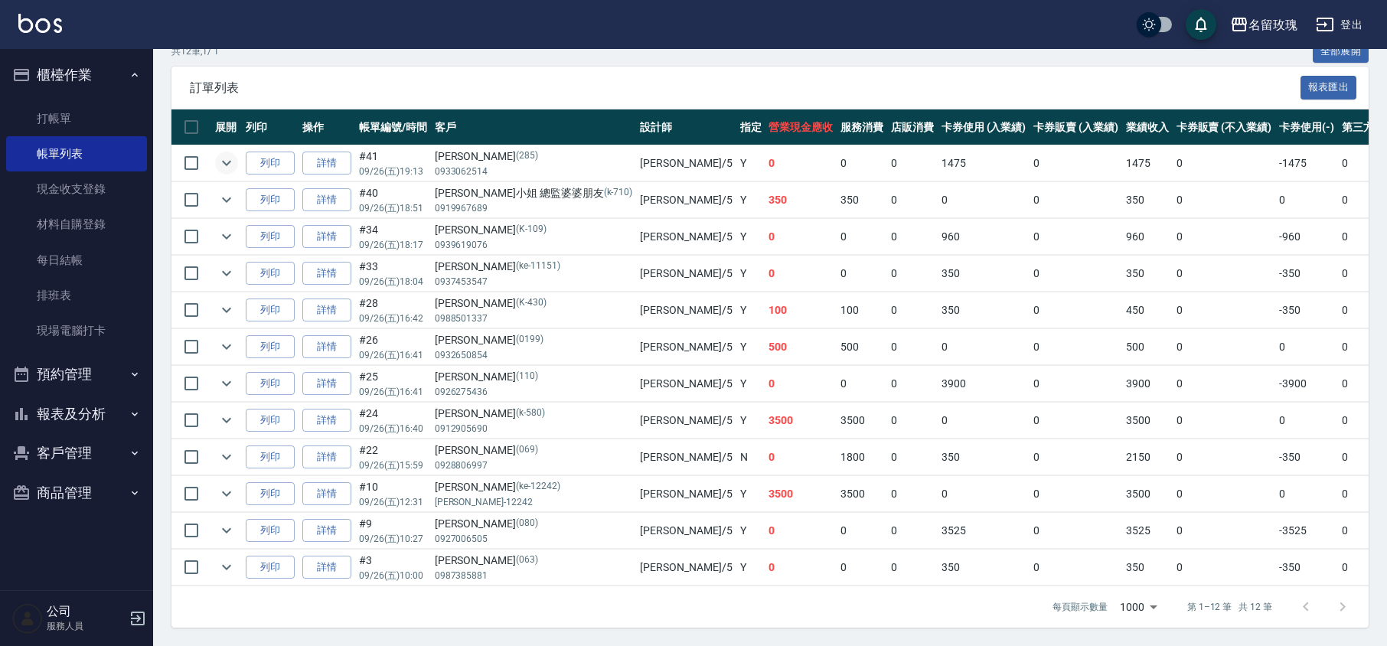
scroll to position [31, 0]
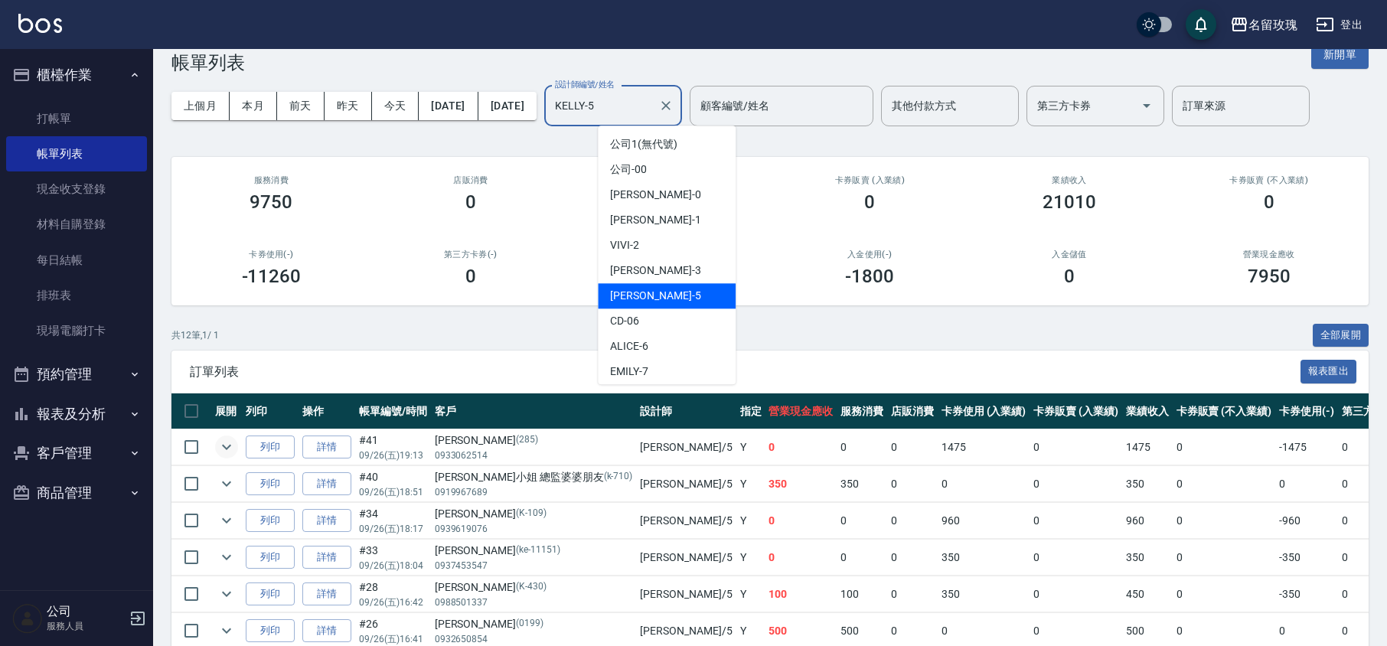
click at [647, 96] on input "KELLY-5" at bounding box center [601, 106] width 101 height 27
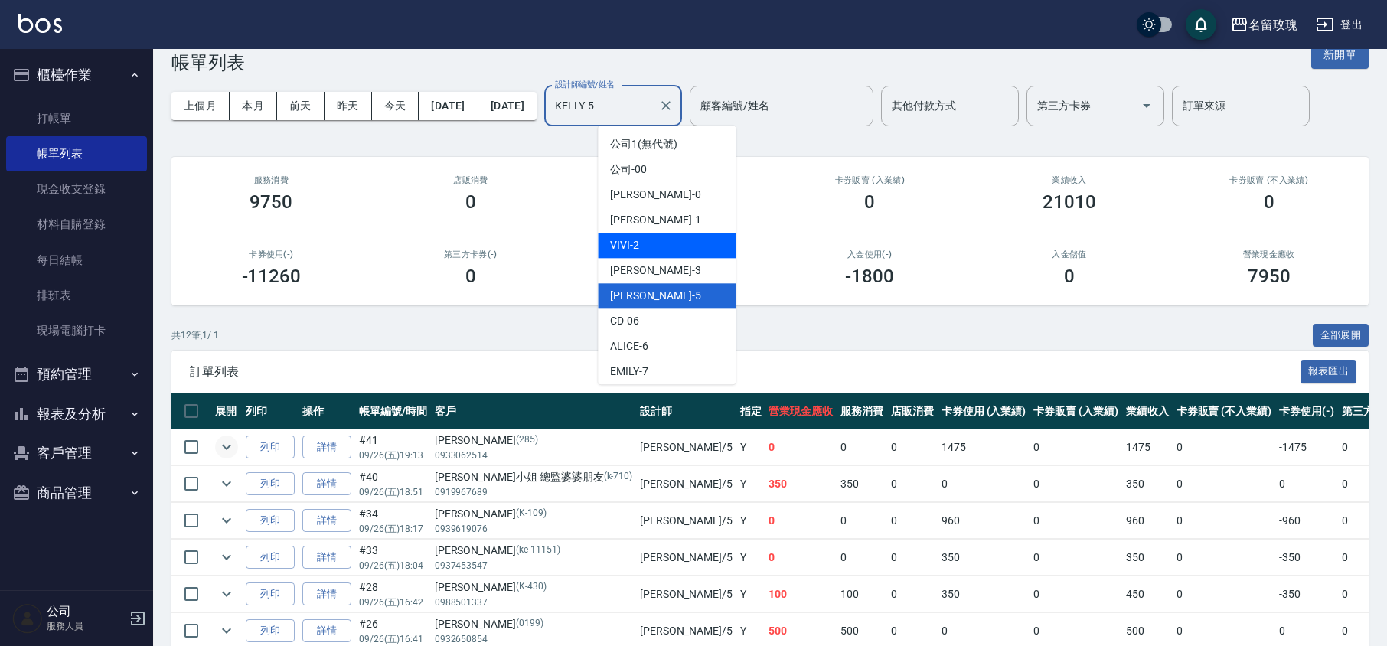
click at [644, 242] on div "VIVI -2" at bounding box center [667, 245] width 138 height 25
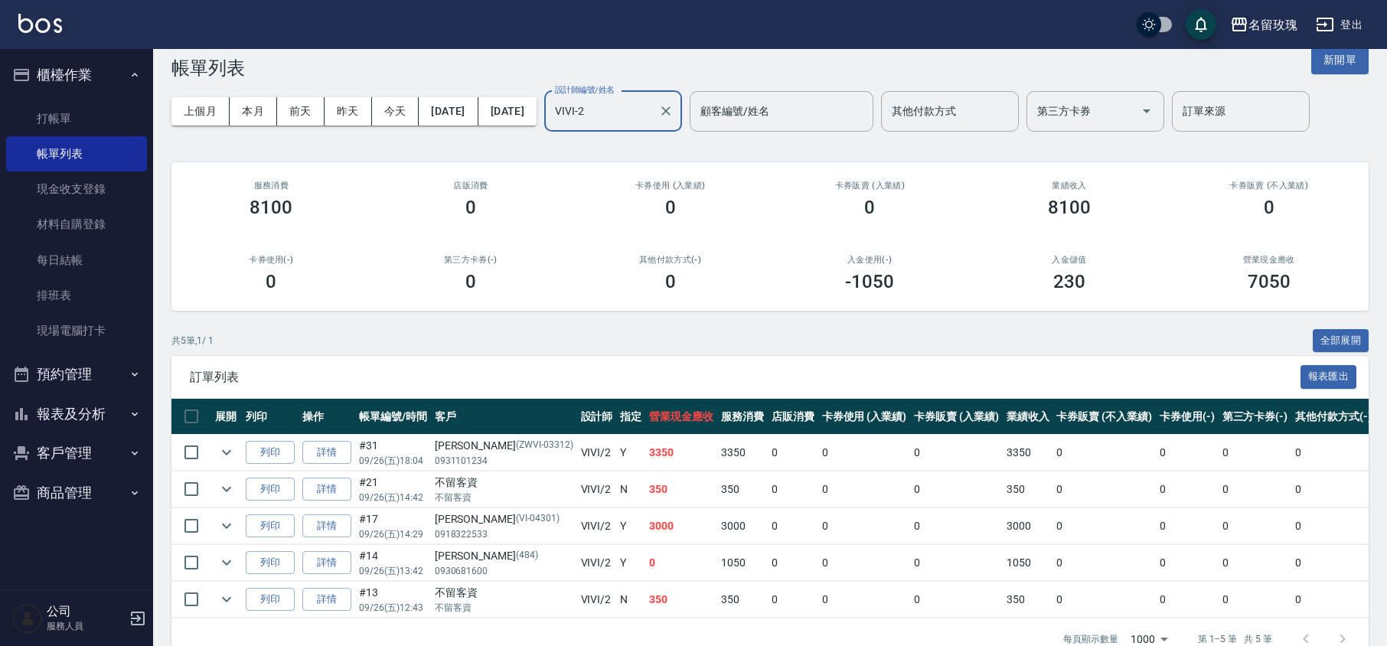
scroll to position [0, 0]
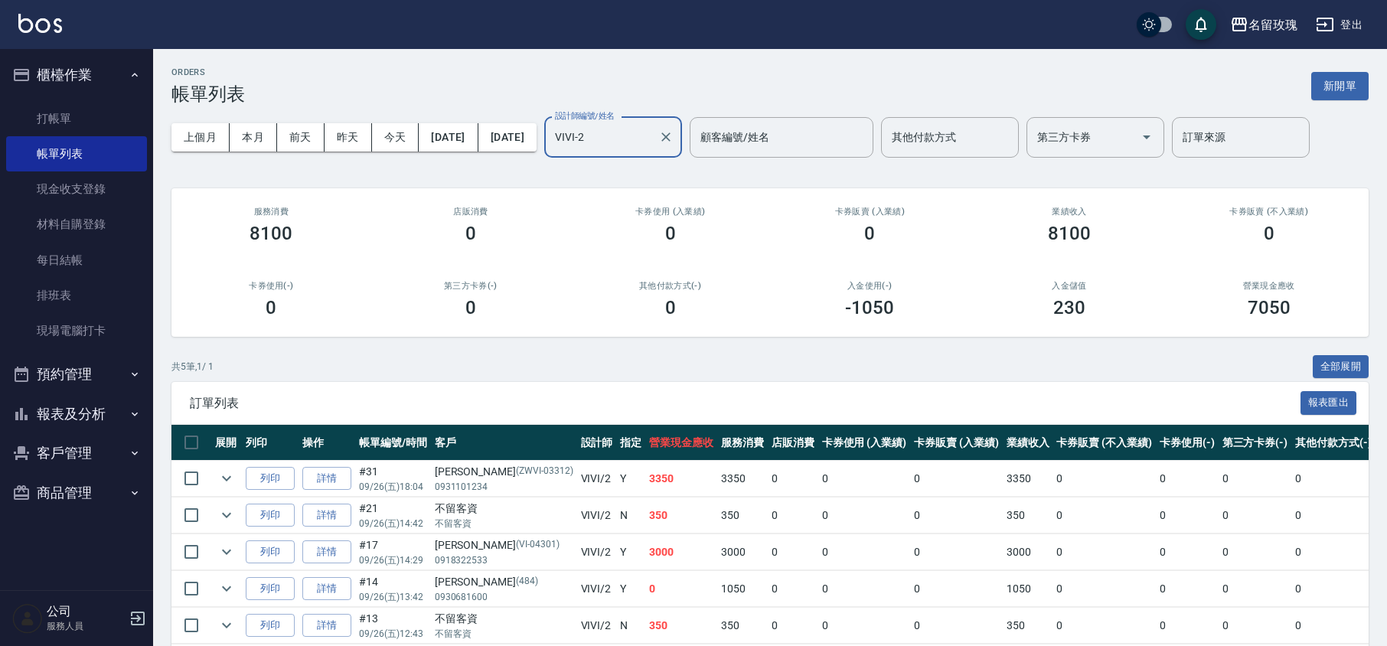
click at [615, 120] on label "設計師編號/姓名" at bounding box center [585, 115] width 60 height 11
click at [652, 124] on input "VIVI-2" at bounding box center [601, 137] width 101 height 27
click at [652, 155] on div "VIVI-2 設計師編號/姓名" at bounding box center [613, 137] width 138 height 41
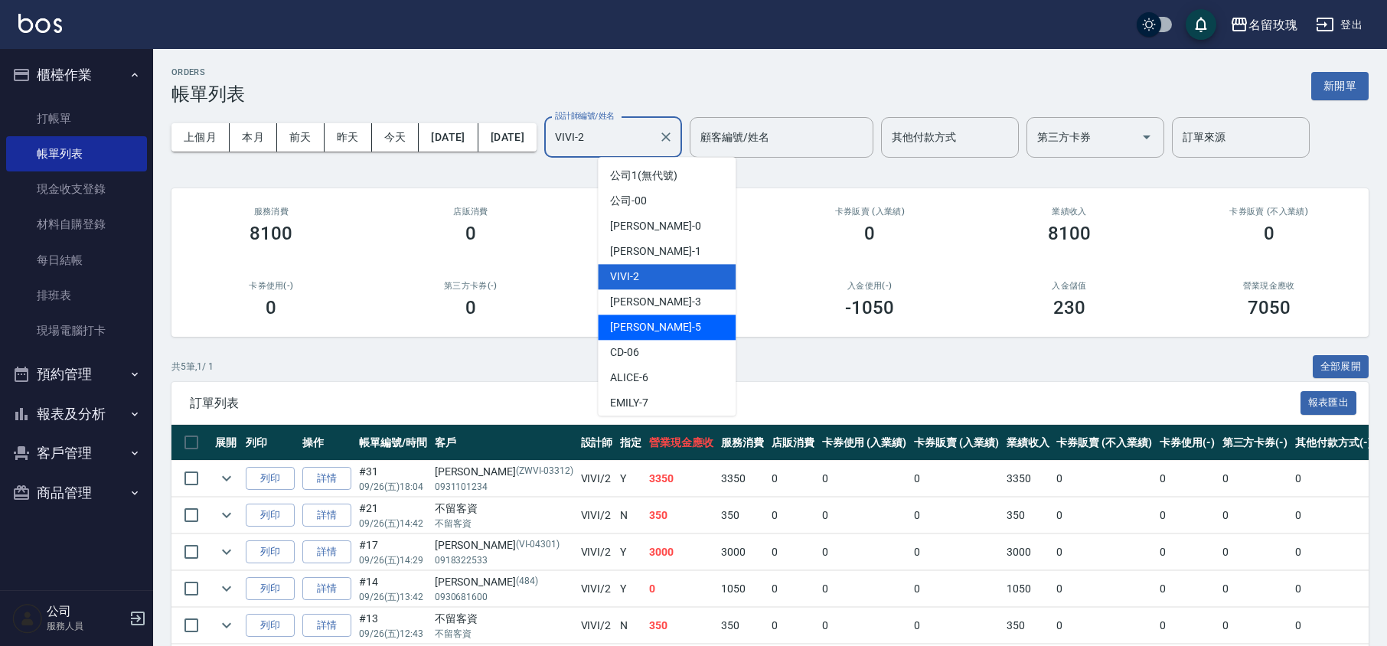
click at [650, 316] on div "[PERSON_NAME] -5" at bounding box center [667, 327] width 138 height 25
type input "KELLY-5"
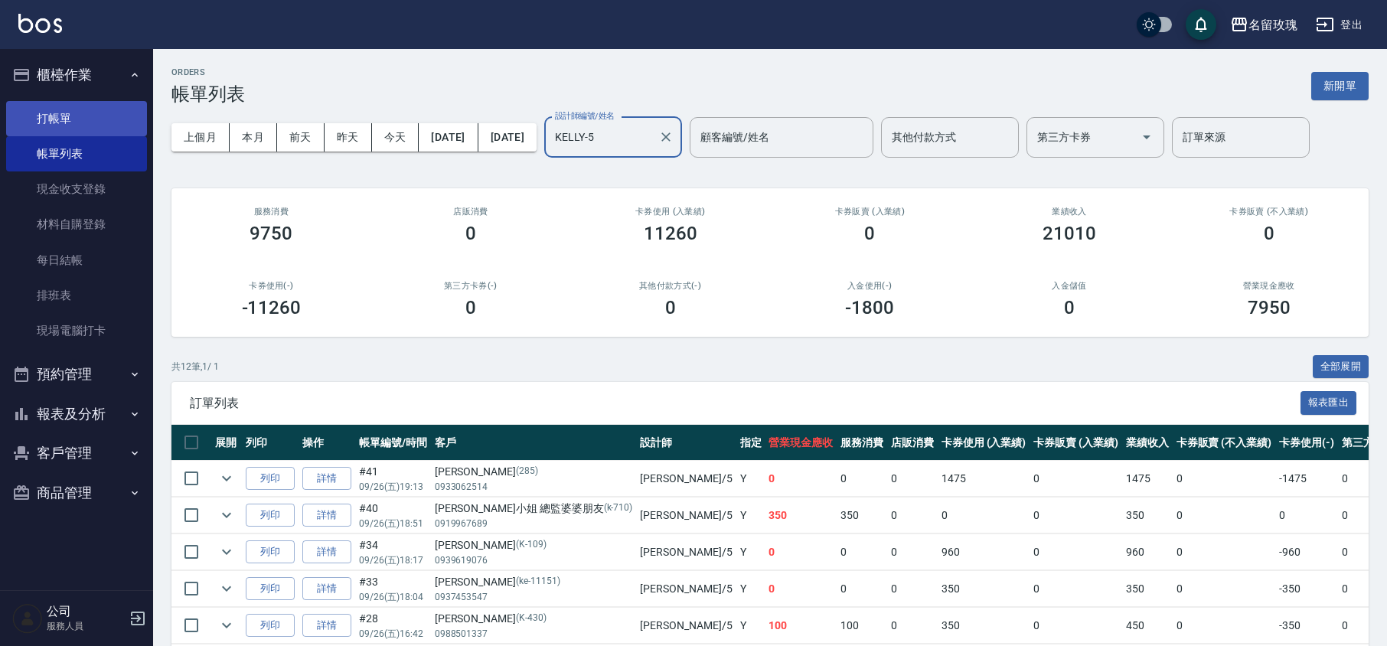
click at [80, 130] on link "打帳單" at bounding box center [76, 118] width 141 height 35
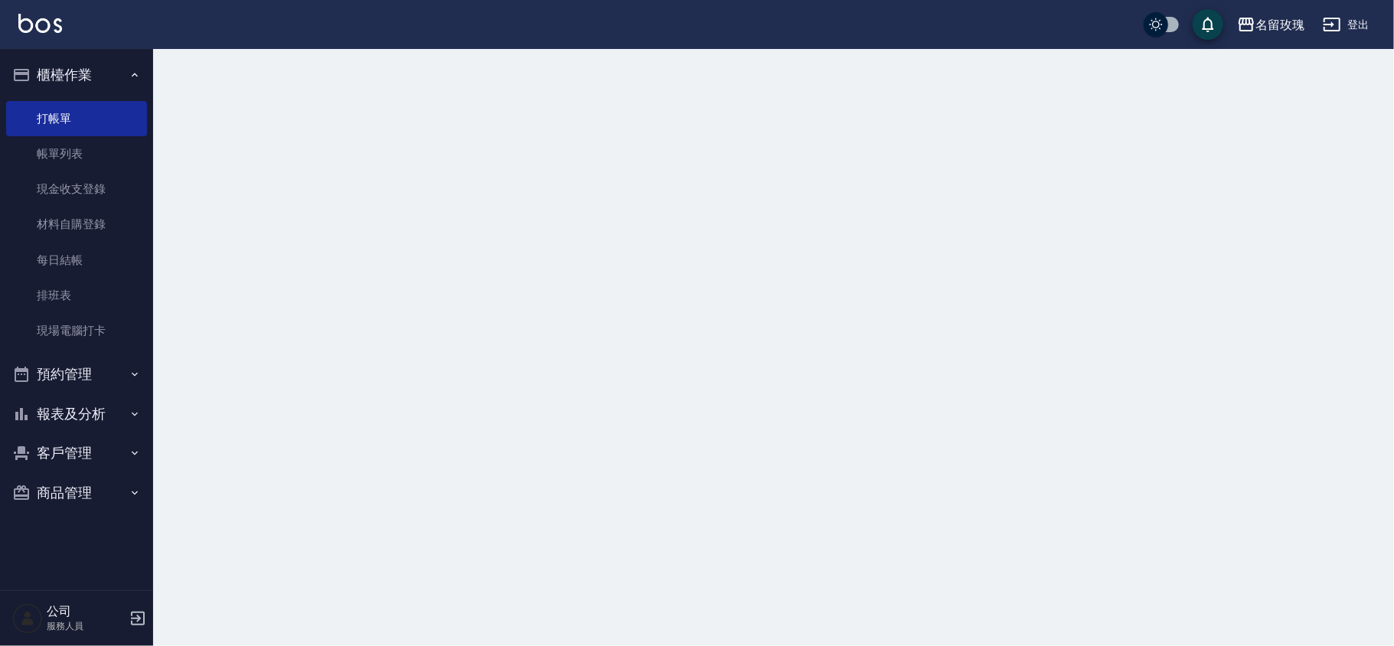
click at [95, 84] on button "櫃檯作業" at bounding box center [76, 75] width 141 height 40
